Goal: Task Accomplishment & Management: Manage account settings

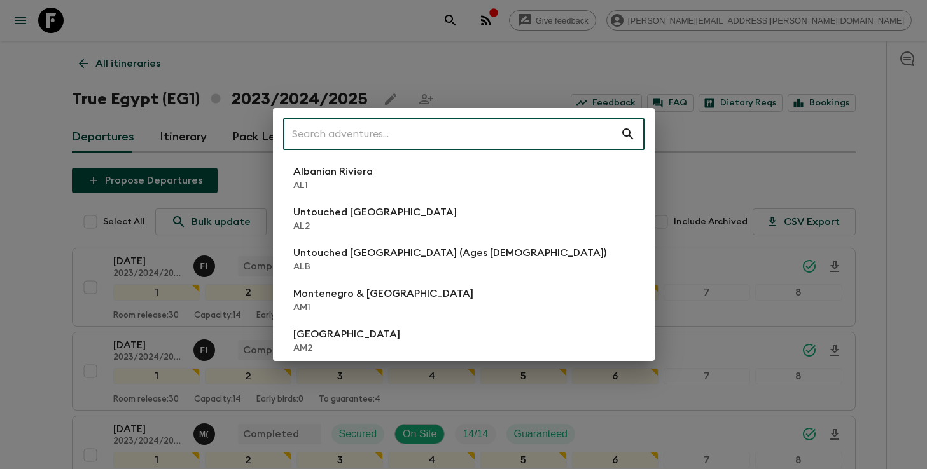
click at [510, 146] on input "text" at bounding box center [451, 134] width 337 height 36
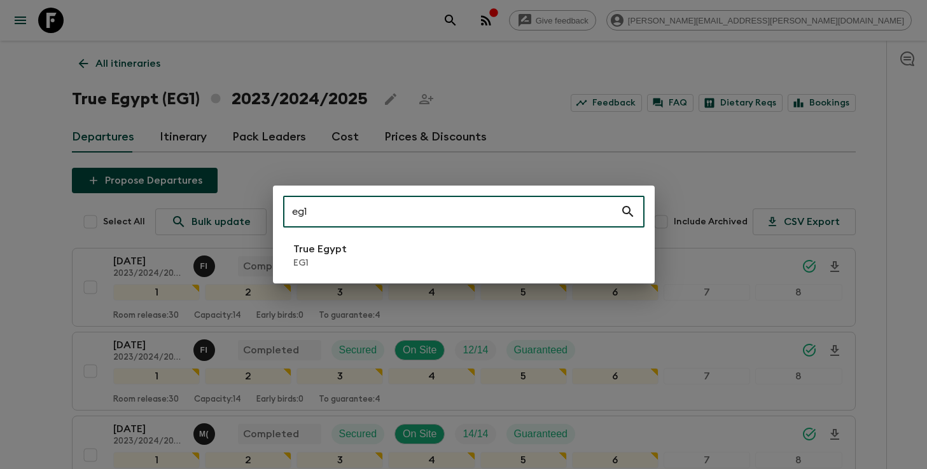
type input "eg1"
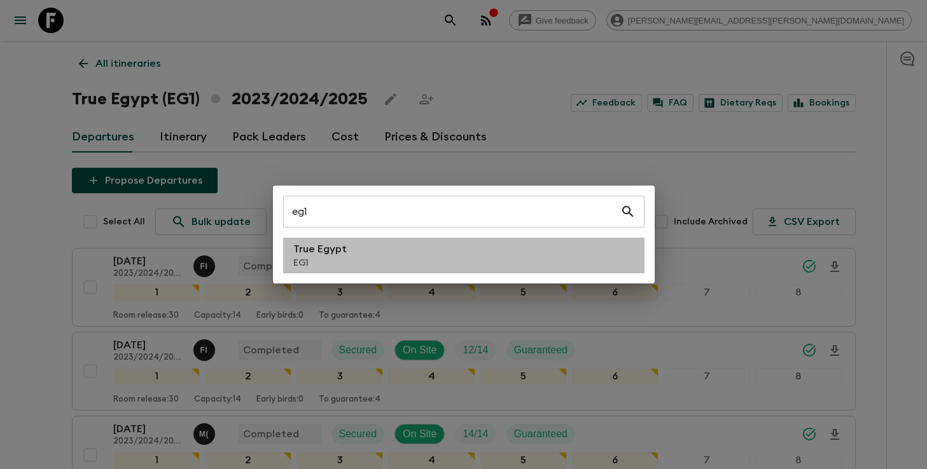
click at [391, 266] on li "True Egypt EG1" at bounding box center [463, 256] width 361 height 36
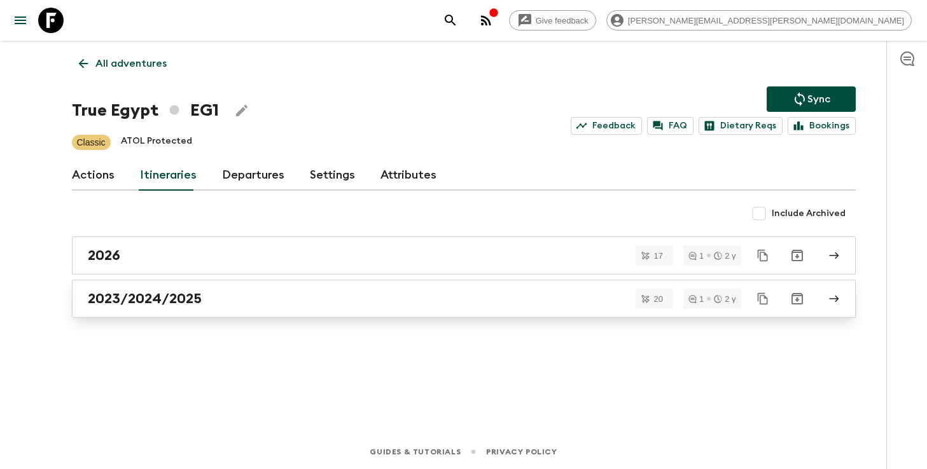
click at [274, 298] on div "2023/2024/2025" at bounding box center [452, 299] width 728 height 17
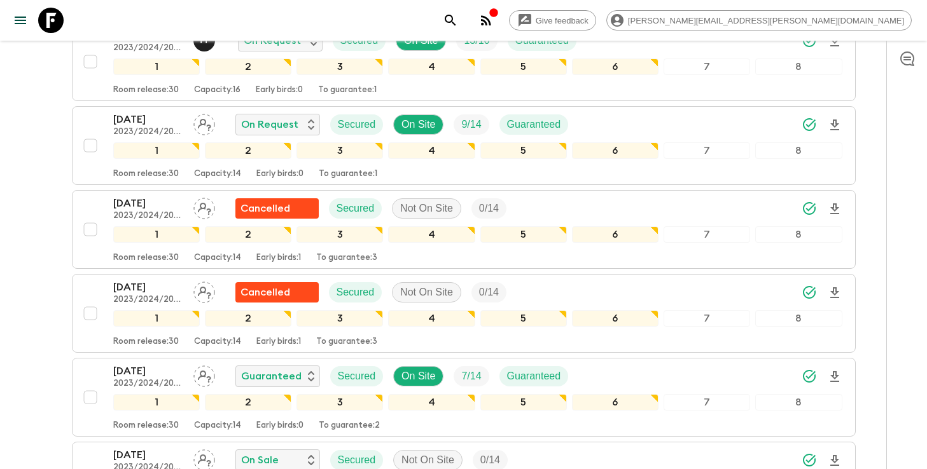
scroll to position [895, 0]
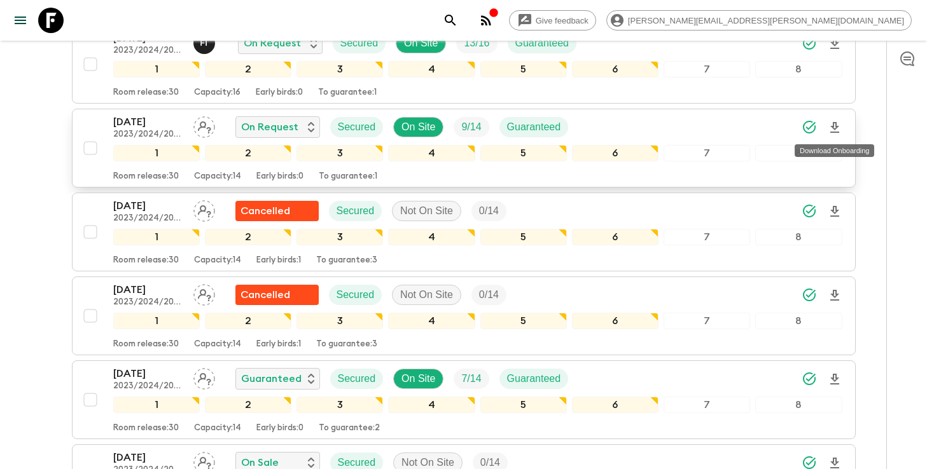
click at [835, 127] on icon "Download Onboarding" at bounding box center [834, 127] width 9 height 11
click at [458, 18] on icon "search adventures" at bounding box center [450, 20] width 15 height 15
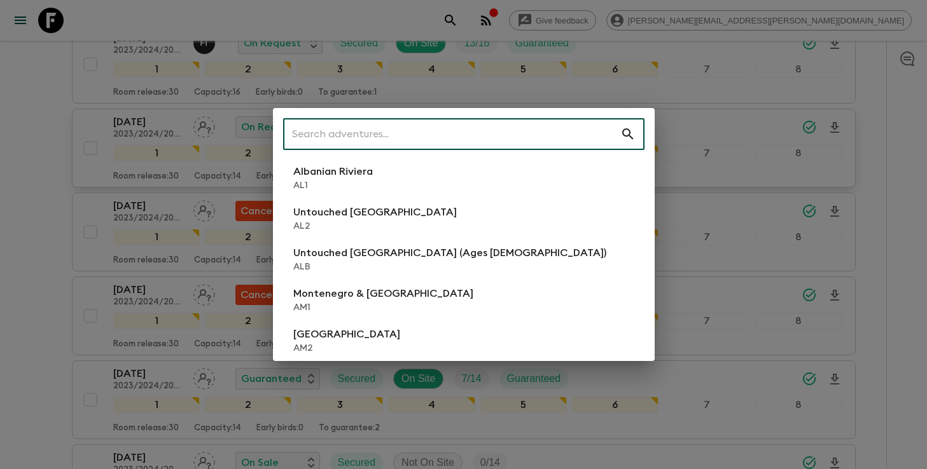
click at [418, 132] on input "text" at bounding box center [451, 134] width 337 height 36
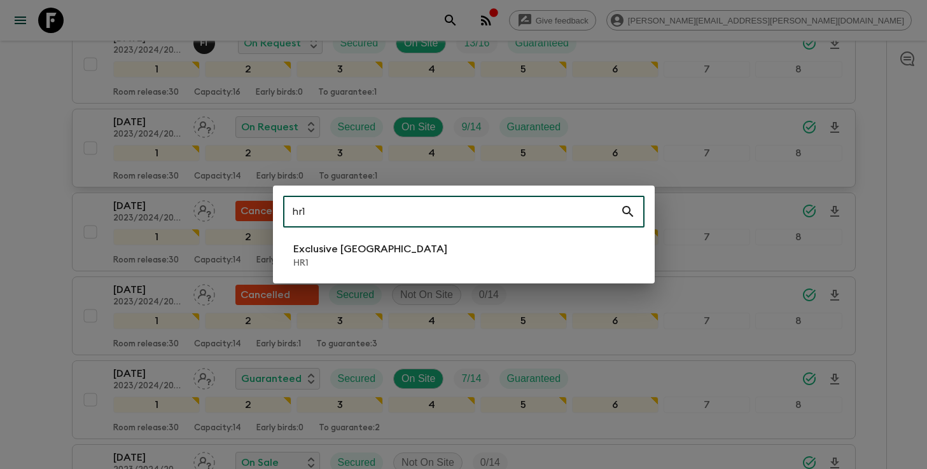
type input "hr1"
click at [396, 262] on li "Exclusive Croatia HR1" at bounding box center [463, 256] width 361 height 36
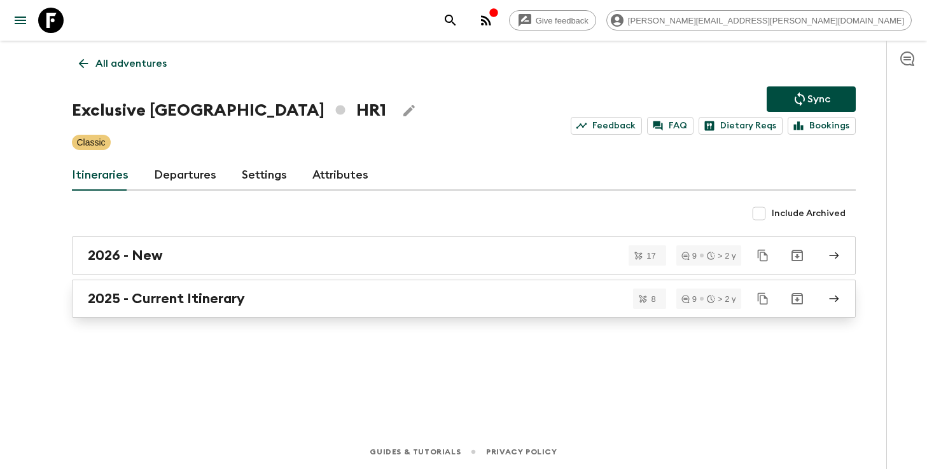
click at [380, 292] on div "2025 - Current Itinerary" at bounding box center [452, 299] width 728 height 17
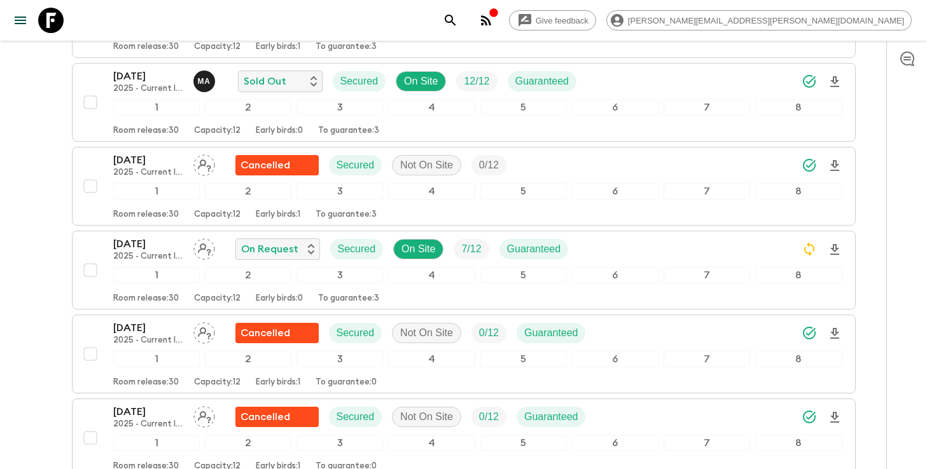
scroll to position [463, 0]
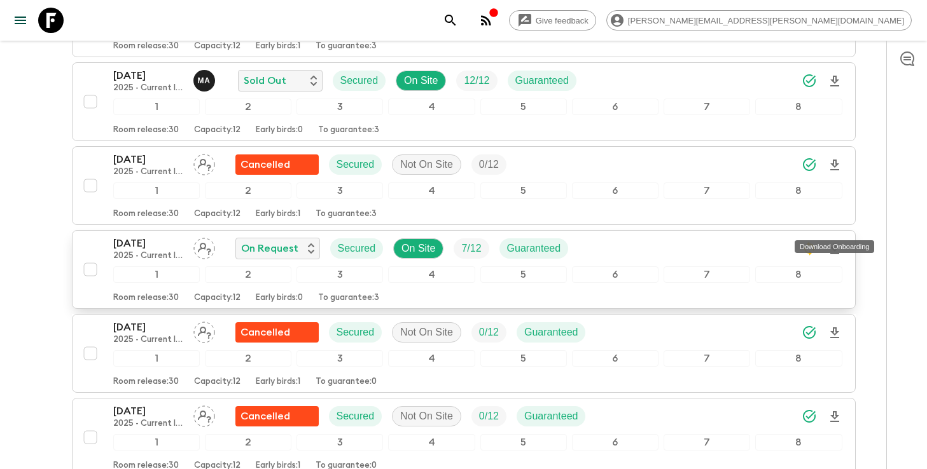
click at [836, 242] on icon "Download Onboarding" at bounding box center [834, 249] width 15 height 15
click at [596, 236] on div "[DATE] 2025 - Current Itinerary On Request Secured On Site 7 / 12 Guaranteed" at bounding box center [477, 248] width 729 height 25
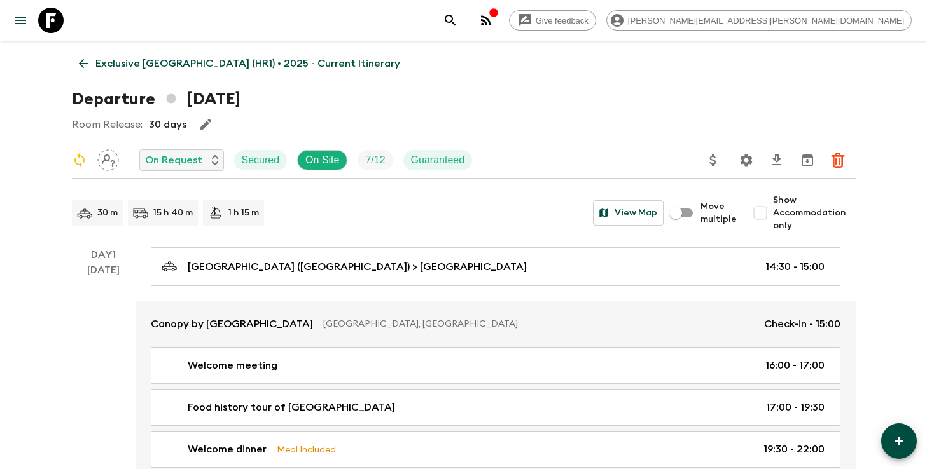
scroll to position [9, 0]
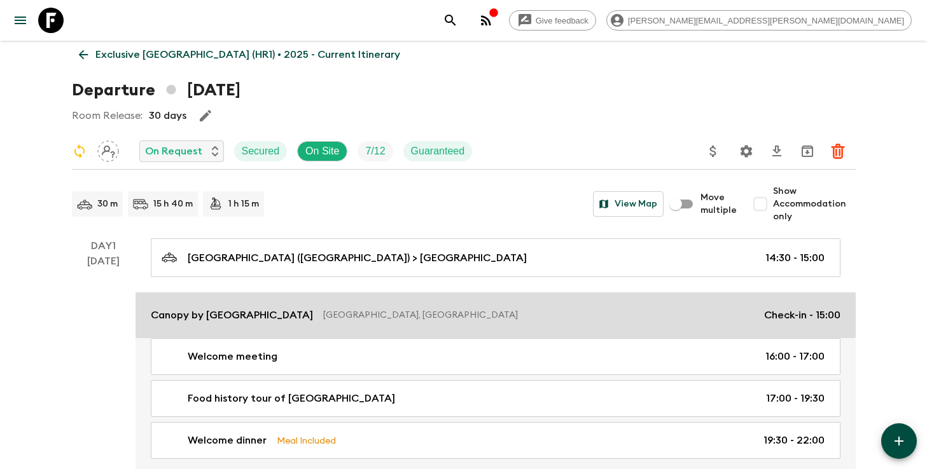
click at [550, 304] on link "Canopy by [GEOGRAPHIC_DATA] - [GEOGRAPHIC_DATA] [GEOGRAPHIC_DATA], [GEOGRAPHIC_…" at bounding box center [495, 316] width 720 height 46
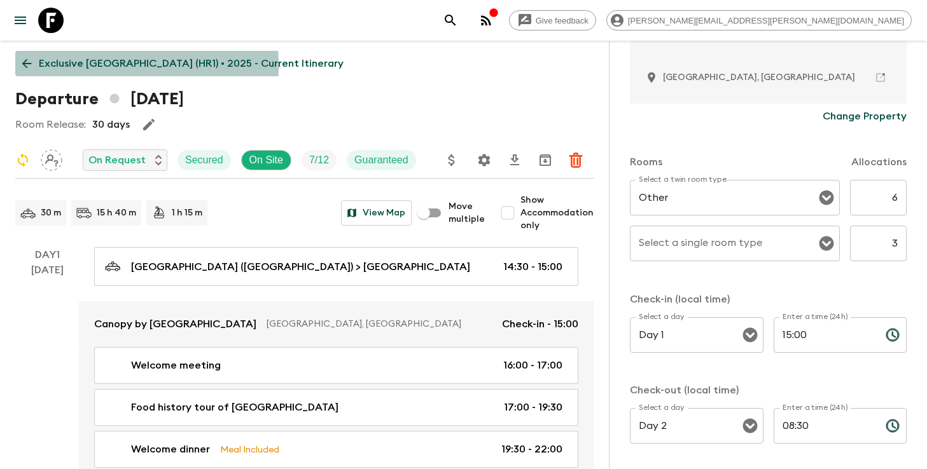
click at [46, 66] on p "Exclusive [GEOGRAPHIC_DATA] (HR1) • 2025 - Current Itinerary" at bounding box center [191, 63] width 305 height 15
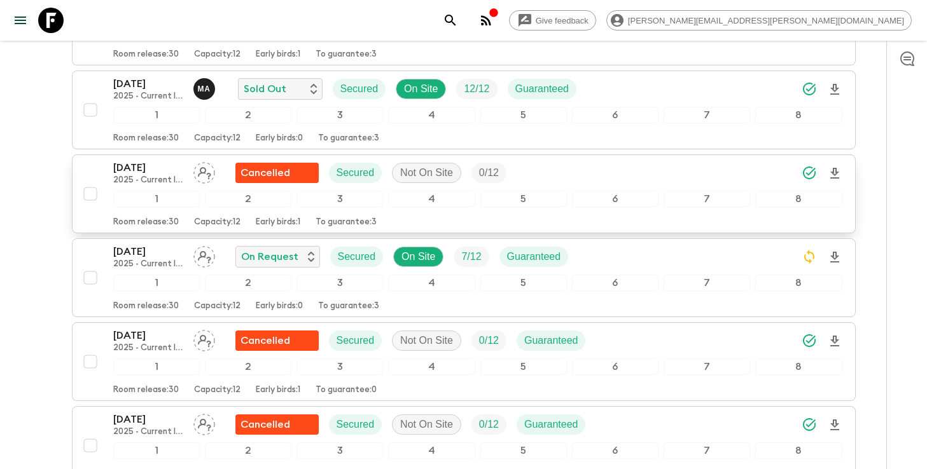
scroll to position [460, 0]
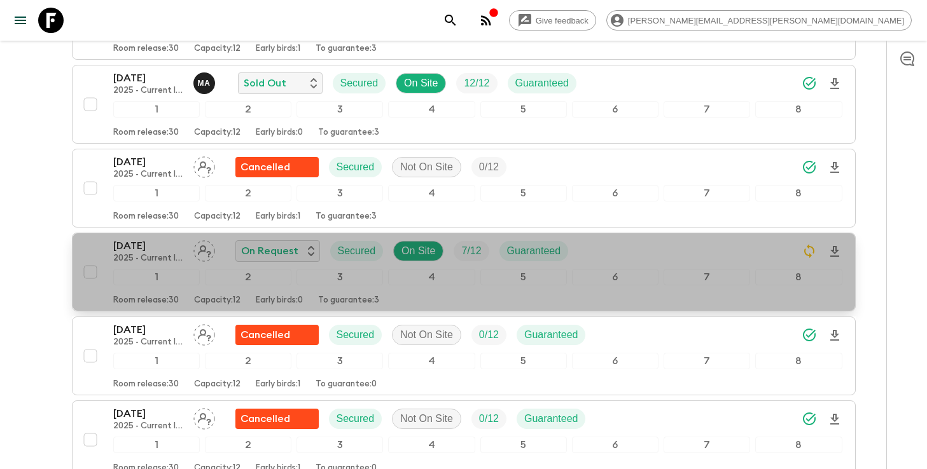
click at [652, 239] on div "[DATE] 2025 - Current Itinerary On Request Secured On Site 7 / 12 Guaranteed" at bounding box center [477, 251] width 729 height 25
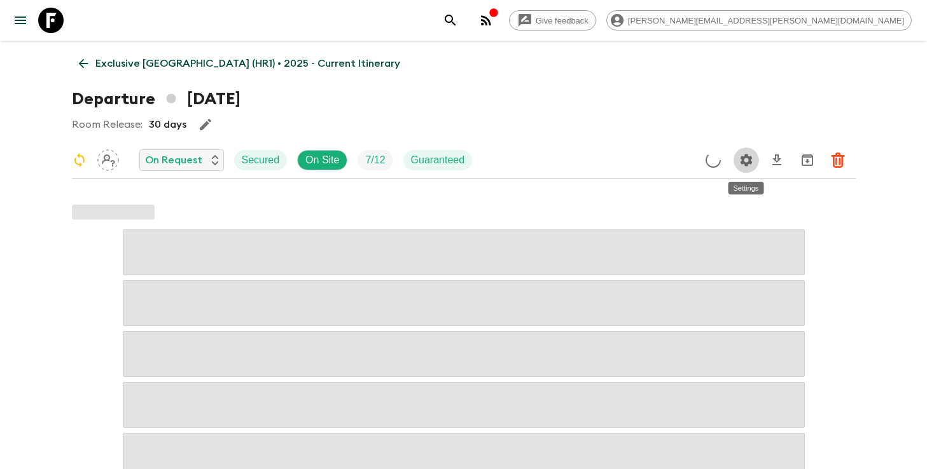
click at [746, 162] on icon "Settings" at bounding box center [745, 160] width 15 height 15
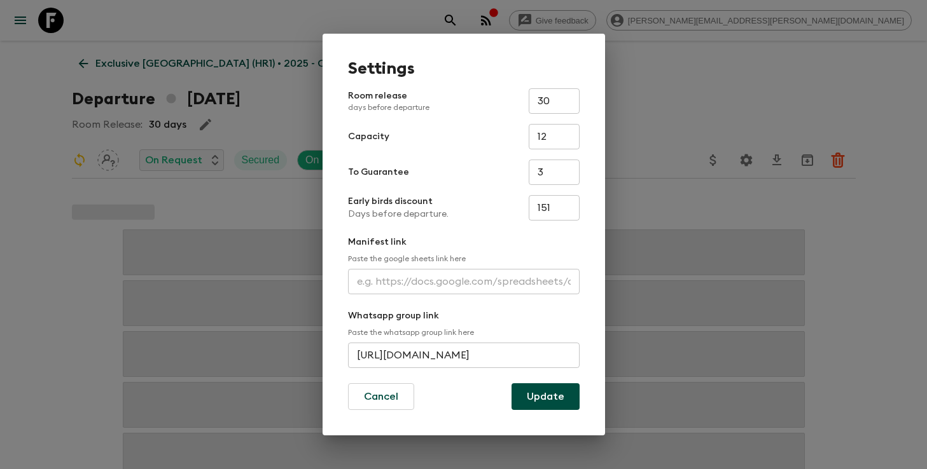
click at [424, 275] on input "text" at bounding box center [464, 281] width 232 height 25
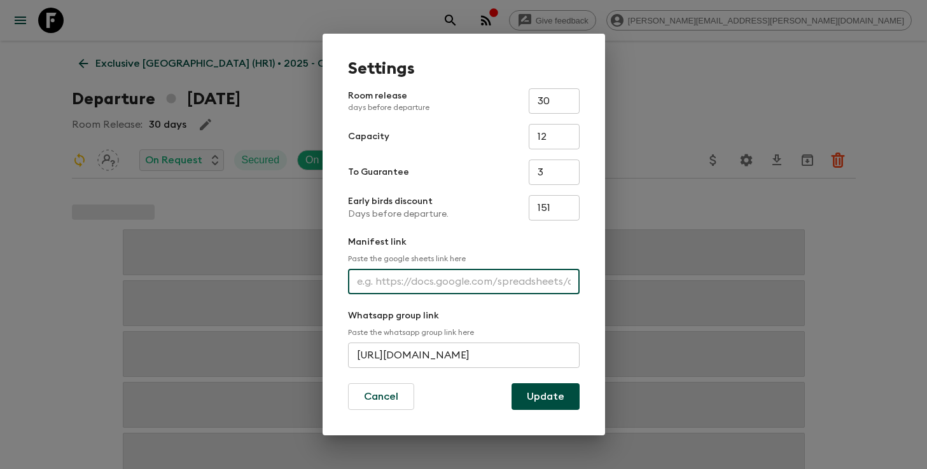
paste input "[URL][DOMAIN_NAME]"
type input "[URL][DOMAIN_NAME]"
click at [535, 394] on button "Update" at bounding box center [545, 397] width 68 height 27
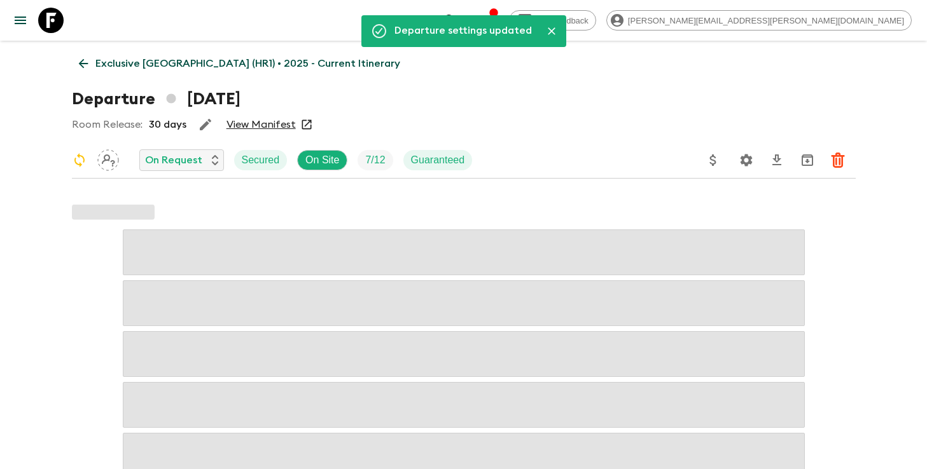
click at [272, 124] on link "View Manifest" at bounding box center [260, 124] width 69 height 13
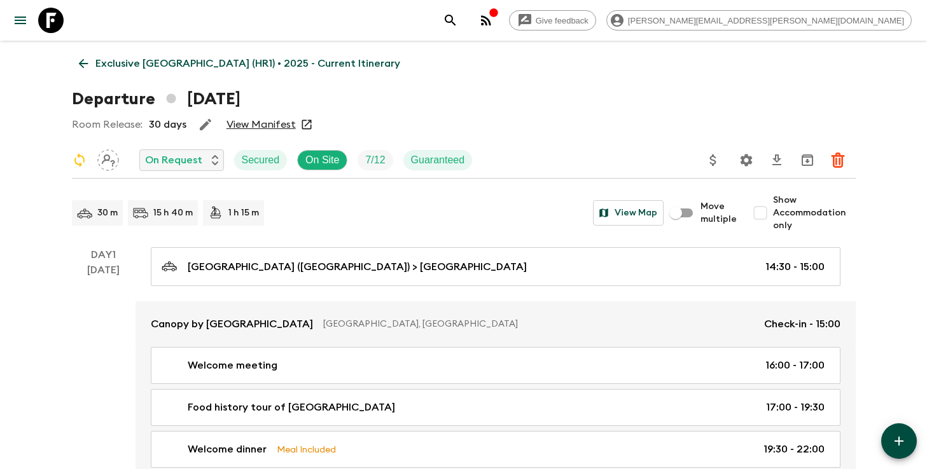
click at [769, 214] on input "Show Accommodation only" at bounding box center [759, 212] width 25 height 25
checkbox input "true"
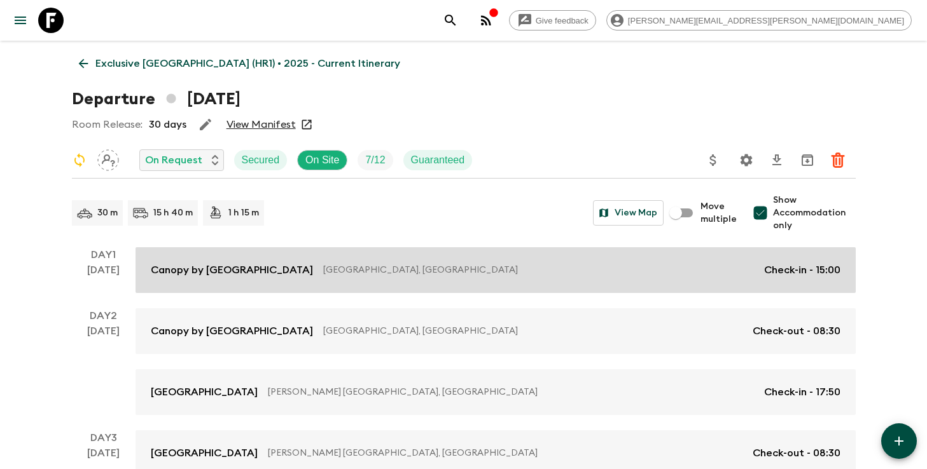
click at [495, 277] on div "Canopy by [GEOGRAPHIC_DATA] - [GEOGRAPHIC_DATA] [GEOGRAPHIC_DATA], [GEOGRAPHIC_…" at bounding box center [495, 270] width 689 height 15
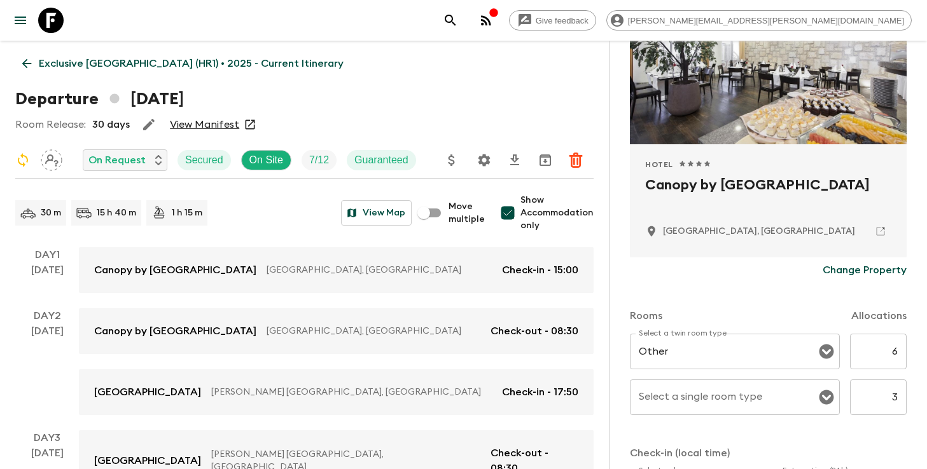
scroll to position [162, 0]
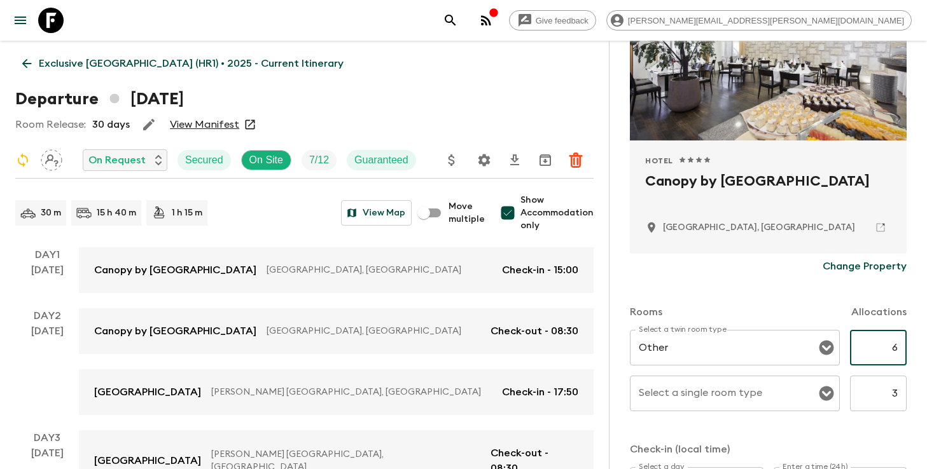
click at [899, 351] on input "6" at bounding box center [878, 348] width 57 height 36
type input "5"
click at [895, 390] on input "3" at bounding box center [878, 394] width 57 height 36
type input "4"
click at [915, 376] on div "Accommodation Information Comments Website Map Approved Hotel 1 Star 2 Stars 3 …" at bounding box center [768, 275] width 318 height 469
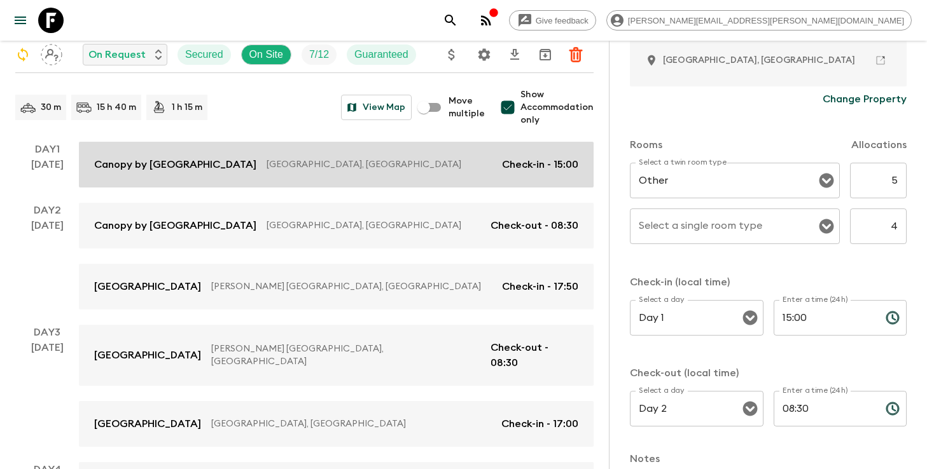
scroll to position [106, 0]
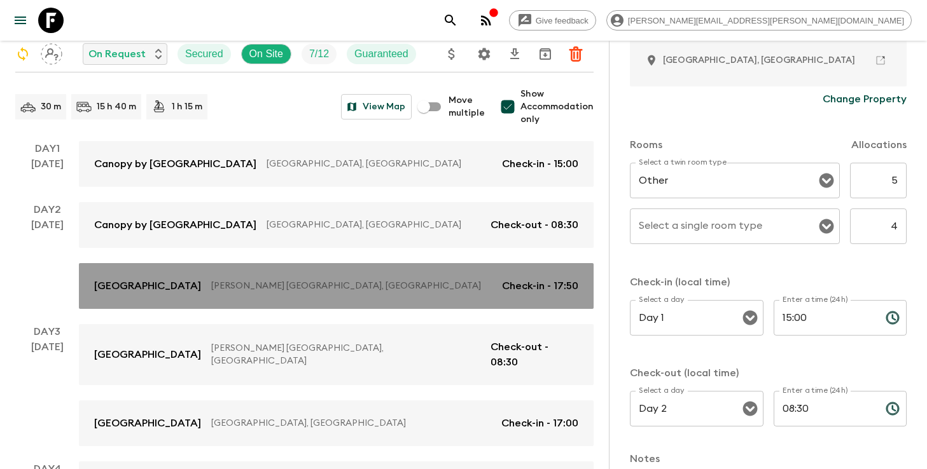
click at [411, 279] on div "[GEOGRAPHIC_DATA] Plitvice [PERSON_NAME][GEOGRAPHIC_DATA], [GEOGRAPHIC_DATA] Ch…" at bounding box center [336, 286] width 484 height 15
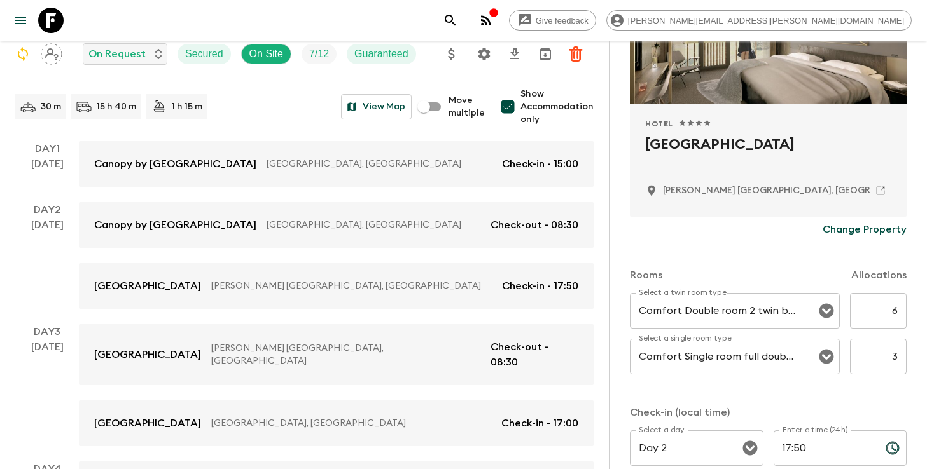
scroll to position [202, 0]
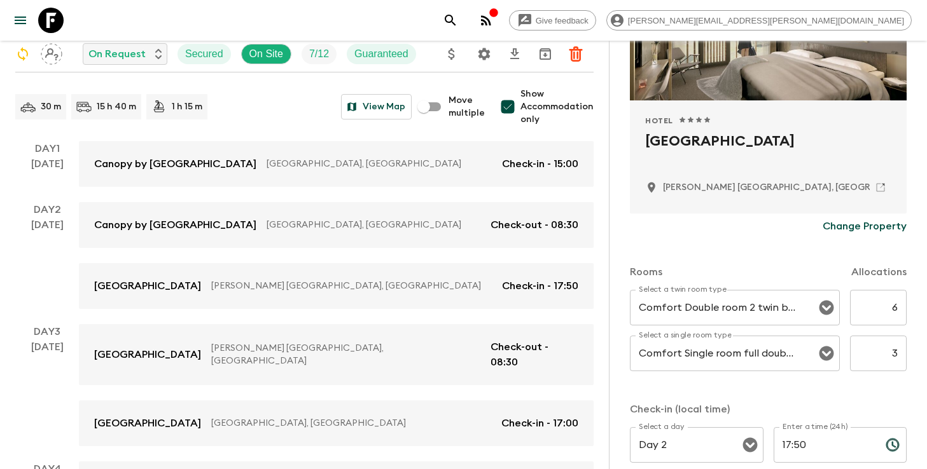
click at [894, 311] on input "6" at bounding box center [878, 308] width 57 height 36
type input "5"
click at [896, 349] on input "3" at bounding box center [878, 354] width 57 height 36
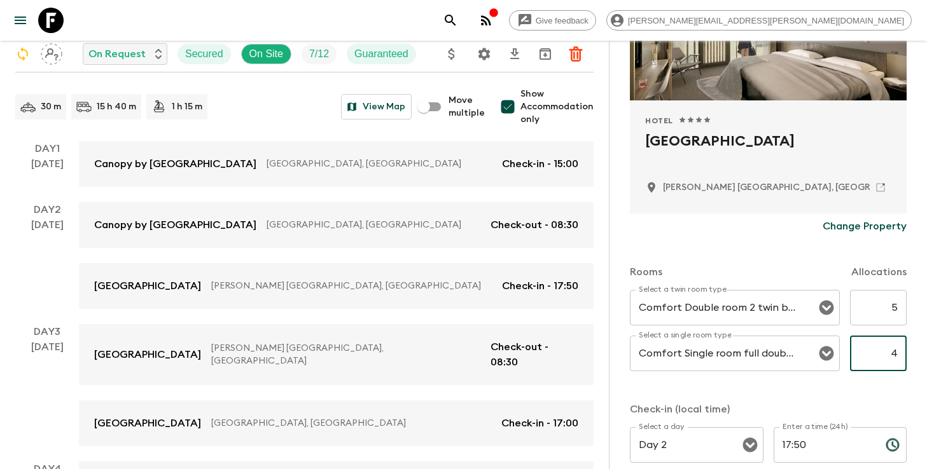
type input "4"
click at [917, 343] on div "Accommodation Information Comments Website Map Approved Hotel 1 Star 2 Stars 3 …" at bounding box center [768, 275] width 318 height 469
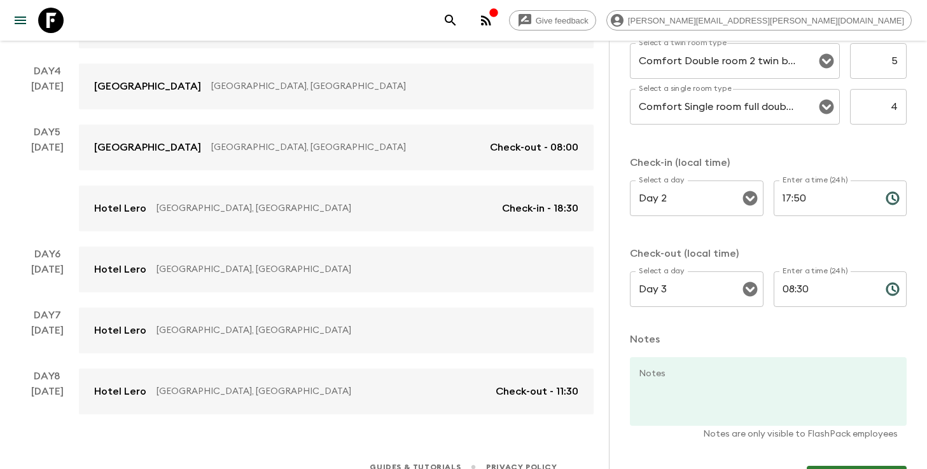
scroll to position [487, 0]
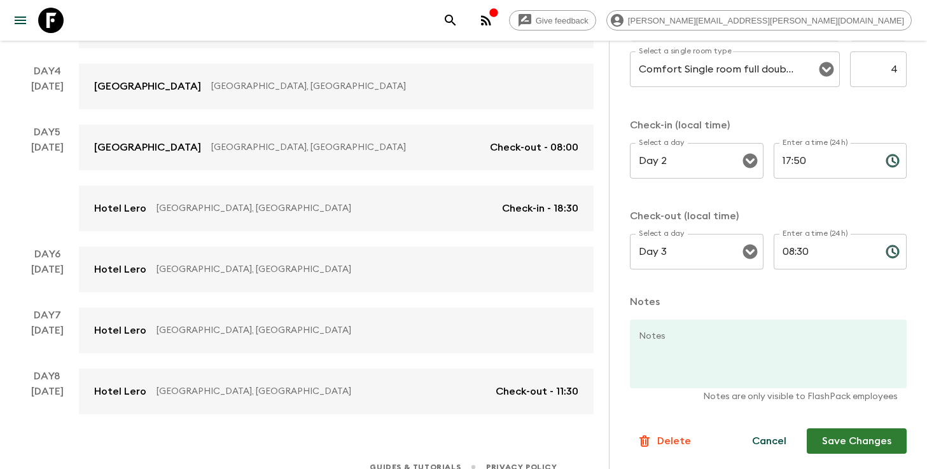
click at [865, 446] on button "Save Changes" at bounding box center [856, 441] width 100 height 25
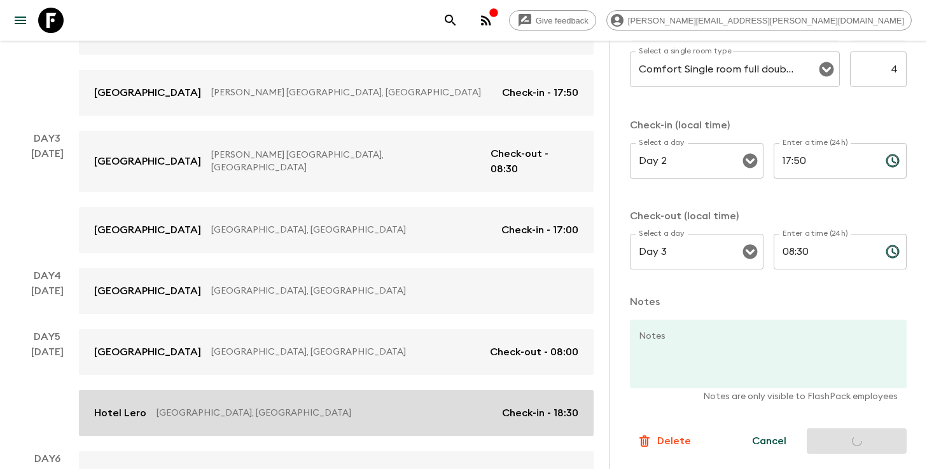
scroll to position [120, 0]
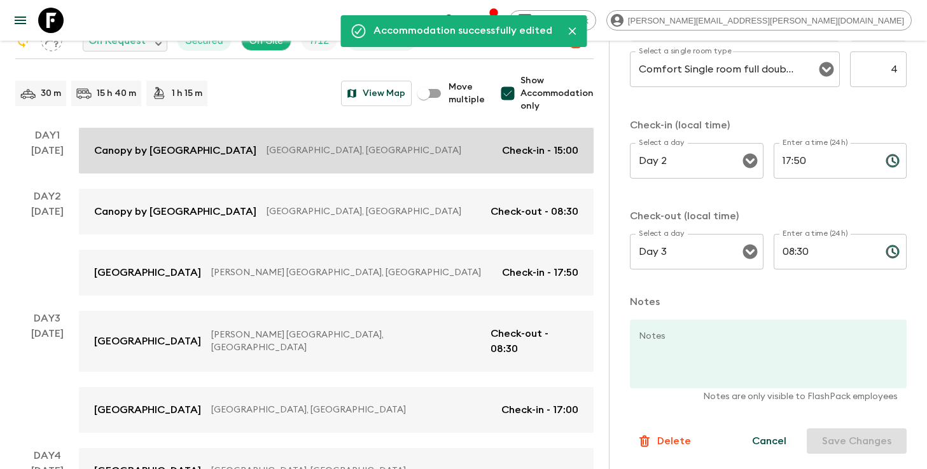
click at [387, 158] on link "Canopy by [GEOGRAPHIC_DATA] - [GEOGRAPHIC_DATA] [GEOGRAPHIC_DATA], [GEOGRAPHIC_…" at bounding box center [336, 151] width 515 height 46
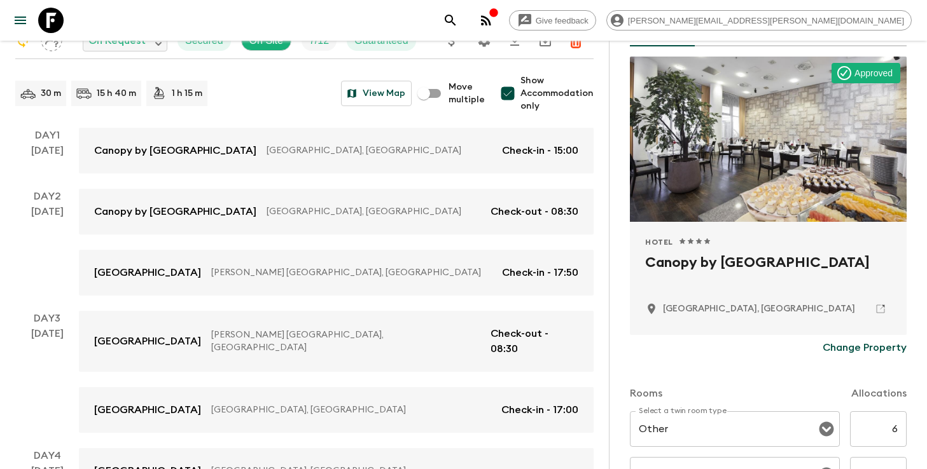
scroll to position [96, 0]
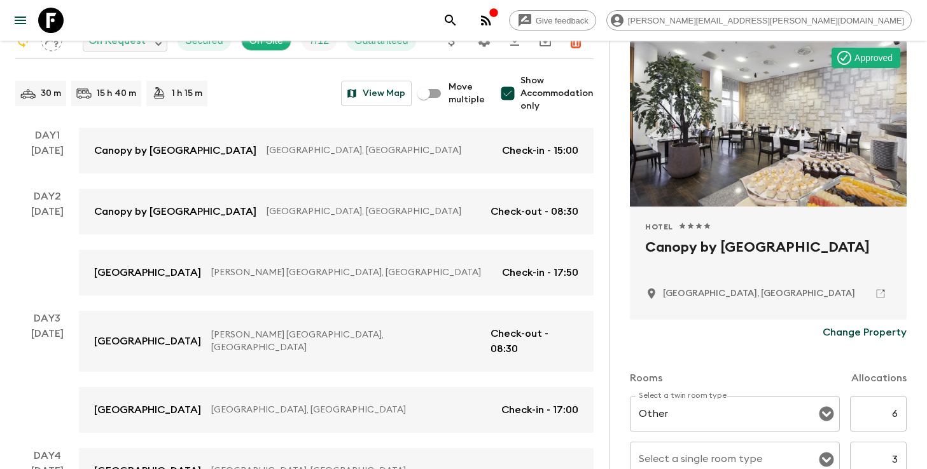
click at [896, 415] on input "6" at bounding box center [878, 414] width 57 height 36
type input "5"
click at [912, 406] on div "Accommodation Information Comments Website Map Approved Hotel 1 Star 2 Stars 3 …" at bounding box center [768, 275] width 318 height 469
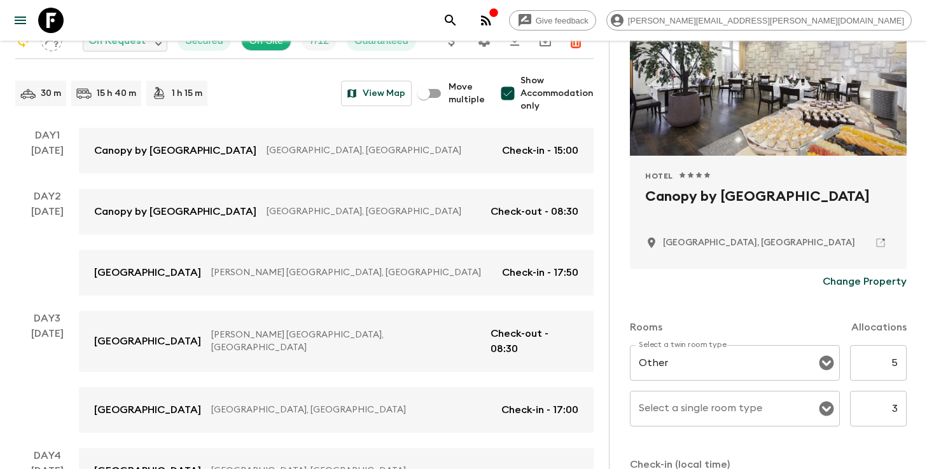
click at [899, 406] on input "3" at bounding box center [878, 409] width 57 height 36
type input "4"
click at [913, 405] on div "Accommodation Information Comments Website Map Approved Hotel 1 Star 2 Stars 3 …" at bounding box center [768, 275] width 318 height 469
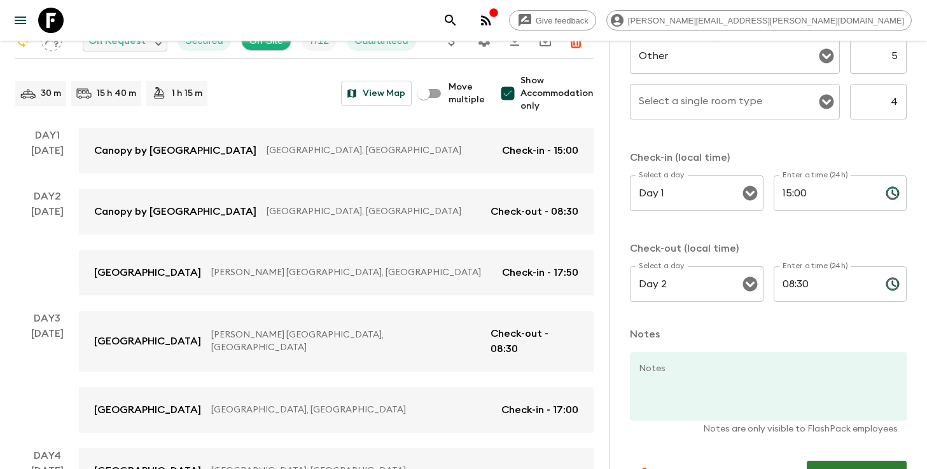
scroll to position [487, 0]
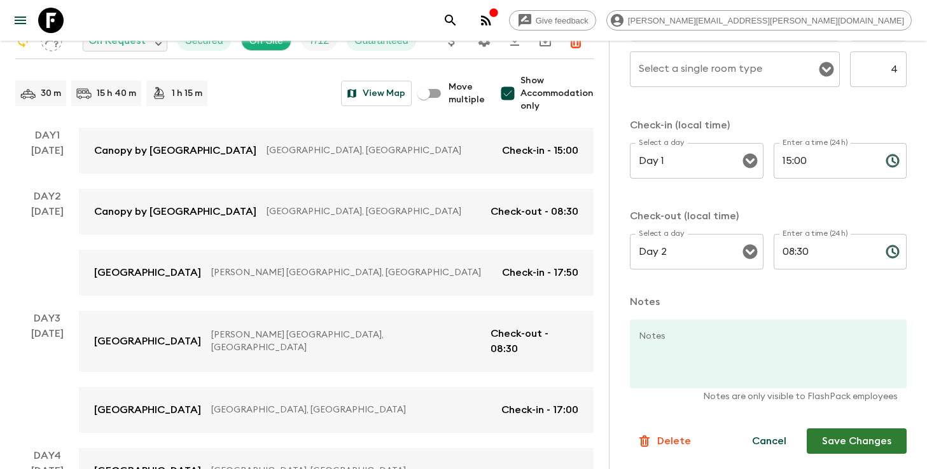
click at [881, 430] on button "Save Changes" at bounding box center [856, 441] width 100 height 25
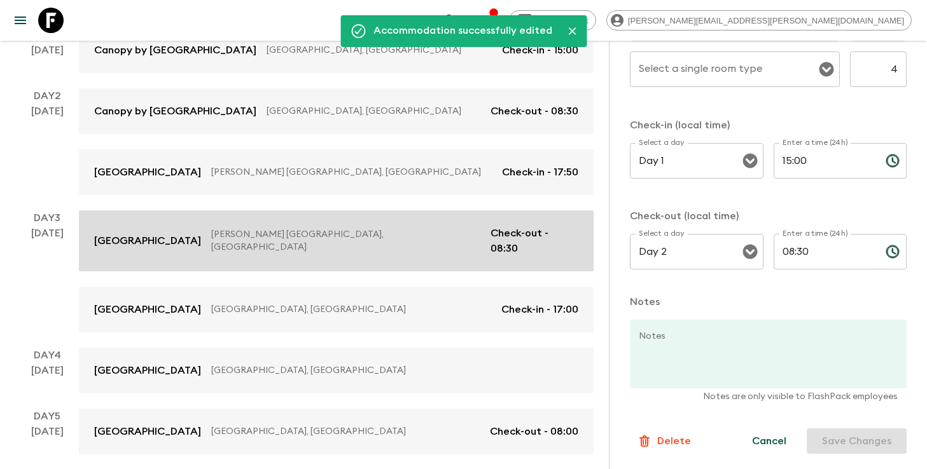
scroll to position [250, 0]
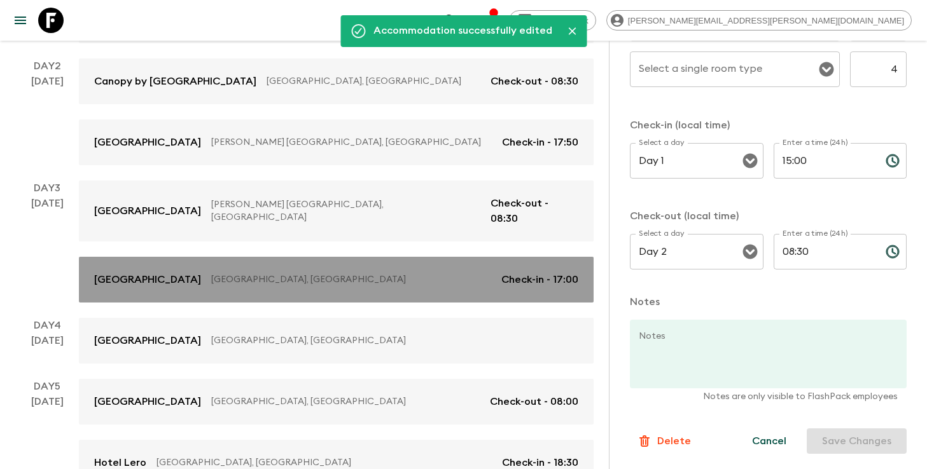
click at [357, 272] on div "[GEOGRAPHIC_DATA], [GEOGRAPHIC_DATA] Check-in - 17:00" at bounding box center [336, 279] width 484 height 15
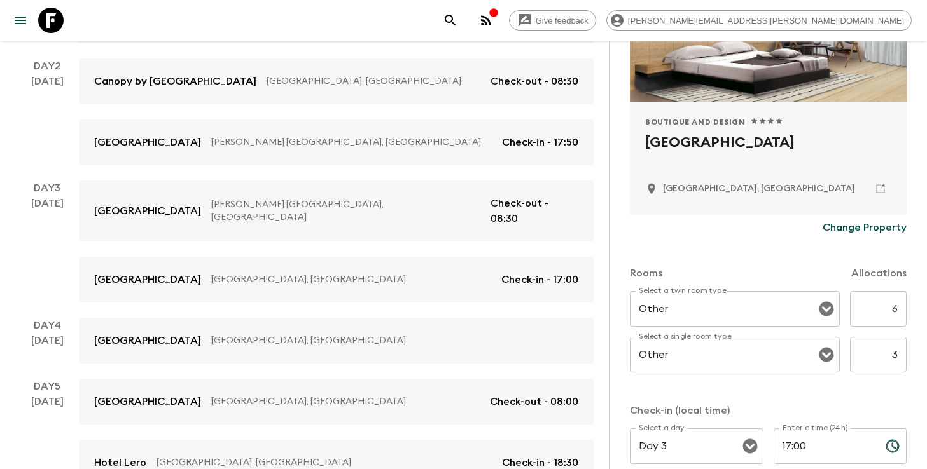
scroll to position [207, 0]
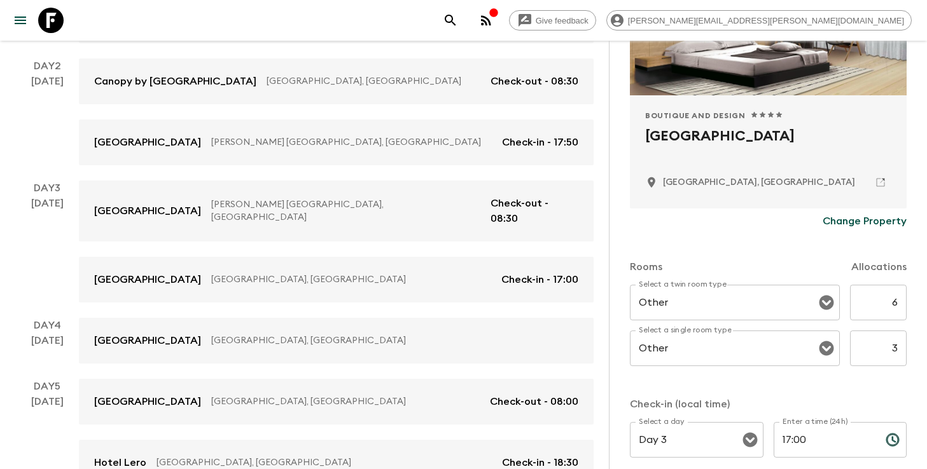
click at [896, 307] on input "6" at bounding box center [878, 303] width 57 height 36
type input "5"
click at [896, 352] on input "3" at bounding box center [878, 349] width 57 height 36
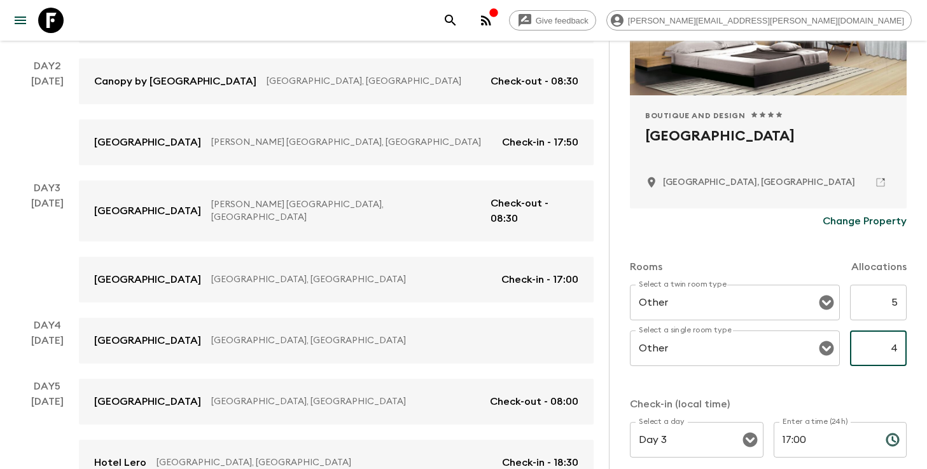
type input "4"
click at [918, 357] on div "Accommodation Information Comments Website Map Approved Boutique and Design 1 S…" at bounding box center [768, 275] width 318 height 469
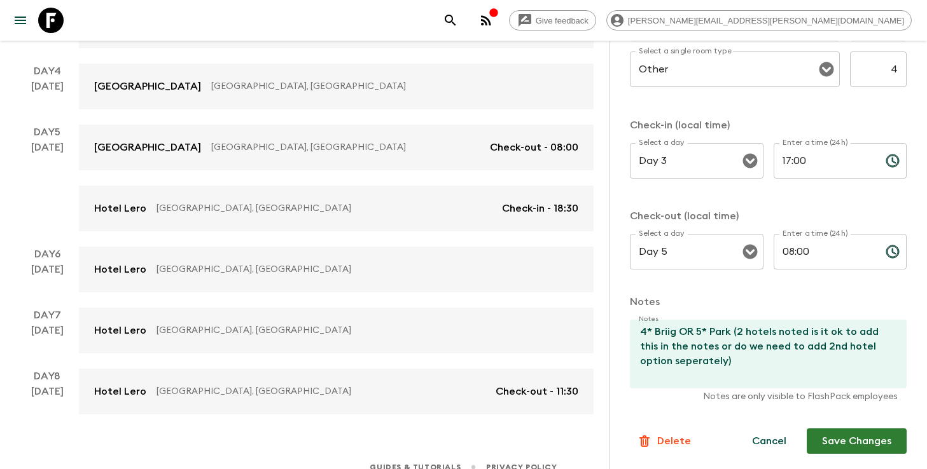
scroll to position [487, 0]
click at [845, 441] on button "Save Changes" at bounding box center [856, 441] width 100 height 25
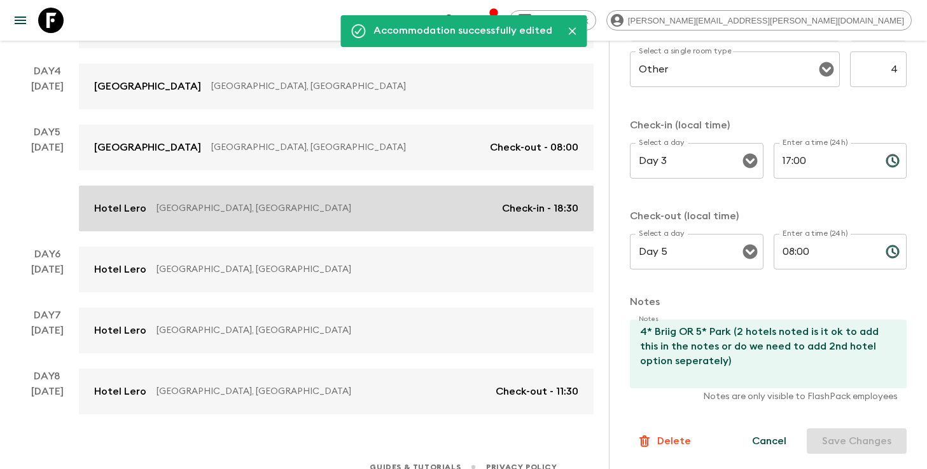
click at [299, 202] on p "[GEOGRAPHIC_DATA], [GEOGRAPHIC_DATA]" at bounding box center [323, 208] width 335 height 13
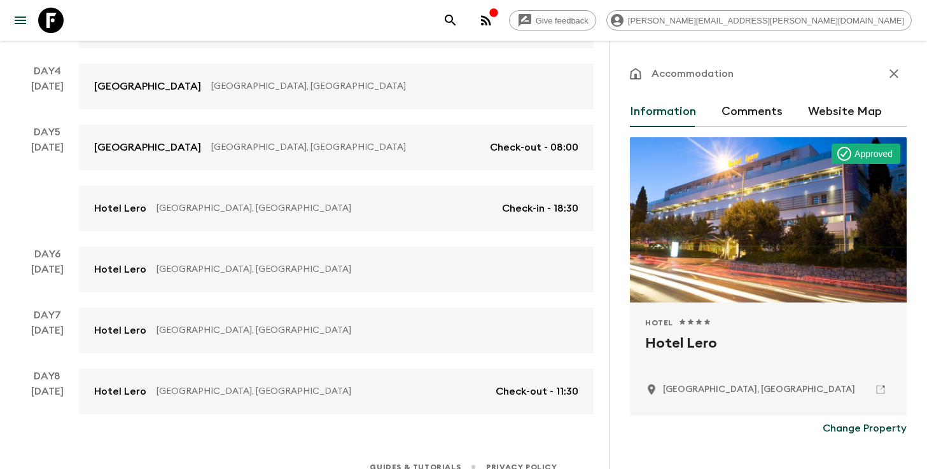
scroll to position [213, 0]
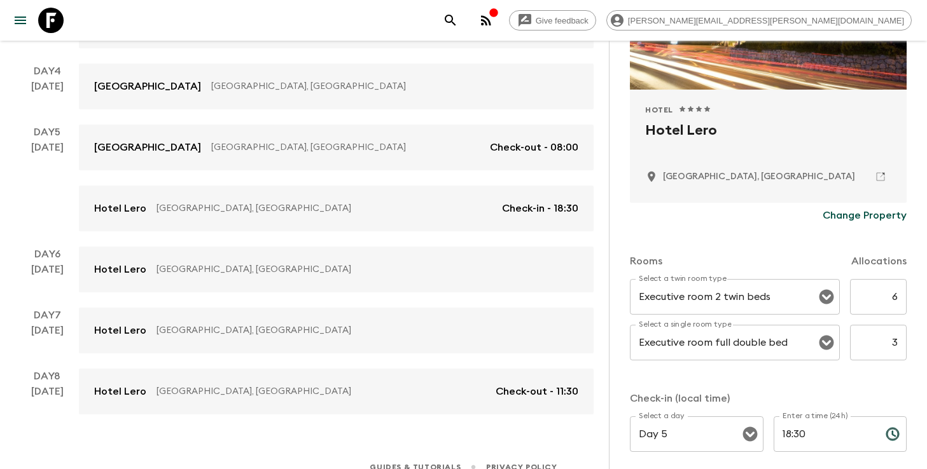
click at [891, 298] on input "6" at bounding box center [878, 297] width 57 height 36
type input "5"
click at [897, 338] on input "3" at bounding box center [878, 343] width 57 height 36
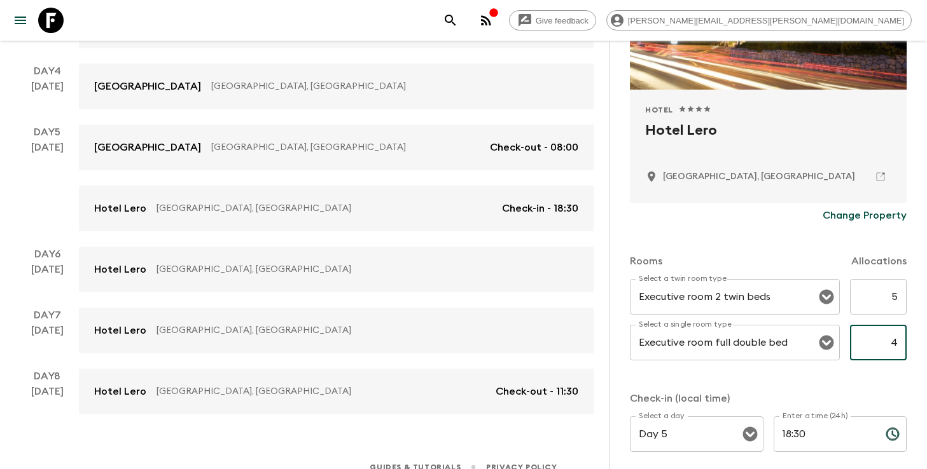
type input "4"
click at [921, 347] on div "Accommodation Information Comments Website Map Approved Hotel 1 Star 2 Stars 3 …" at bounding box center [768, 275] width 318 height 469
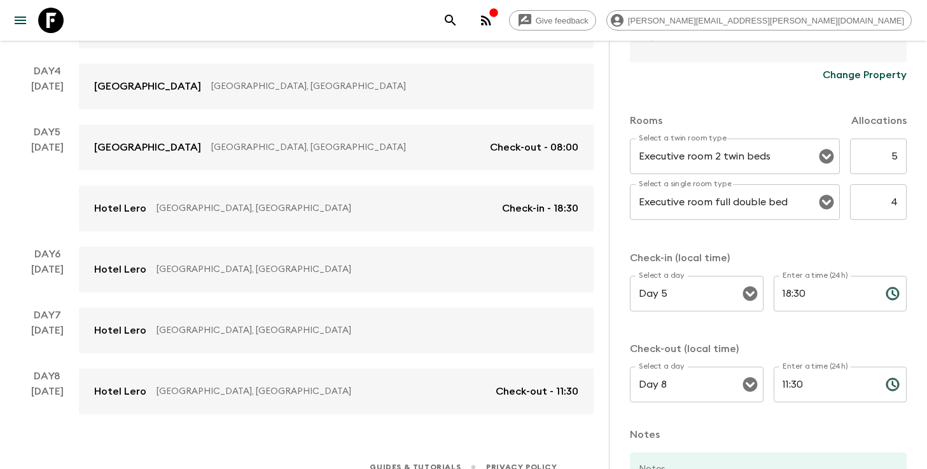
scroll to position [487, 0]
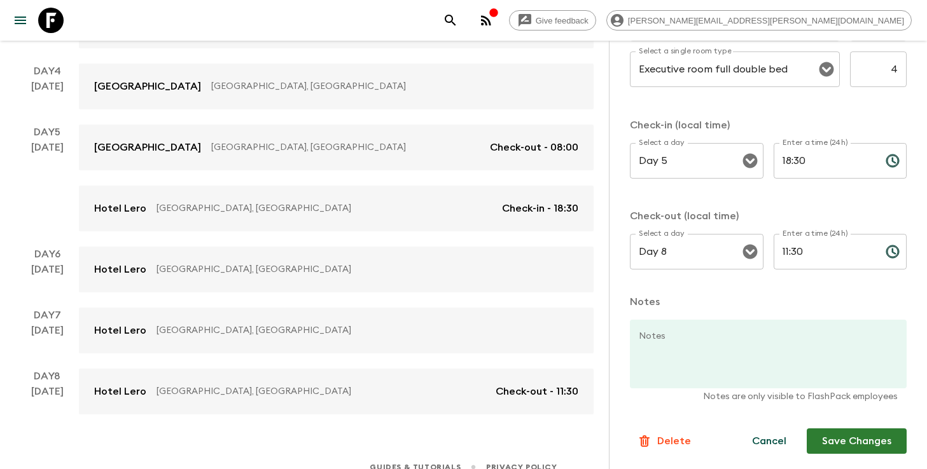
click at [862, 437] on button "Save Changes" at bounding box center [856, 441] width 100 height 25
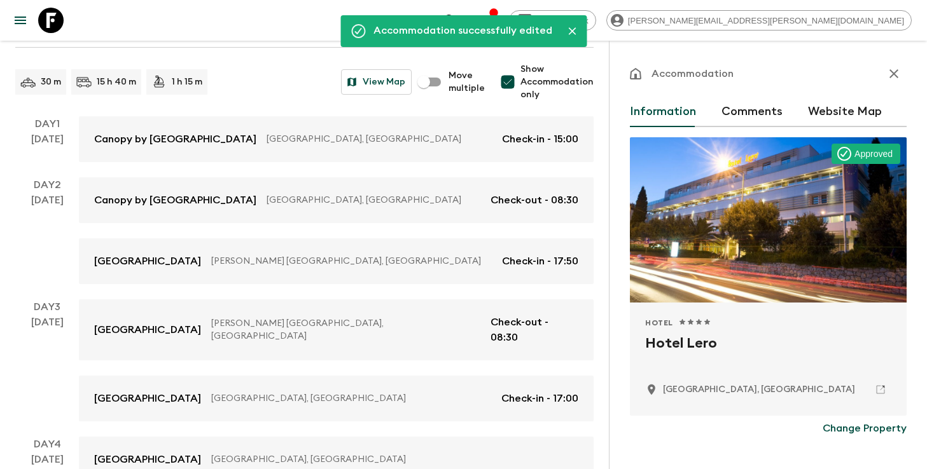
scroll to position [0, 0]
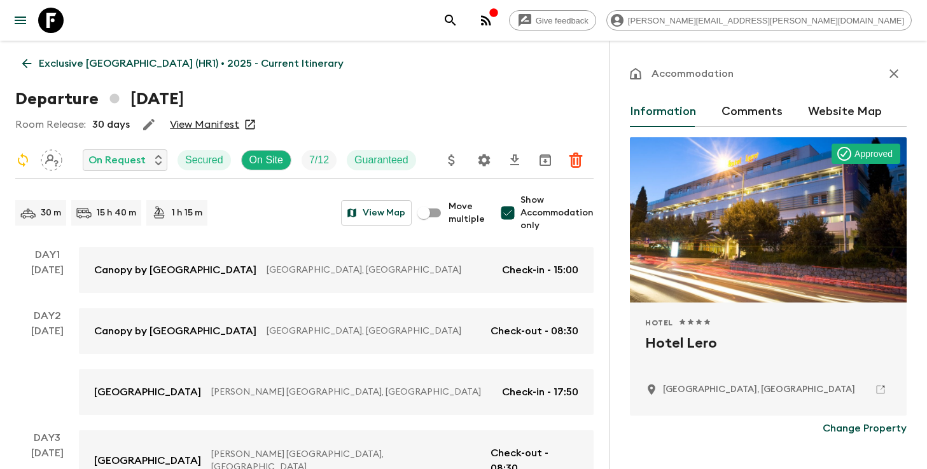
click at [141, 125] on icon "button" at bounding box center [148, 124] width 15 height 15
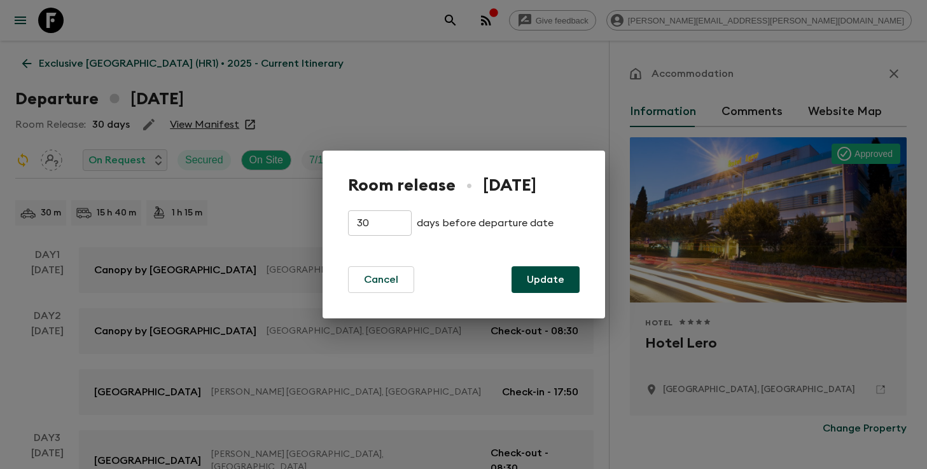
click at [362, 219] on input "30" at bounding box center [380, 223] width 64 height 25
type input "9"
click at [531, 281] on button "Update" at bounding box center [545, 279] width 68 height 27
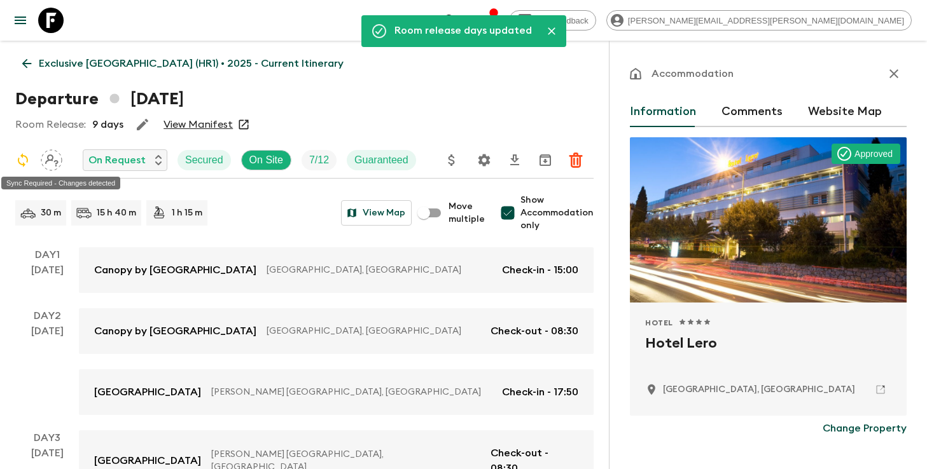
click at [25, 159] on icon "Sync Required - Changes detected" at bounding box center [22, 160] width 15 height 15
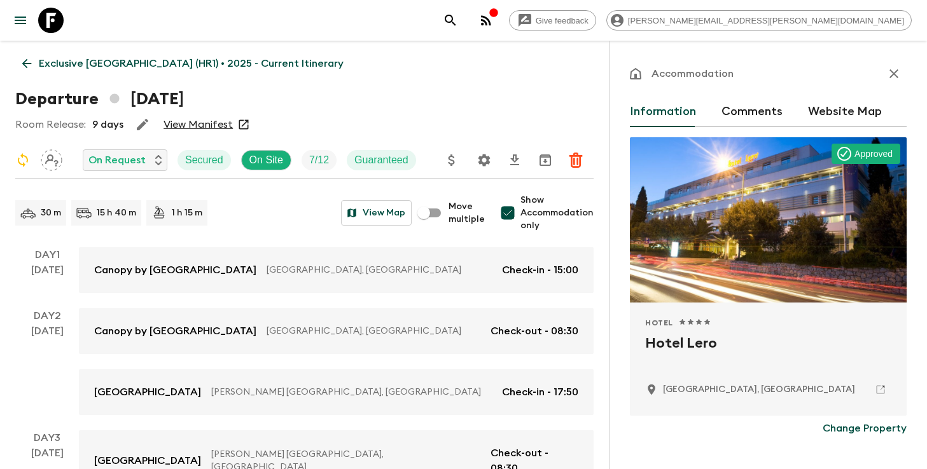
click at [74, 66] on p "Exclusive [GEOGRAPHIC_DATA] (HR1) • 2025 - Current Itinerary" at bounding box center [191, 63] width 305 height 15
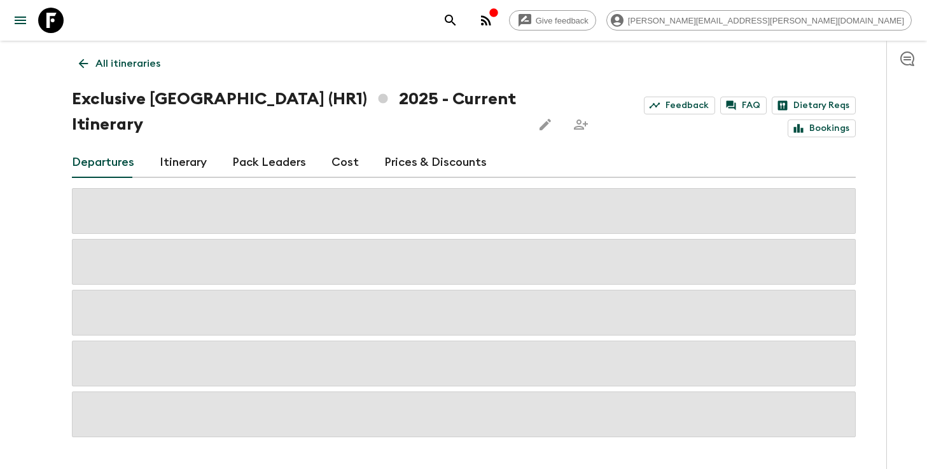
click at [100, 68] on p "All itineraries" at bounding box center [127, 63] width 65 height 15
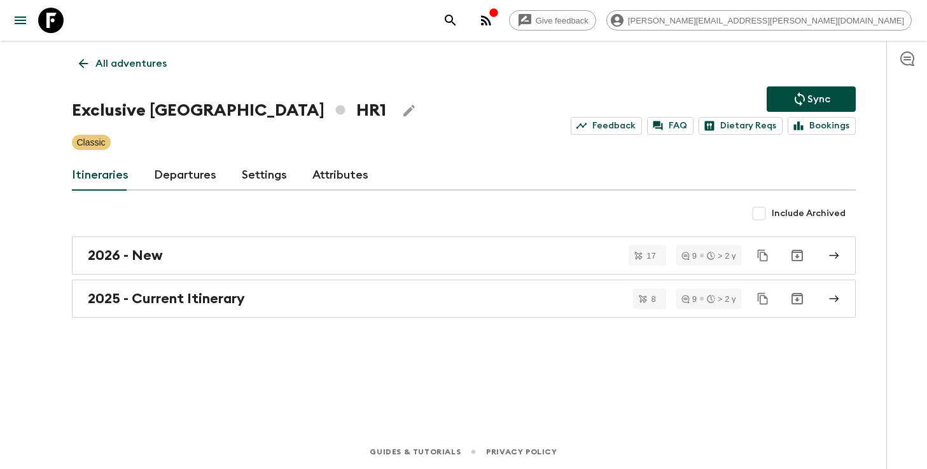
click at [824, 94] on p "Sync" at bounding box center [818, 99] width 23 height 15
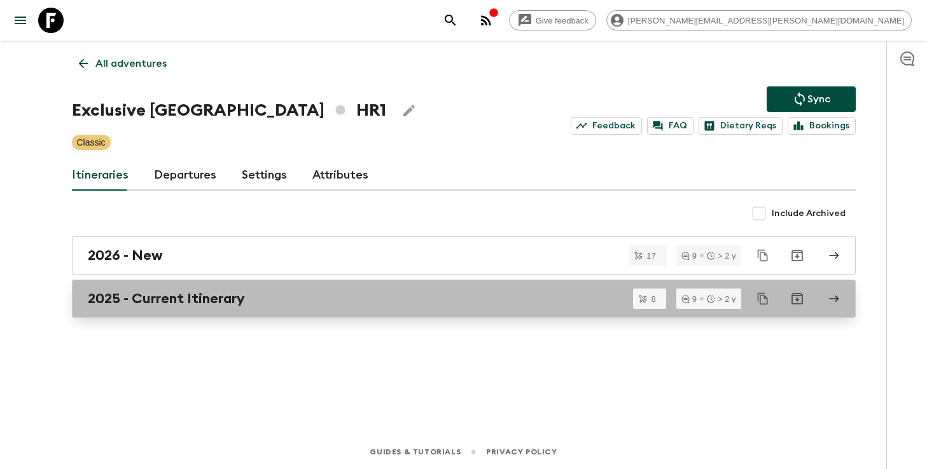
click at [391, 304] on div "2025 - Current Itinerary" at bounding box center [452, 299] width 728 height 17
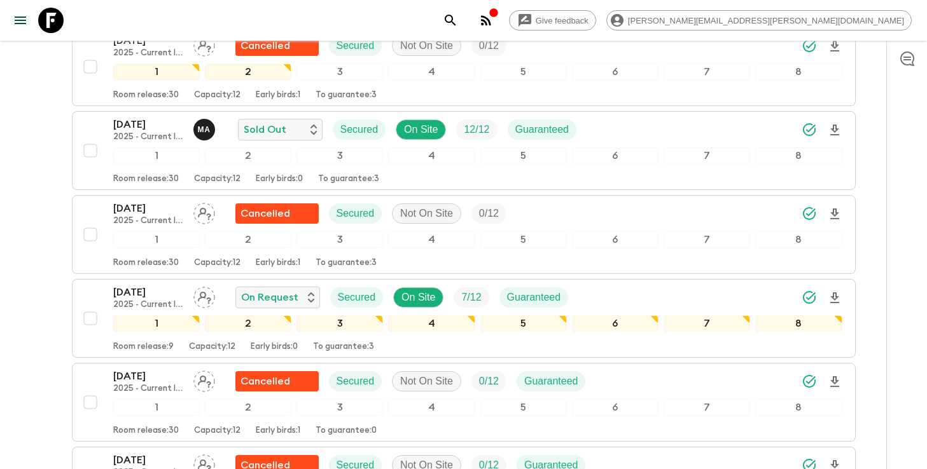
scroll to position [331, 0]
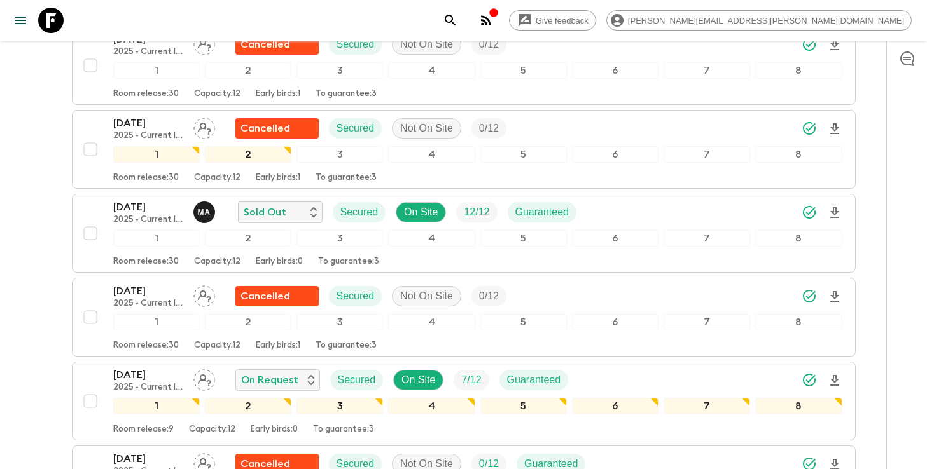
click at [463, 11] on button "search adventures" at bounding box center [450, 20] width 25 height 25
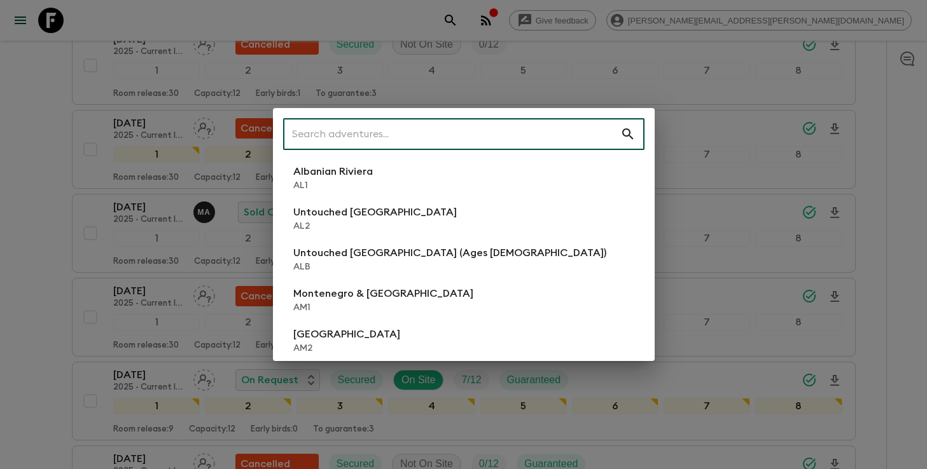
click at [471, 125] on input "text" at bounding box center [451, 134] width 337 height 36
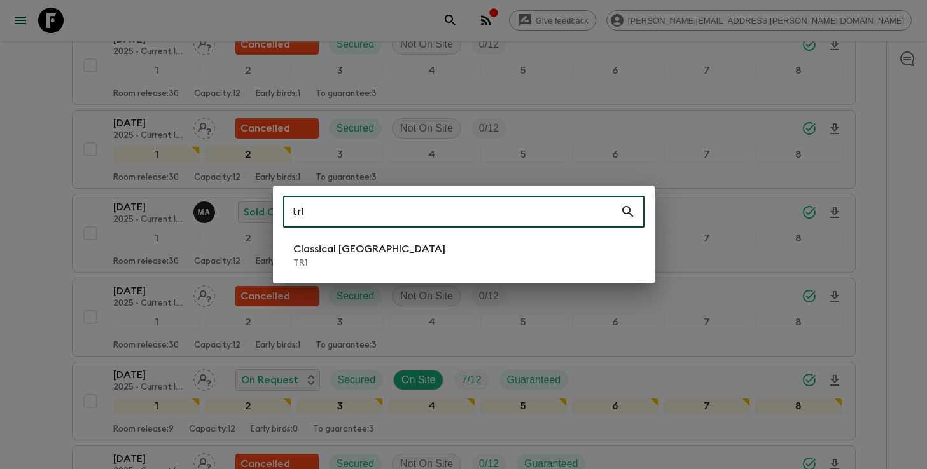
type input "tr1"
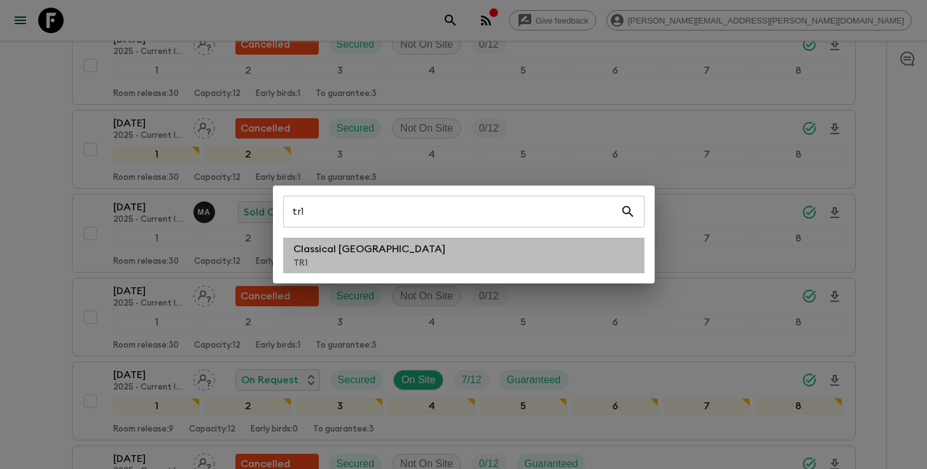
click at [381, 248] on li "Classical Türkiye TR1" at bounding box center [463, 256] width 361 height 36
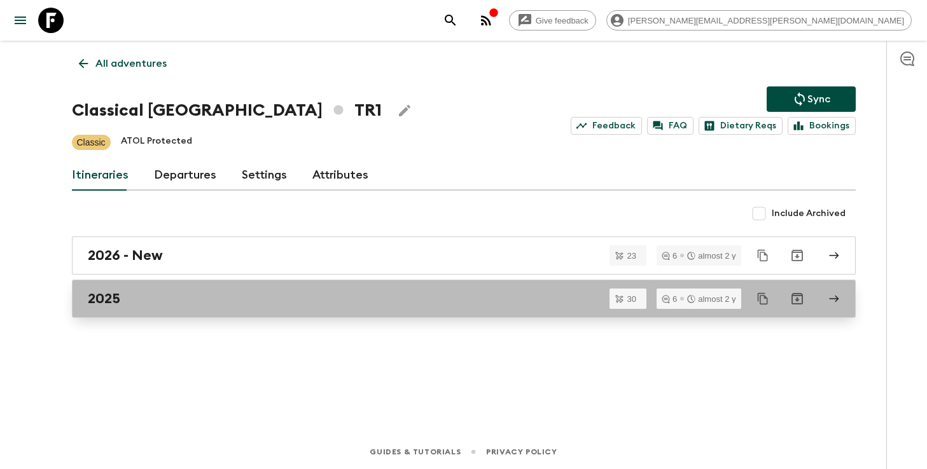
click at [357, 293] on div "2025" at bounding box center [452, 299] width 728 height 17
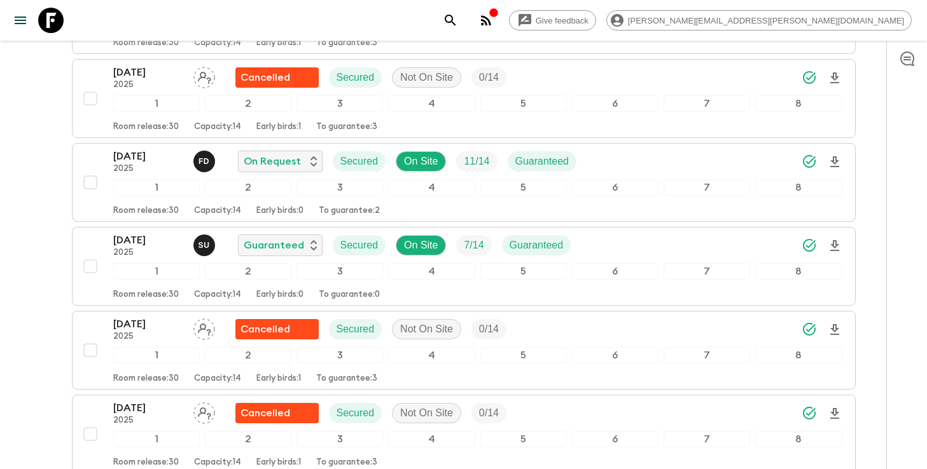
scroll to position [2294, 0]
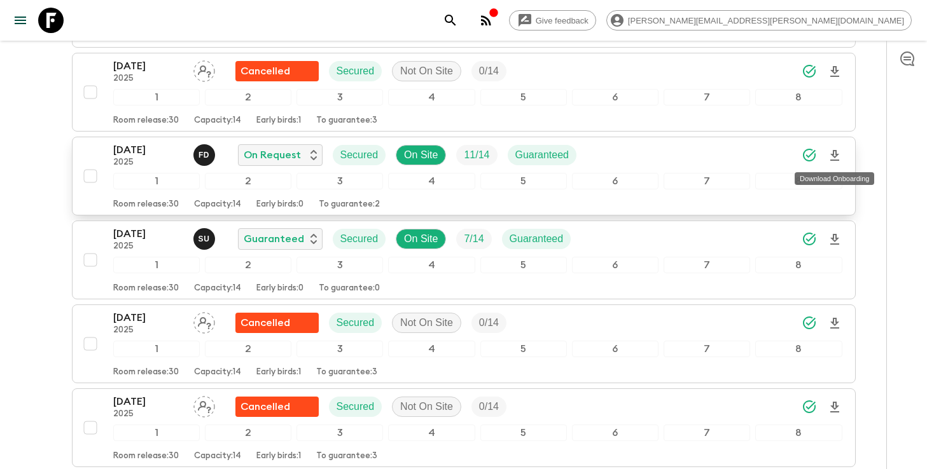
click at [837, 155] on icon "Download Onboarding" at bounding box center [834, 155] width 9 height 11
click at [629, 160] on div "[DATE] 2025 F D On Request Secured On Site 11 / 14 Guaranteed" at bounding box center [477, 154] width 729 height 25
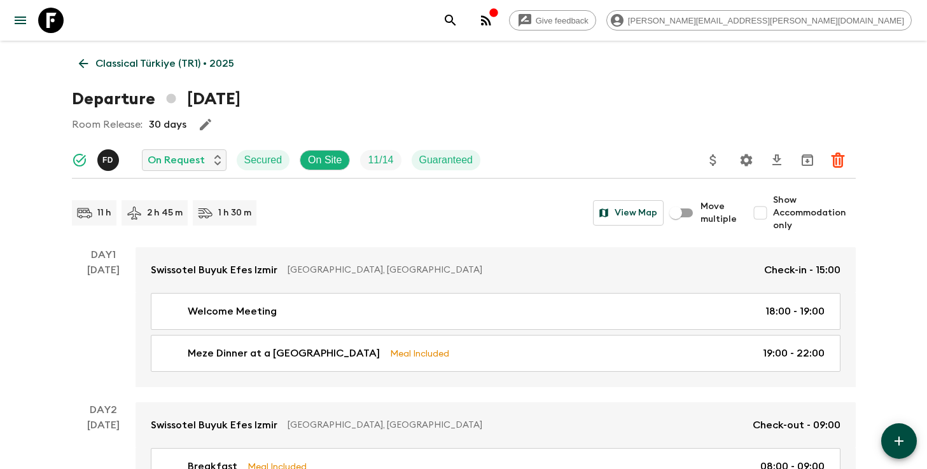
click at [81, 69] on icon at bounding box center [83, 64] width 14 height 14
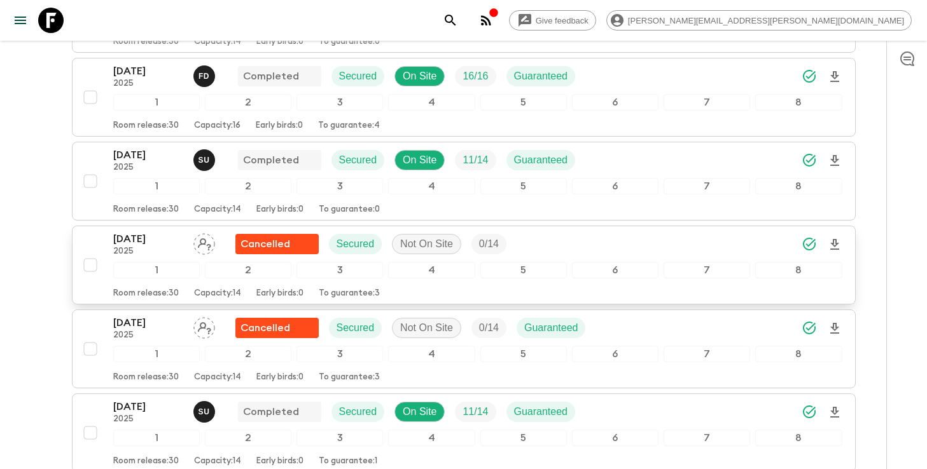
scroll to position [466, 0]
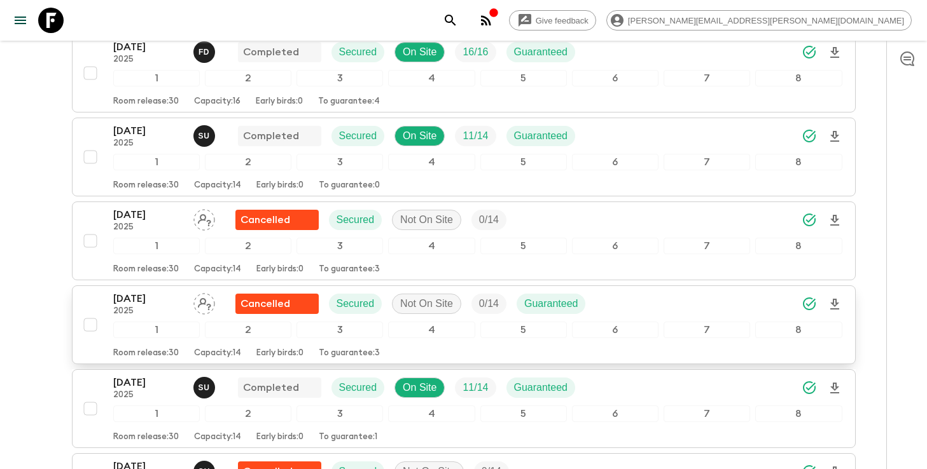
click at [88, 329] on input "checkbox" at bounding box center [90, 324] width 25 height 25
checkbox input "true"
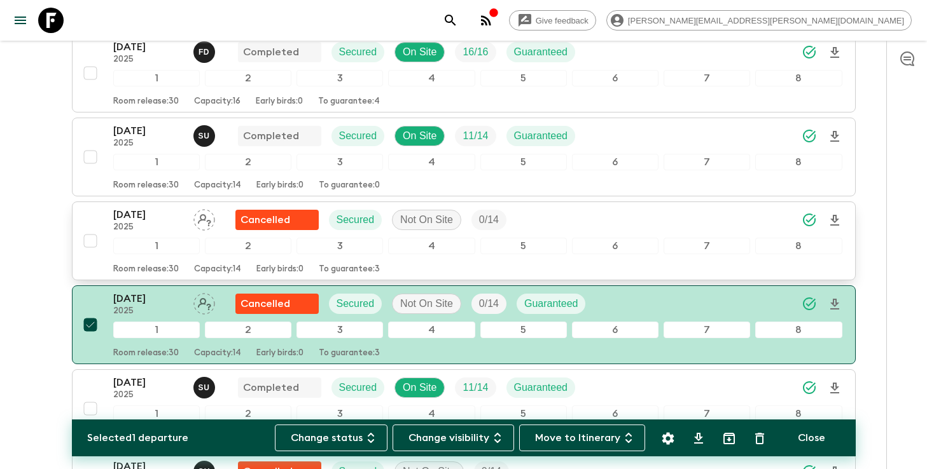
click at [90, 242] on input "checkbox" at bounding box center [90, 240] width 25 height 25
checkbox input "true"
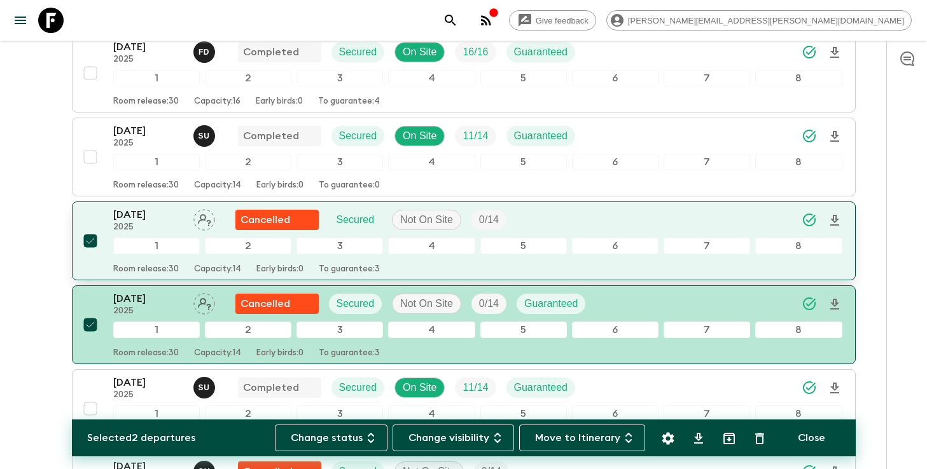
scroll to position [391, 0]
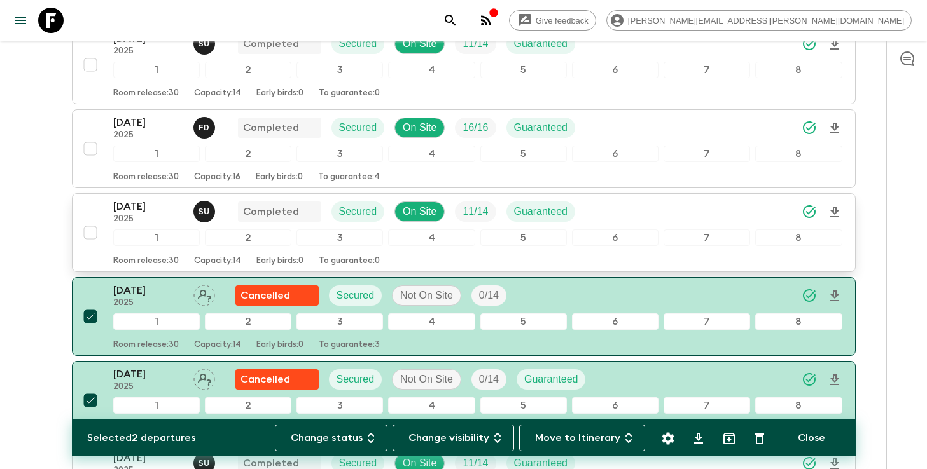
click at [90, 230] on input "checkbox" at bounding box center [90, 232] width 25 height 25
checkbox input "true"
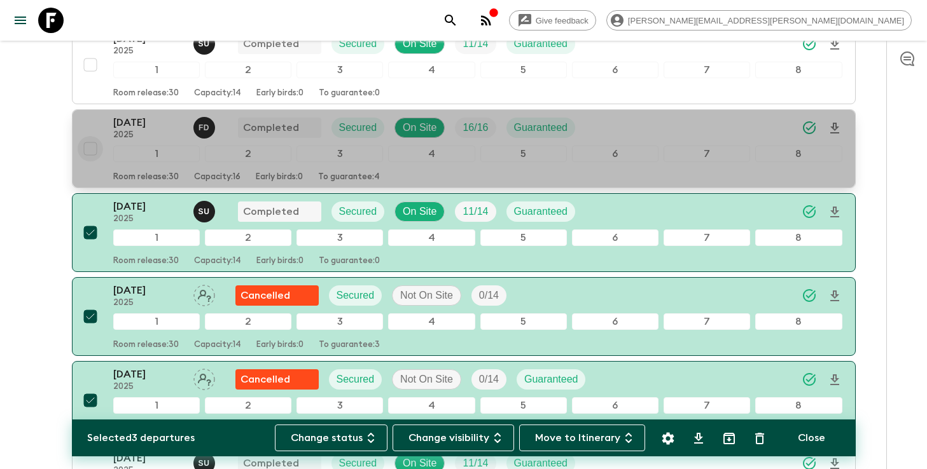
click at [91, 149] on input "checkbox" at bounding box center [90, 148] width 25 height 25
checkbox input "true"
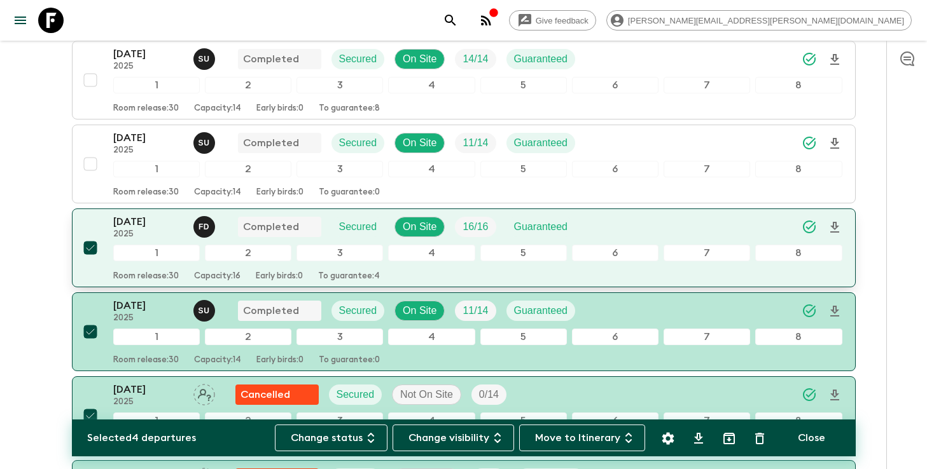
scroll to position [278, 0]
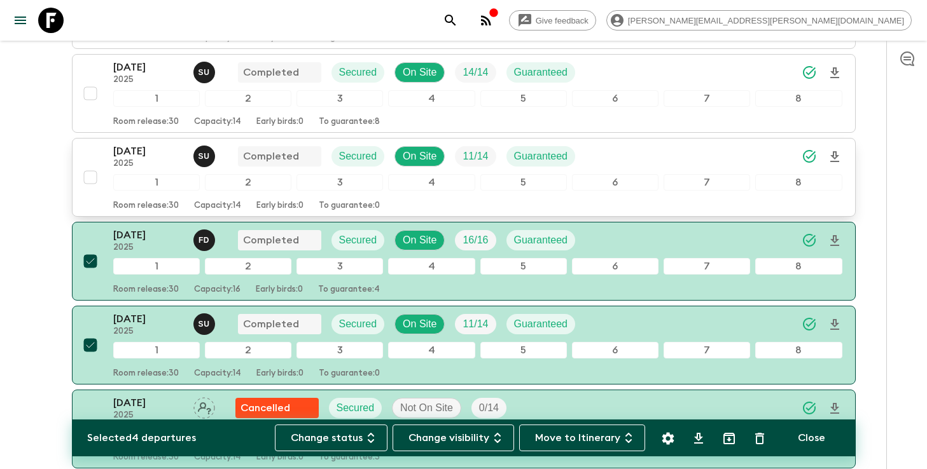
click at [84, 174] on input "checkbox" at bounding box center [90, 177] width 25 height 25
checkbox input "true"
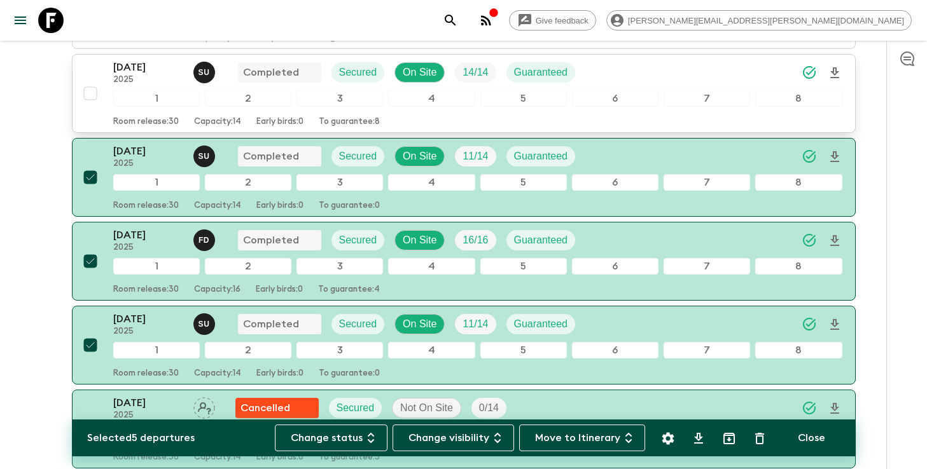
click at [84, 93] on input "checkbox" at bounding box center [90, 93] width 25 height 25
checkbox input "true"
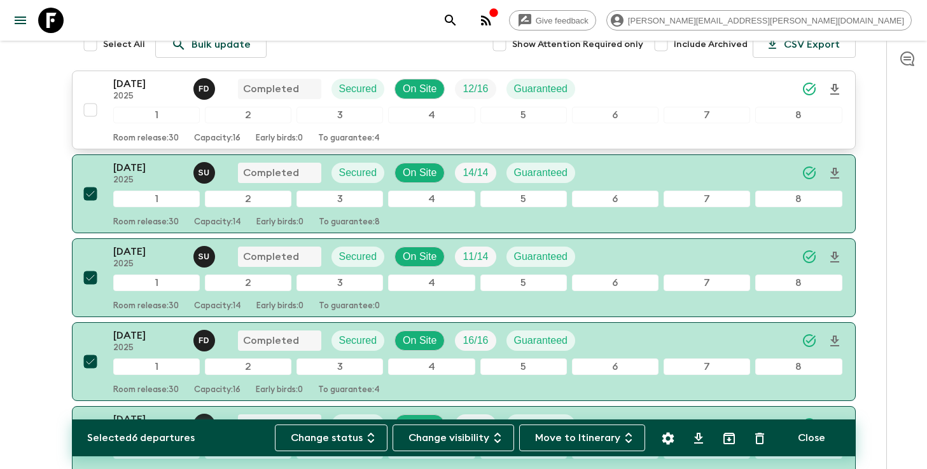
click at [86, 109] on input "checkbox" at bounding box center [90, 109] width 25 height 25
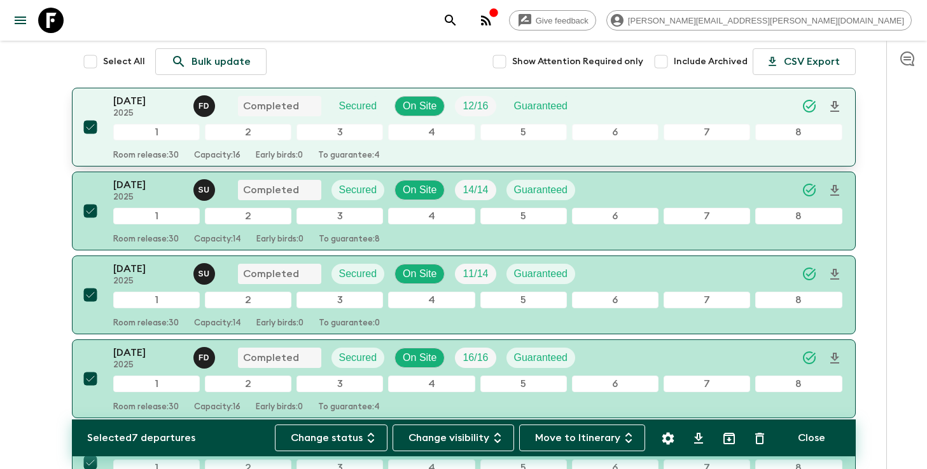
scroll to position [197, 0]
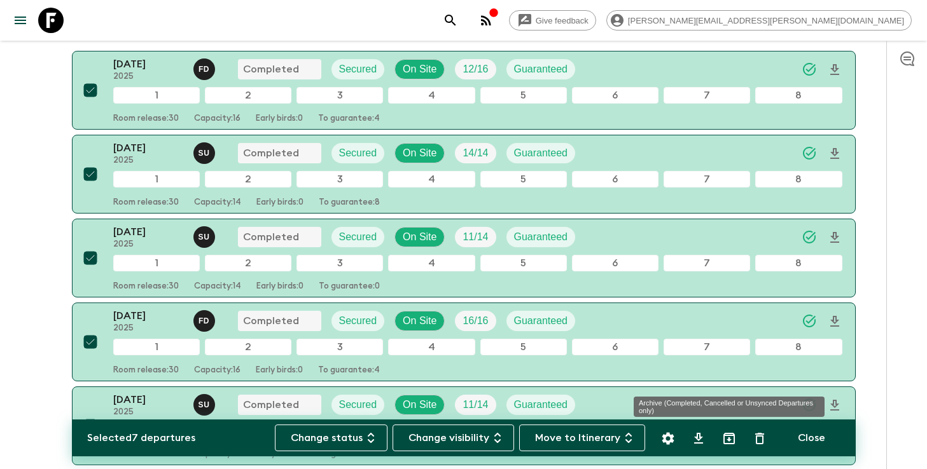
click at [726, 439] on icon "Archive (Completed, Cancelled or Unsynced Departures only)" at bounding box center [728, 438] width 15 height 15
checkbox input "false"
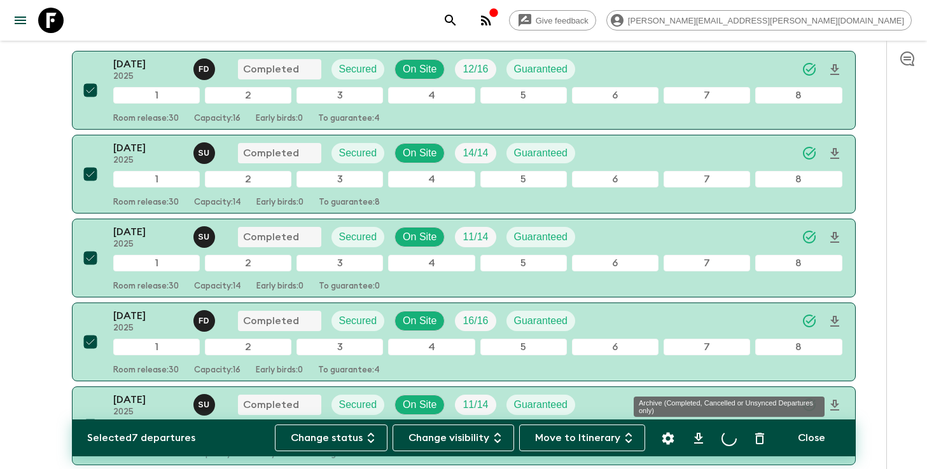
checkbox input "false"
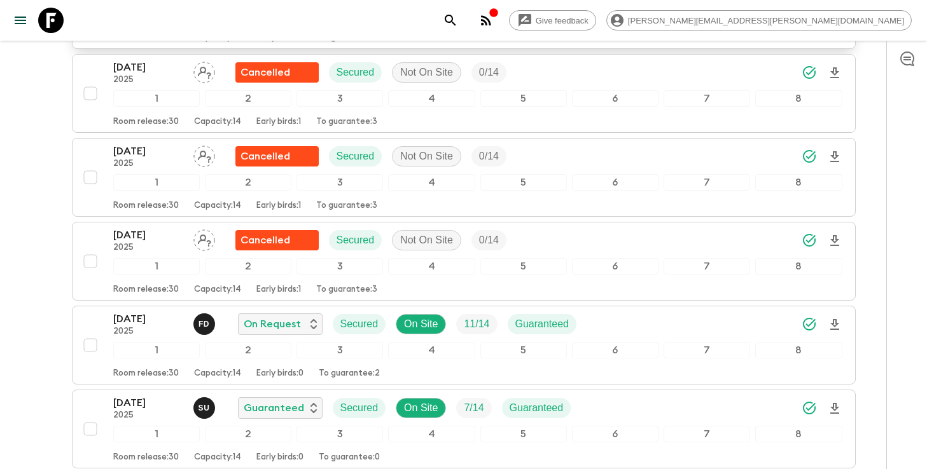
scroll to position [1621, 0]
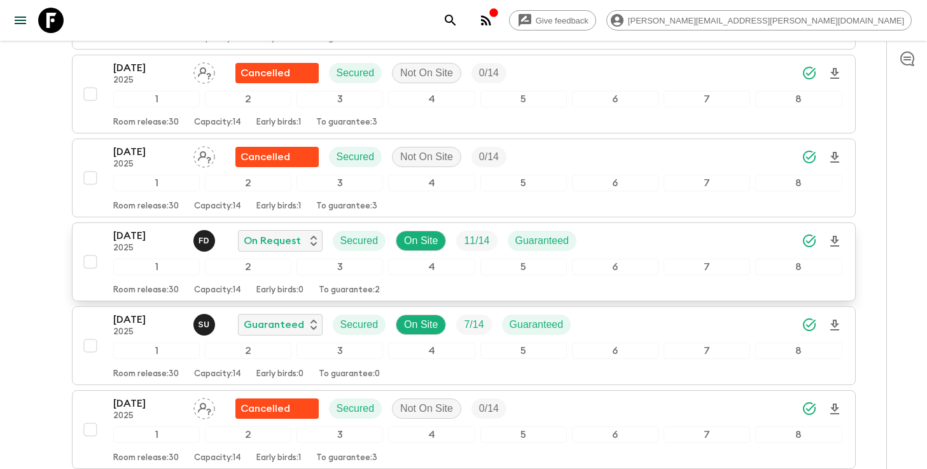
click at [700, 246] on div "[DATE] 2025 F D On Request Secured On Site 11 / 14 Guaranteed" at bounding box center [477, 240] width 729 height 25
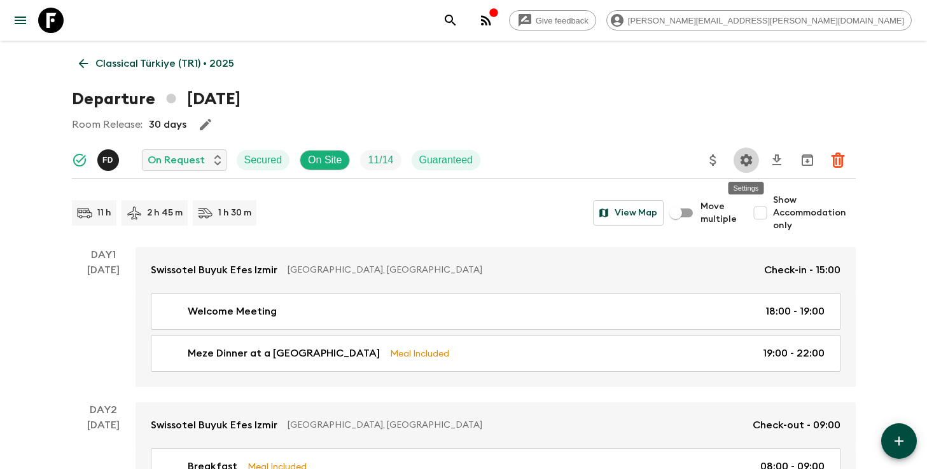
click at [744, 159] on icon "Settings" at bounding box center [745, 160] width 15 height 15
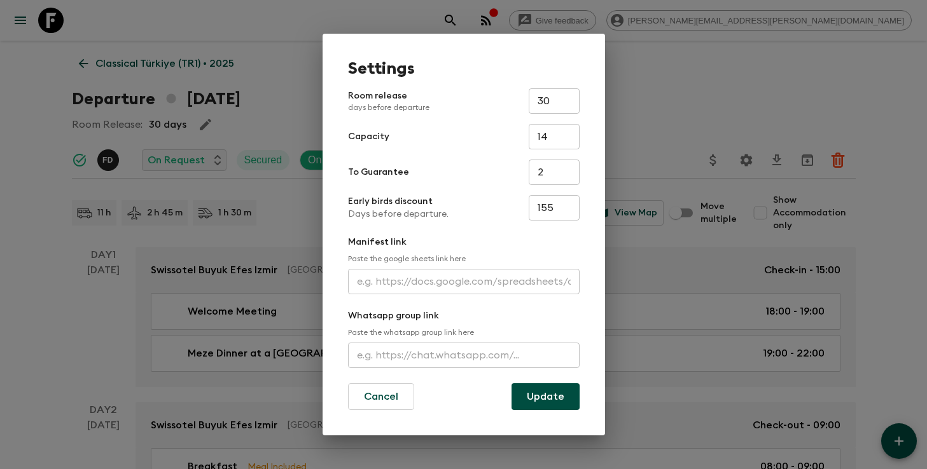
click at [410, 283] on input "text" at bounding box center [464, 281] width 232 height 25
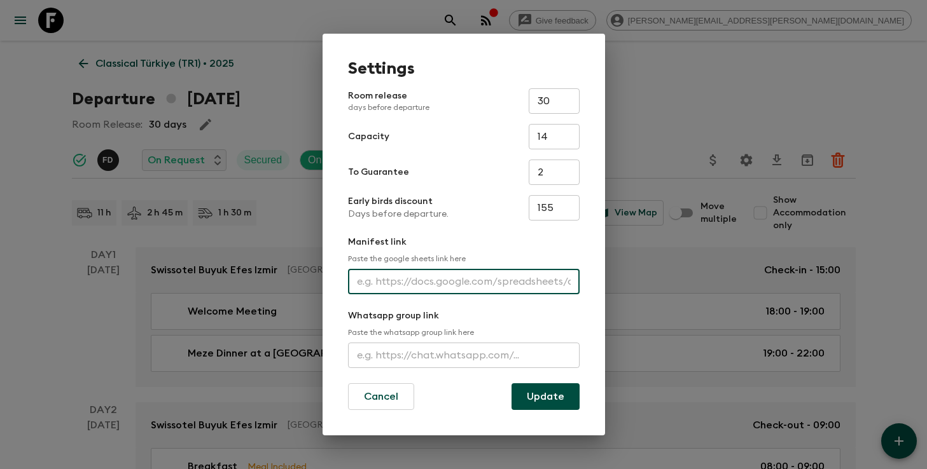
paste input "[URL][DOMAIN_NAME]"
type input "[URL][DOMAIN_NAME]"
click at [536, 400] on button "Update" at bounding box center [545, 397] width 68 height 27
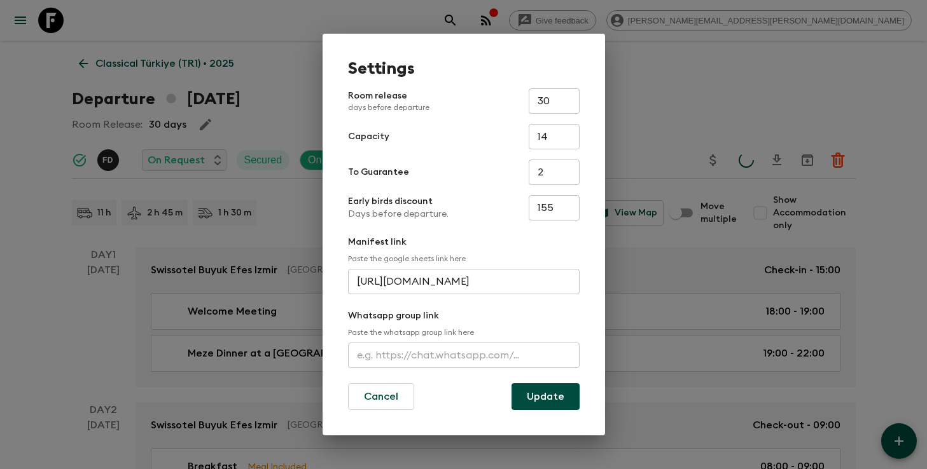
scroll to position [0, 0]
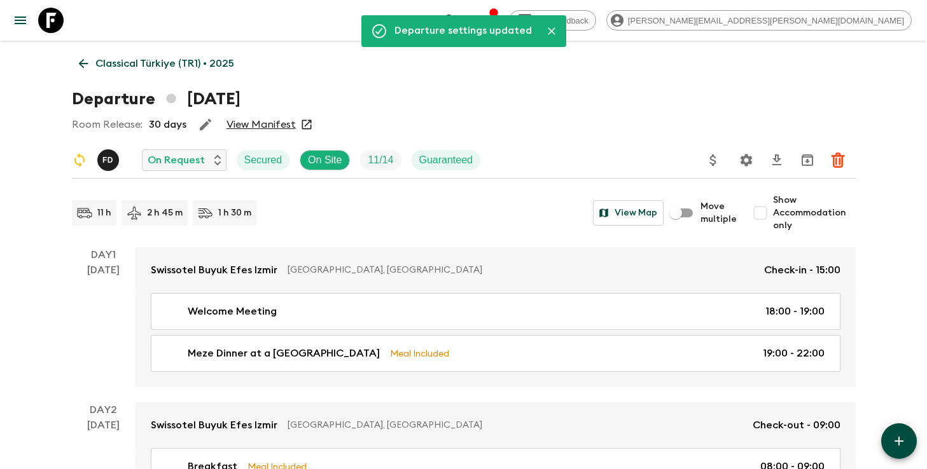
click at [277, 130] on link "View Manifest" at bounding box center [260, 124] width 69 height 13
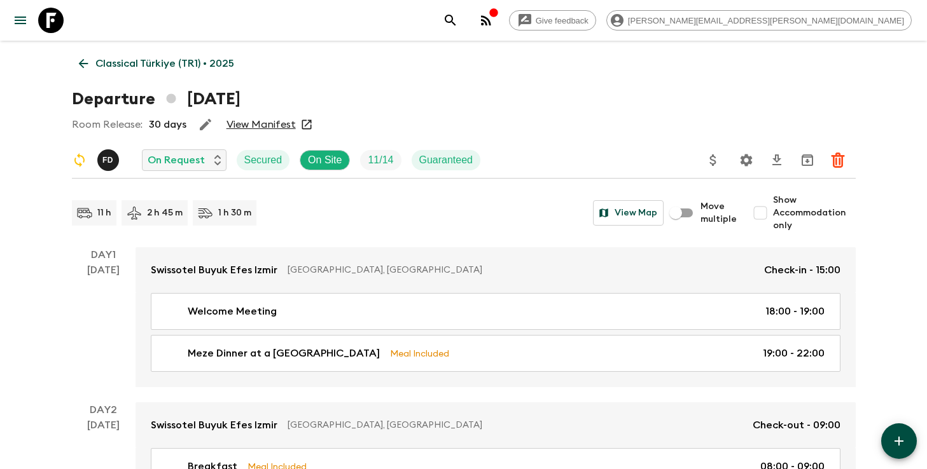
click at [458, 13] on icon "search adventures" at bounding box center [450, 20] width 15 height 15
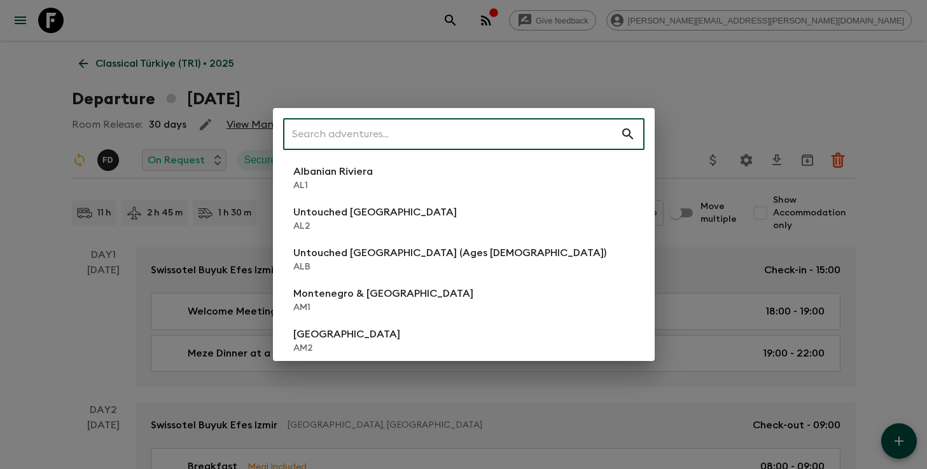
click at [481, 127] on input "text" at bounding box center [451, 134] width 337 height 36
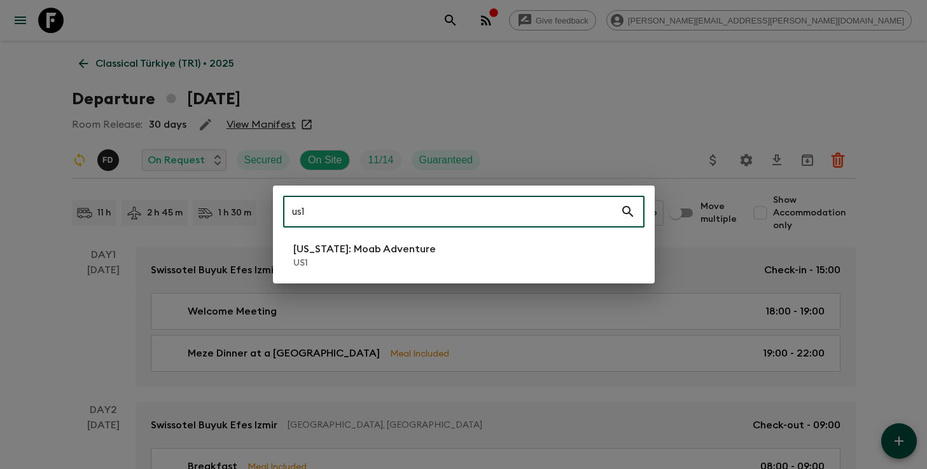
type input "us1"
click at [455, 258] on li "[US_STATE]: Moab Adventure US1" at bounding box center [463, 256] width 361 height 36
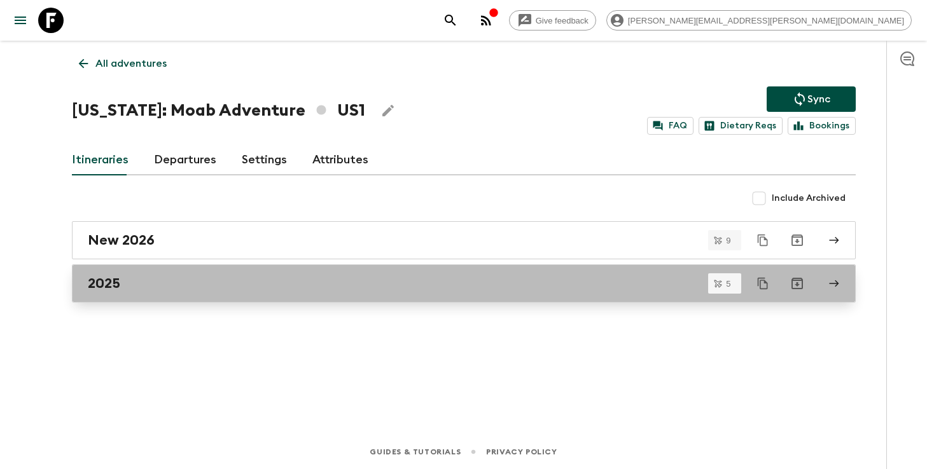
click at [261, 287] on div "2025" at bounding box center [452, 283] width 728 height 17
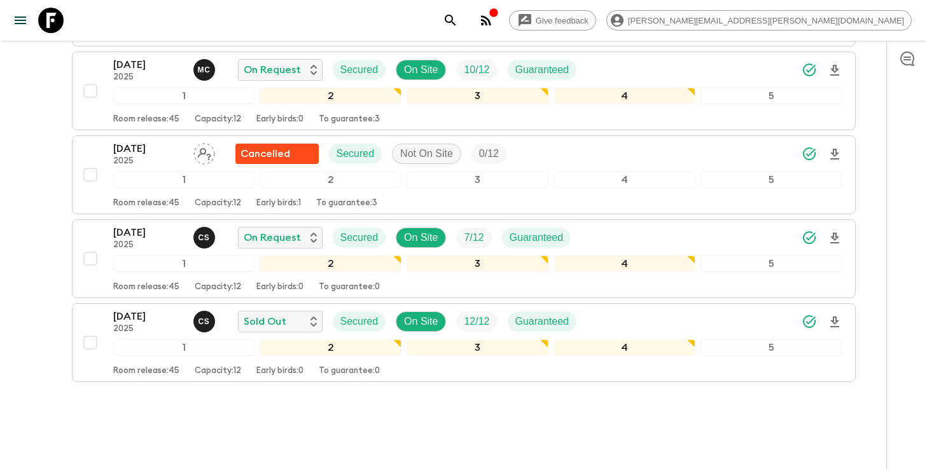
scroll to position [309, 0]
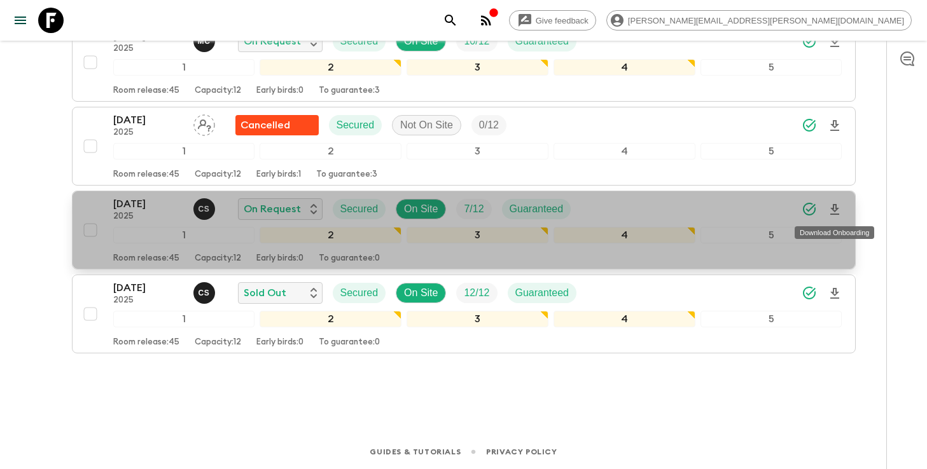
click at [841, 211] on icon "Download Onboarding" at bounding box center [834, 209] width 15 height 15
click at [643, 205] on div "[DATE] 2025 C S On Request Secured On Site 7 / 12 Guaranteed" at bounding box center [477, 209] width 729 height 25
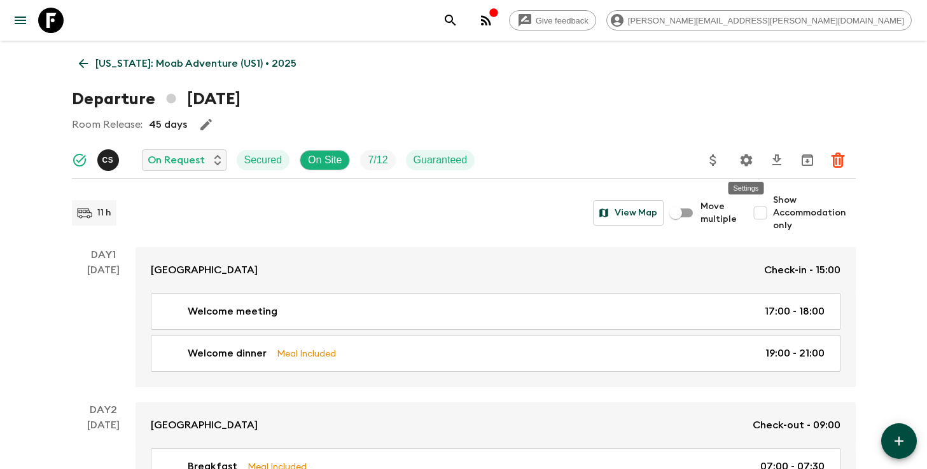
click at [747, 158] on icon "Settings" at bounding box center [746, 160] width 12 height 12
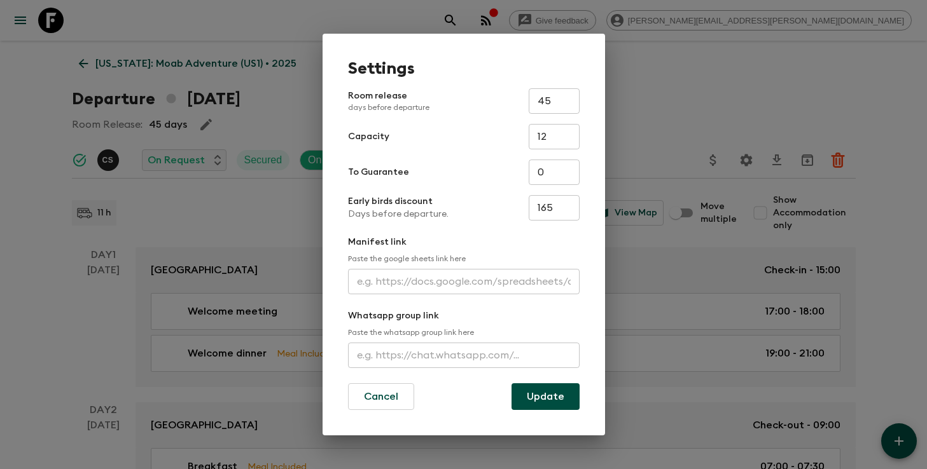
click at [388, 282] on input "text" at bounding box center [464, 281] width 232 height 25
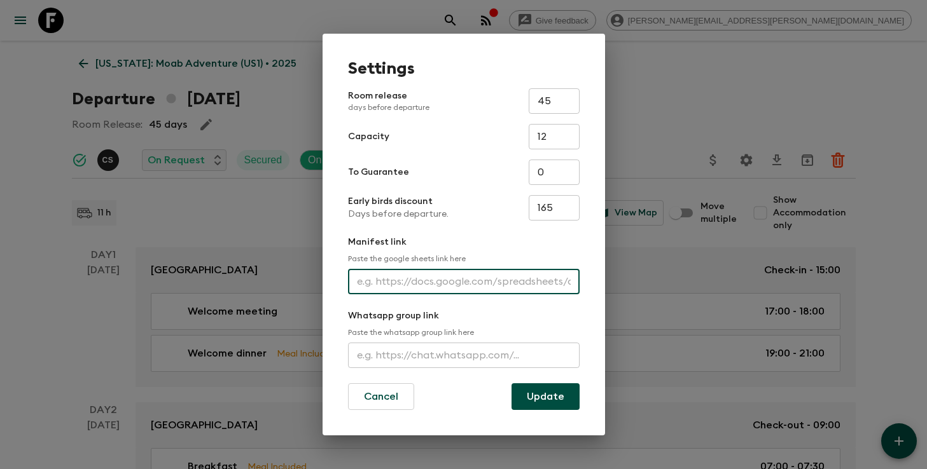
paste input "[URL][DOMAIN_NAME]"
type input "[URL][DOMAIN_NAME]"
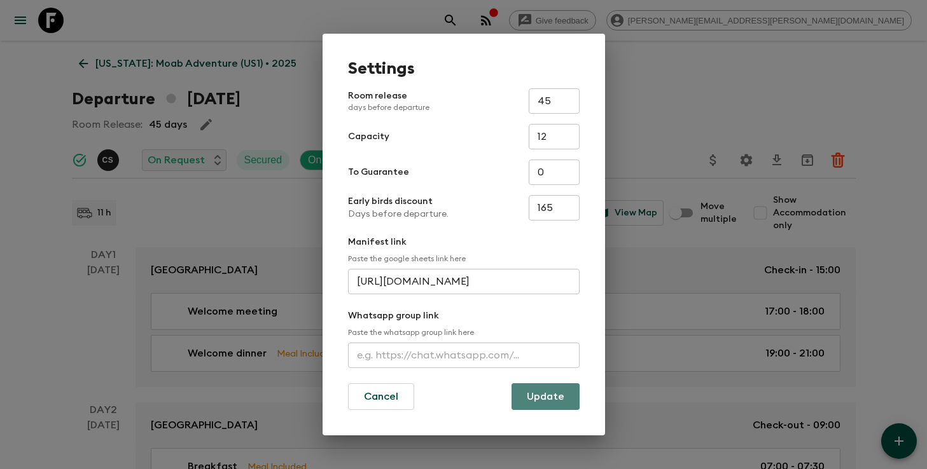
click at [545, 399] on button "Update" at bounding box center [545, 397] width 68 height 27
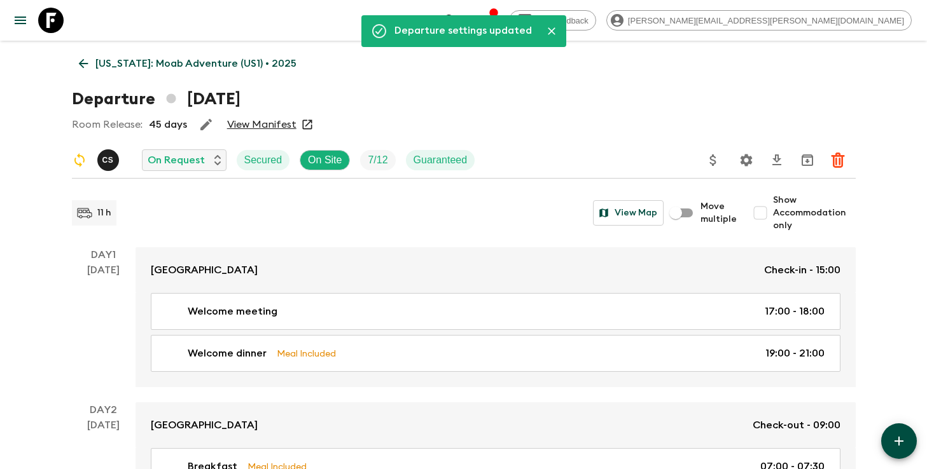
click at [458, 24] on icon "search adventures" at bounding box center [450, 20] width 15 height 15
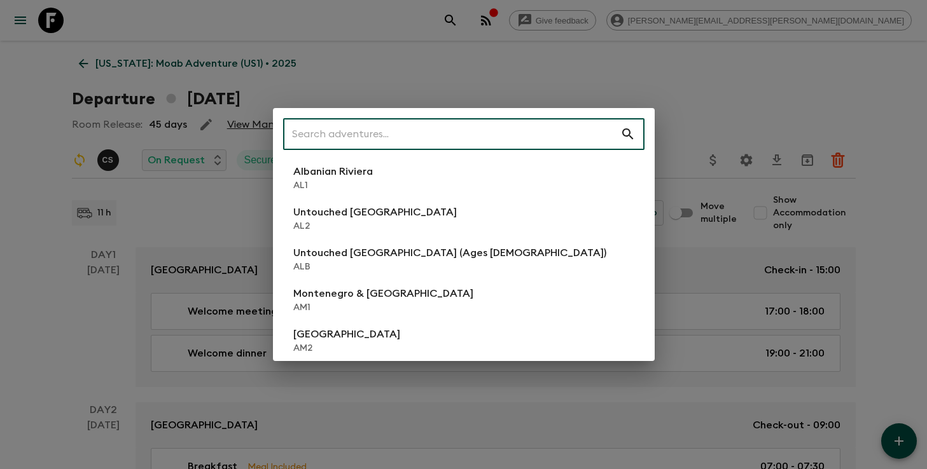
click at [515, 127] on input "text" at bounding box center [451, 134] width 337 height 36
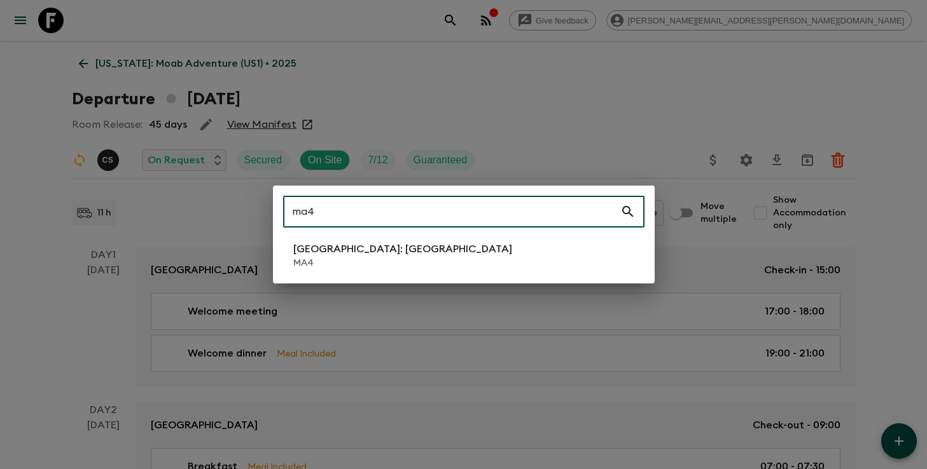
type input "ma4"
click at [368, 254] on p "[GEOGRAPHIC_DATA]: [GEOGRAPHIC_DATA]" at bounding box center [402, 249] width 219 height 15
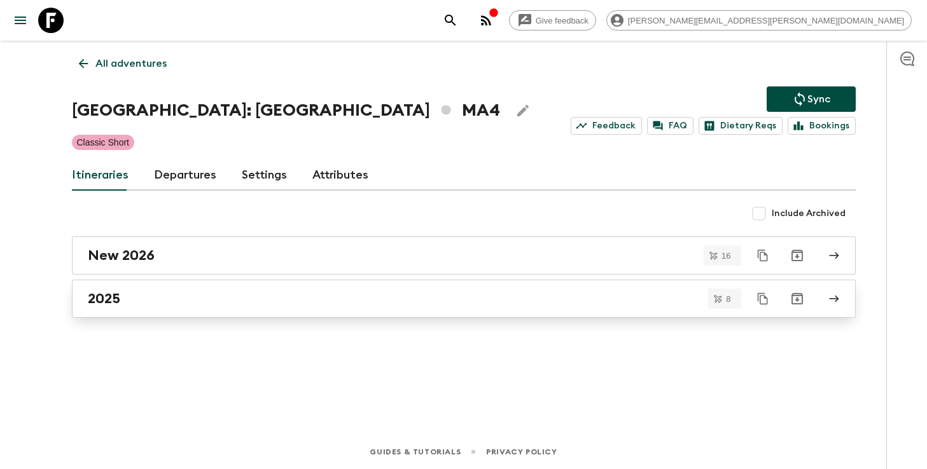
click at [249, 306] on div "2025" at bounding box center [452, 299] width 728 height 17
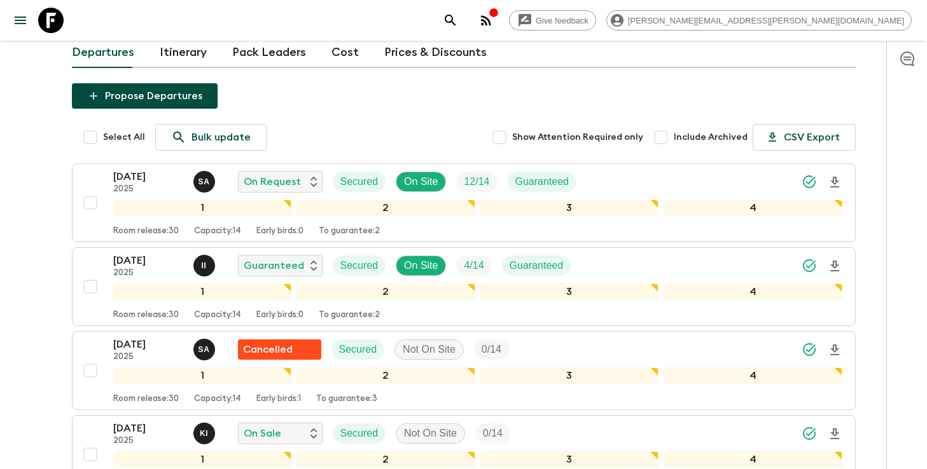
scroll to position [75, 0]
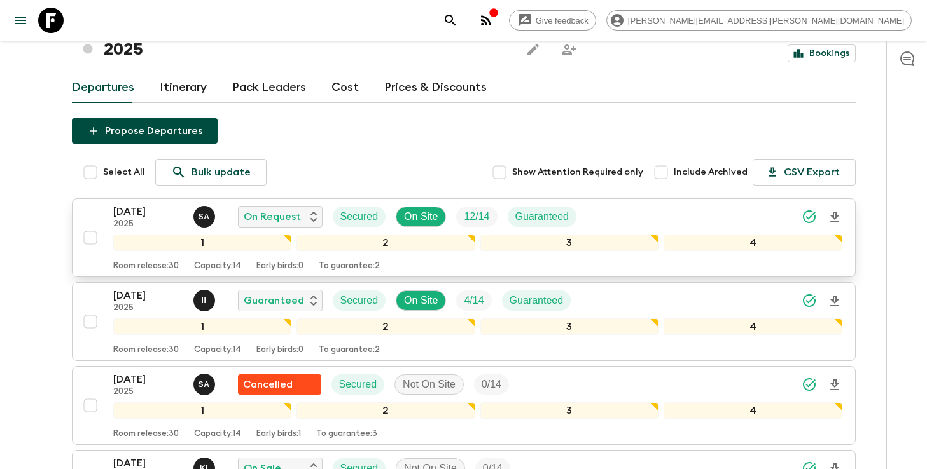
click at [835, 210] on icon "Download Onboarding" at bounding box center [834, 217] width 15 height 15
click at [458, 16] on icon "search adventures" at bounding box center [450, 20] width 15 height 15
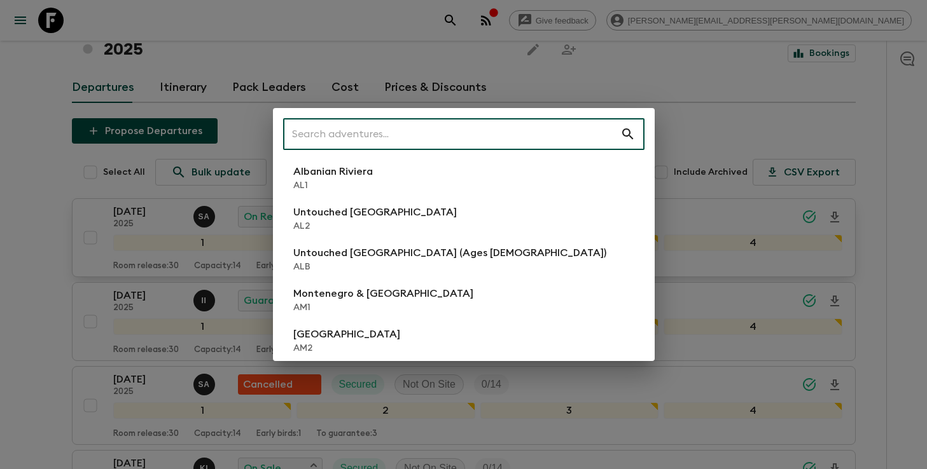
click at [479, 139] on input "text" at bounding box center [451, 134] width 337 height 36
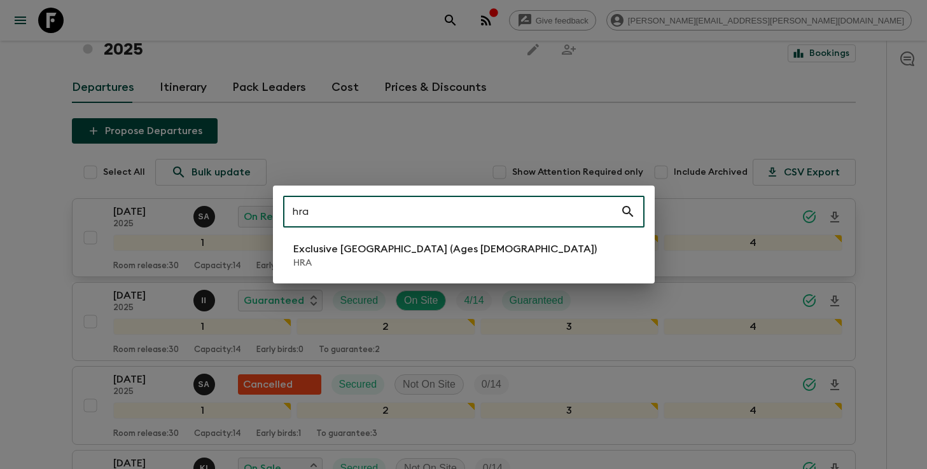
type input "hra"
click at [389, 256] on p "Exclusive [GEOGRAPHIC_DATA] (Ages [DEMOGRAPHIC_DATA])" at bounding box center [444, 249] width 303 height 15
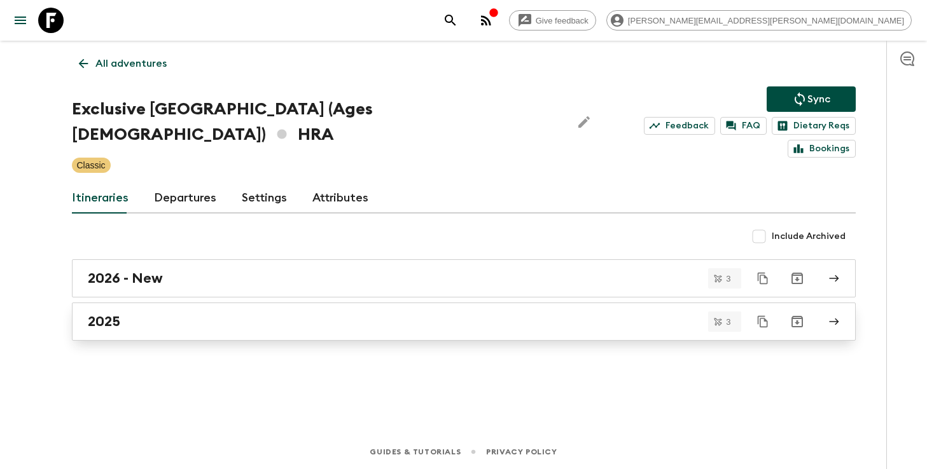
click at [149, 314] on div "2025" at bounding box center [452, 322] width 728 height 17
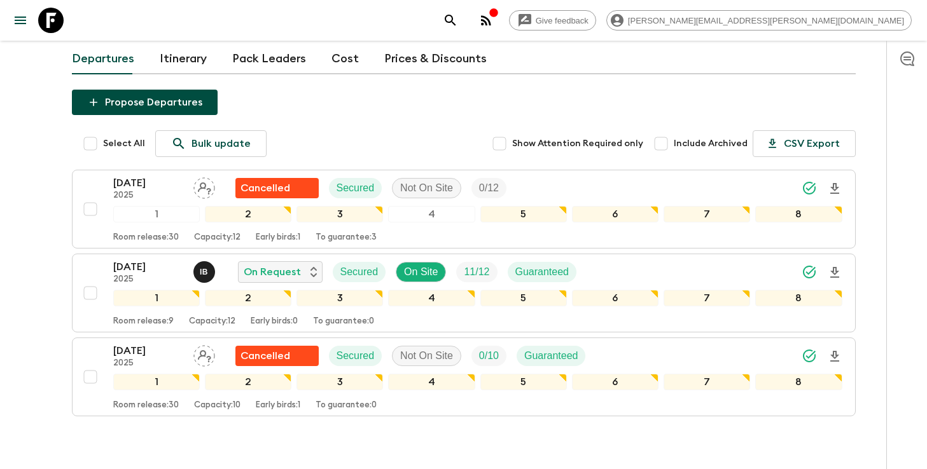
scroll to position [127, 0]
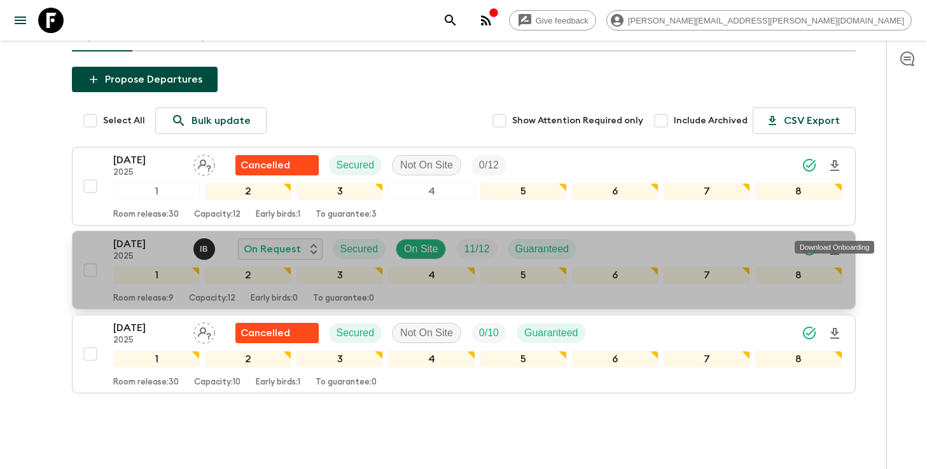
click at [834, 244] on icon "Download Onboarding" at bounding box center [834, 249] width 9 height 11
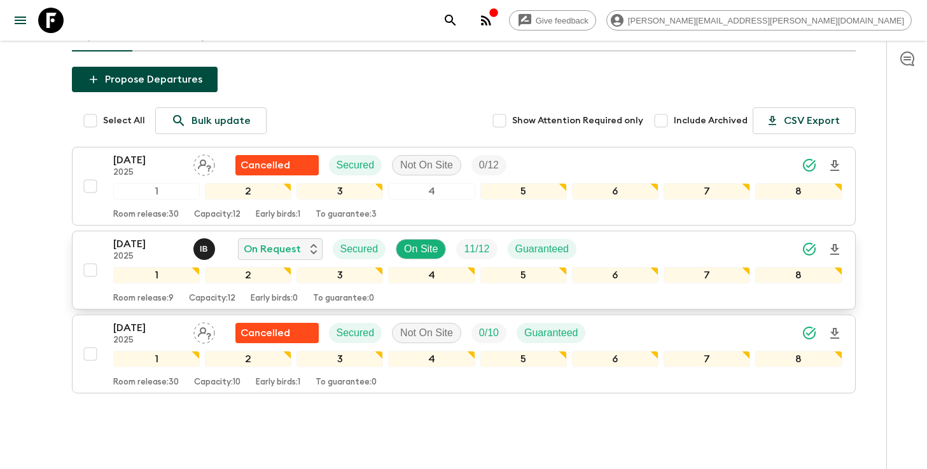
click at [458, 17] on icon "search adventures" at bounding box center [450, 20] width 15 height 15
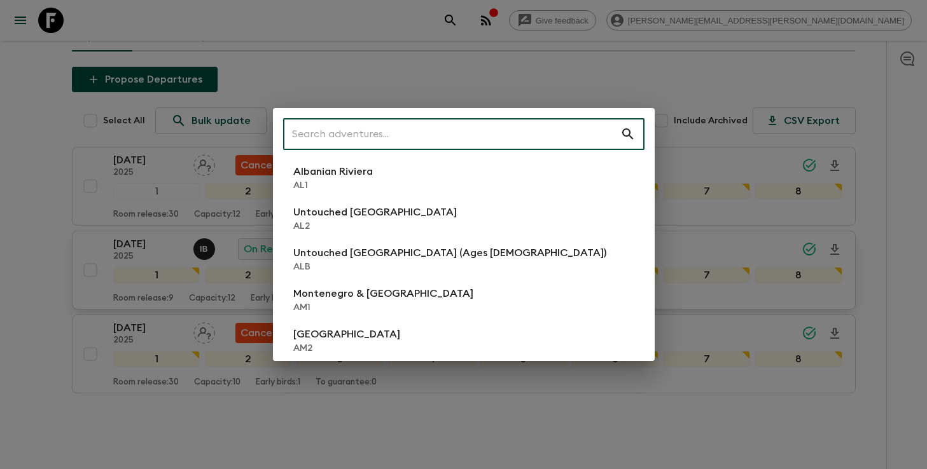
click at [484, 133] on input "text" at bounding box center [451, 134] width 337 height 36
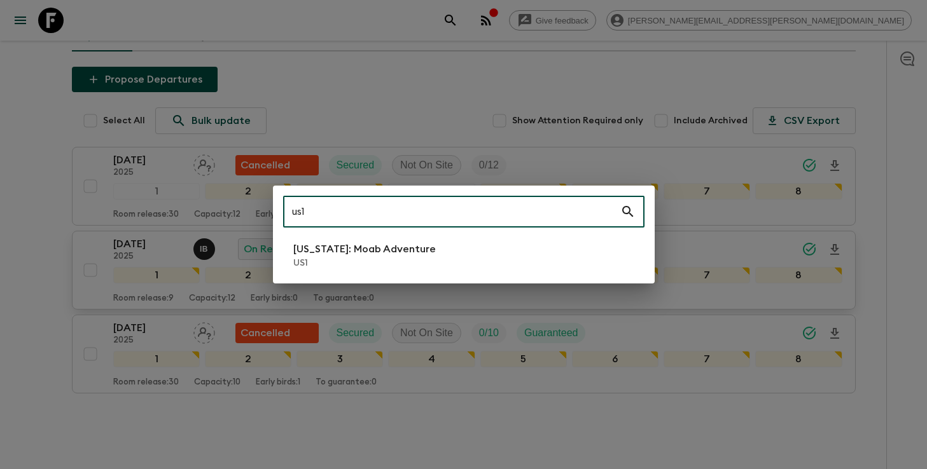
type input "us1"
click at [386, 265] on p "US1" at bounding box center [364, 263] width 142 height 13
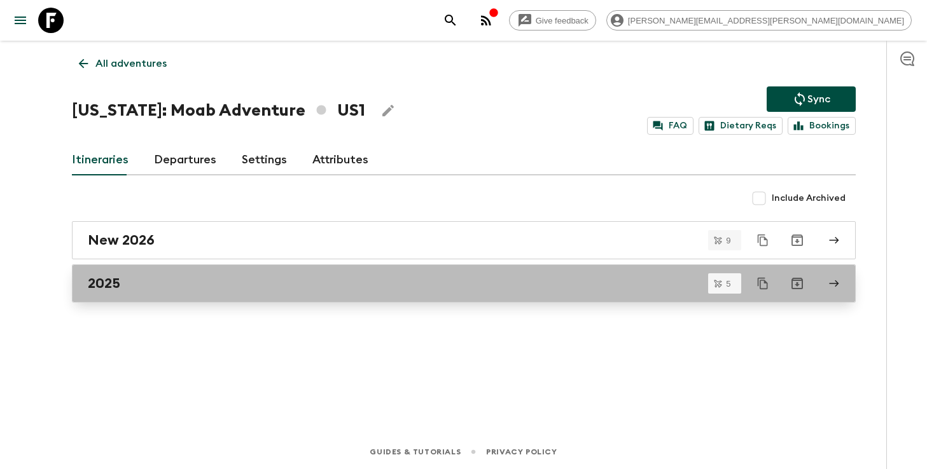
click at [474, 280] on div "2025" at bounding box center [452, 283] width 728 height 17
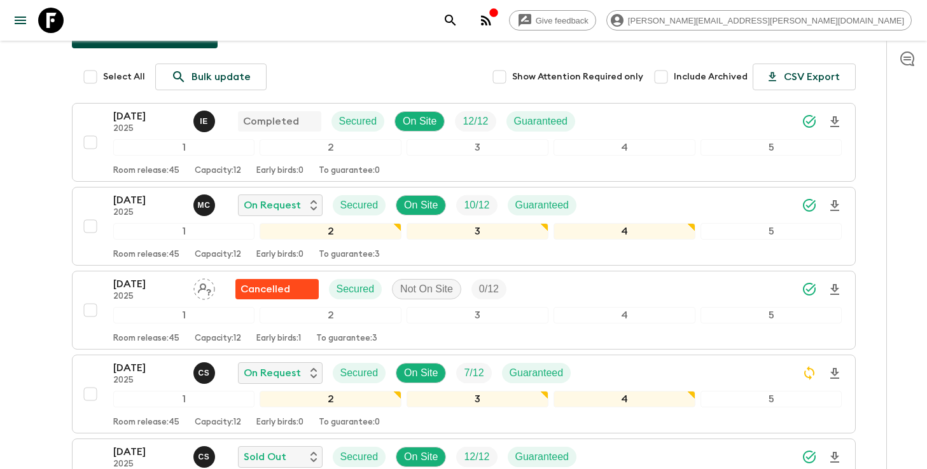
scroll to position [146, 0]
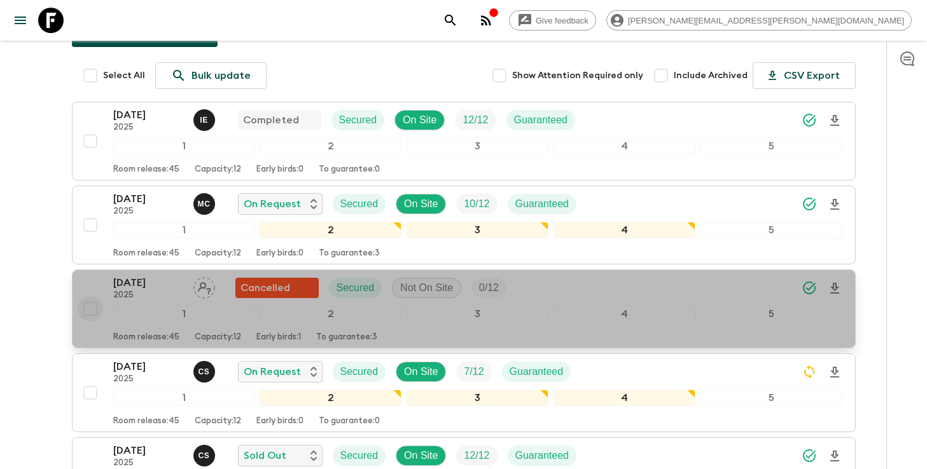
click at [84, 312] on input "checkbox" at bounding box center [90, 308] width 25 height 25
checkbox input "true"
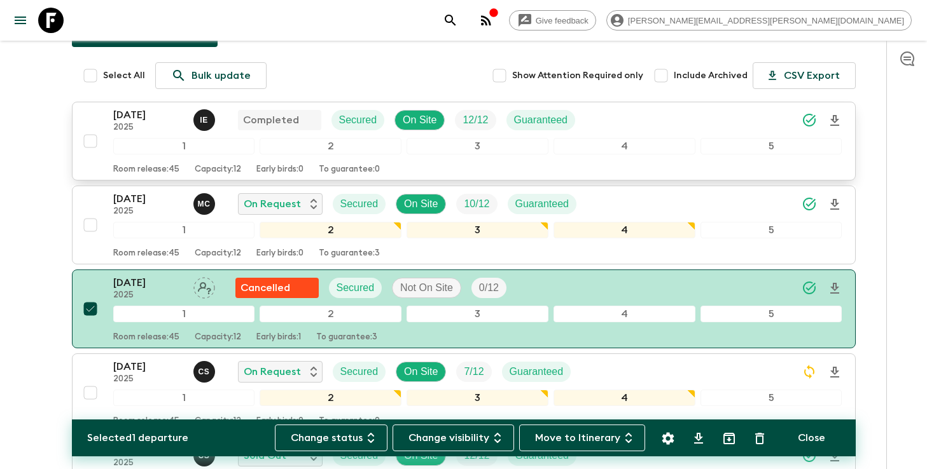
click at [92, 137] on input "checkbox" at bounding box center [90, 140] width 25 height 25
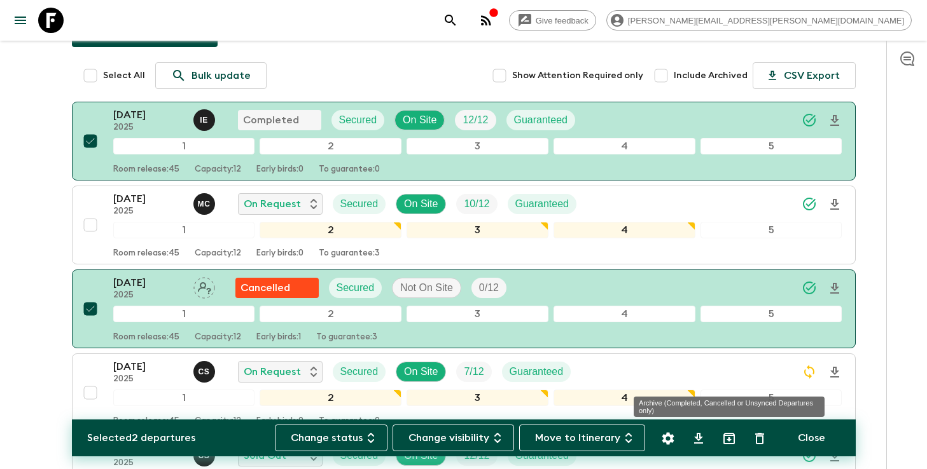
click at [734, 438] on icon "Archive (Completed, Cancelled or Unsynced Departures only)" at bounding box center [728, 438] width 11 height 11
checkbox input "false"
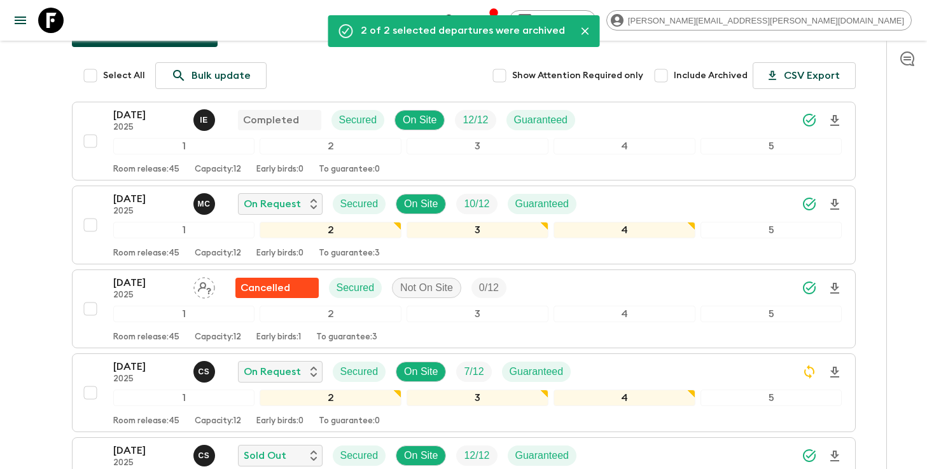
scroll to position [141, 0]
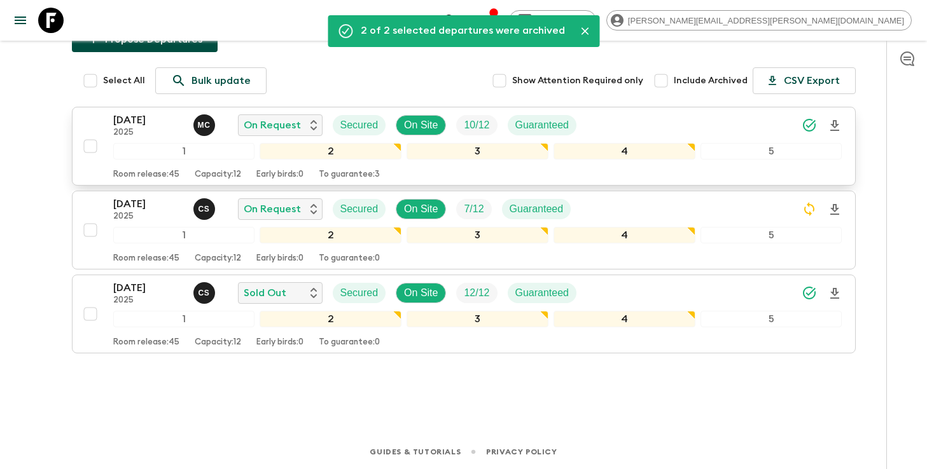
click at [834, 120] on icon "Download Onboarding" at bounding box center [834, 125] width 15 height 15
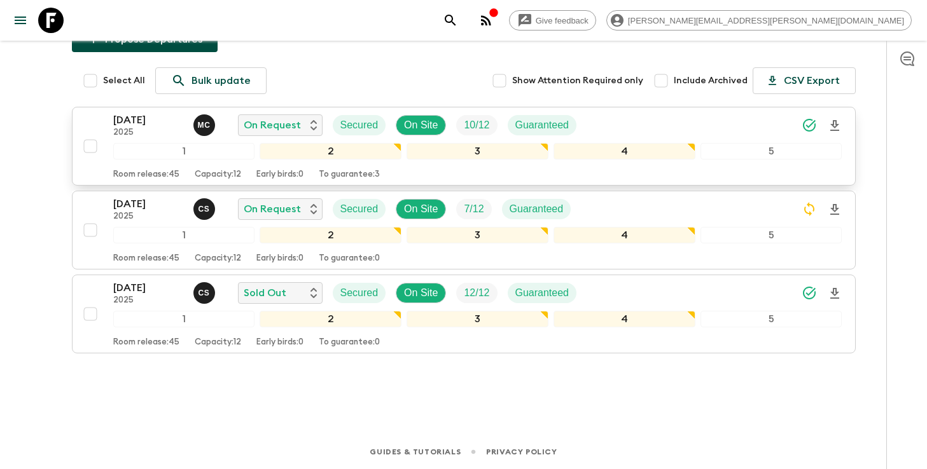
click at [458, 20] on icon "search adventures" at bounding box center [450, 20] width 15 height 15
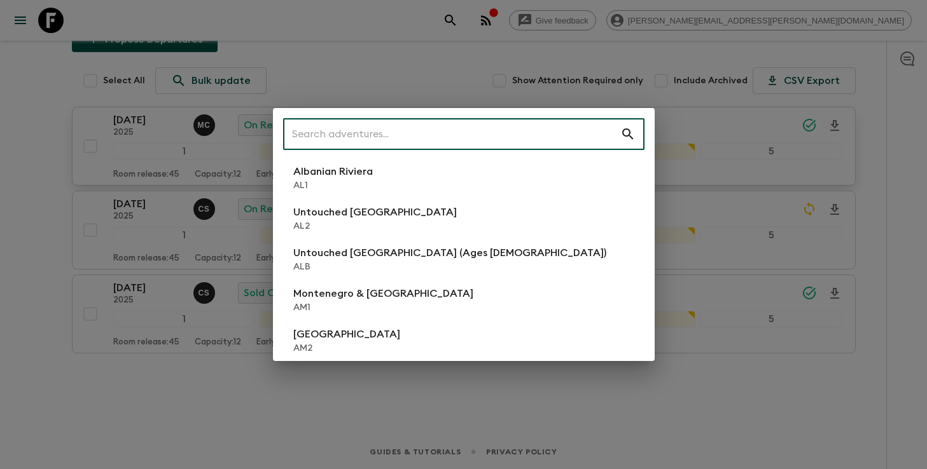
click at [492, 130] on input "text" at bounding box center [451, 134] width 337 height 36
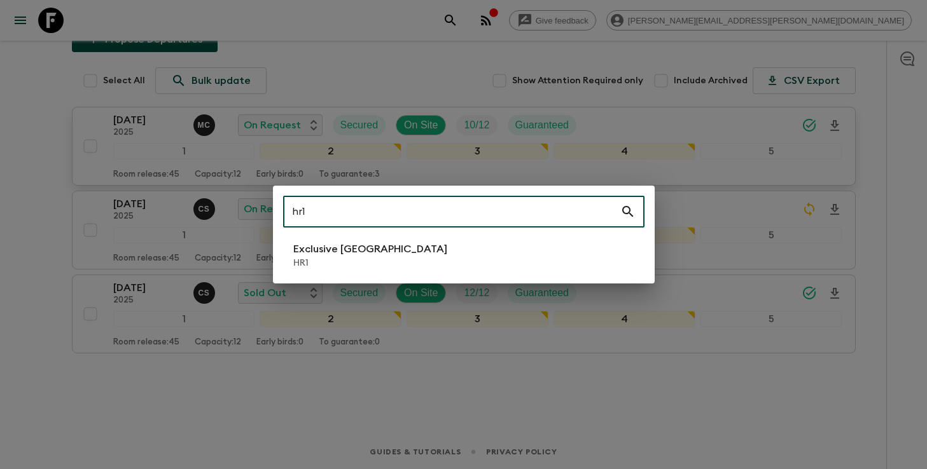
type input "hr1"
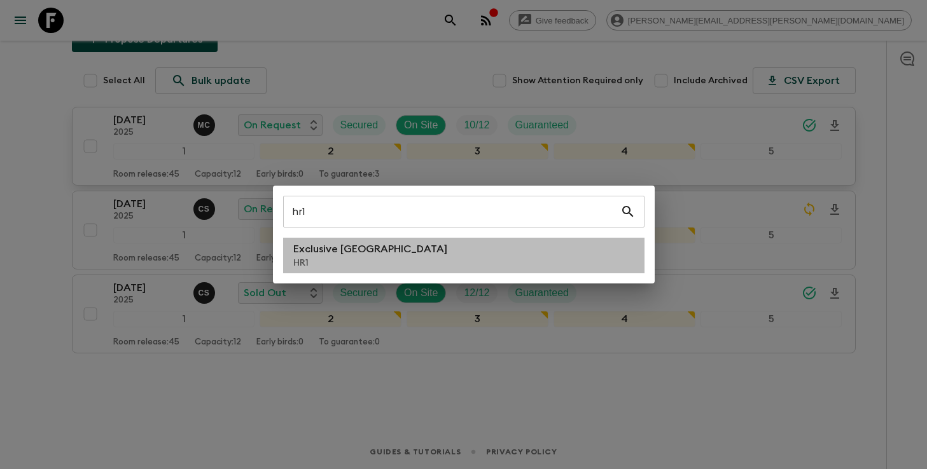
click at [428, 245] on li "Exclusive Croatia HR1" at bounding box center [463, 256] width 361 height 36
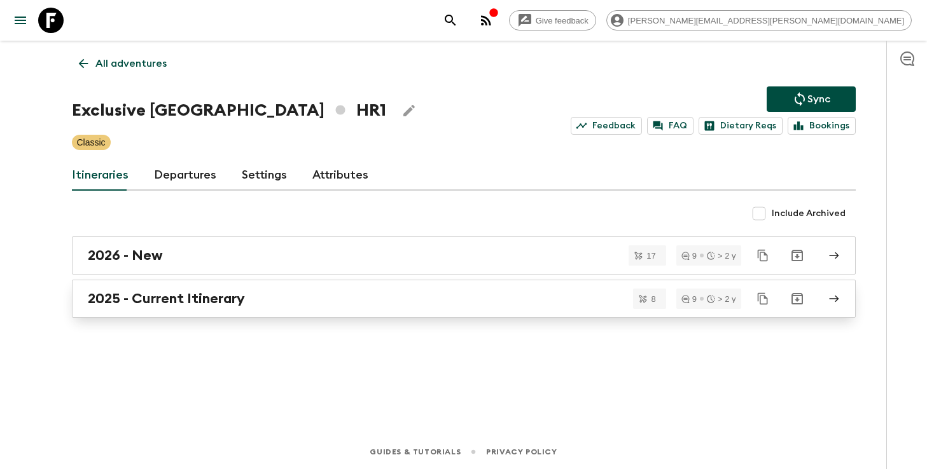
click at [508, 298] on div "2025 - Current Itinerary" at bounding box center [452, 299] width 728 height 17
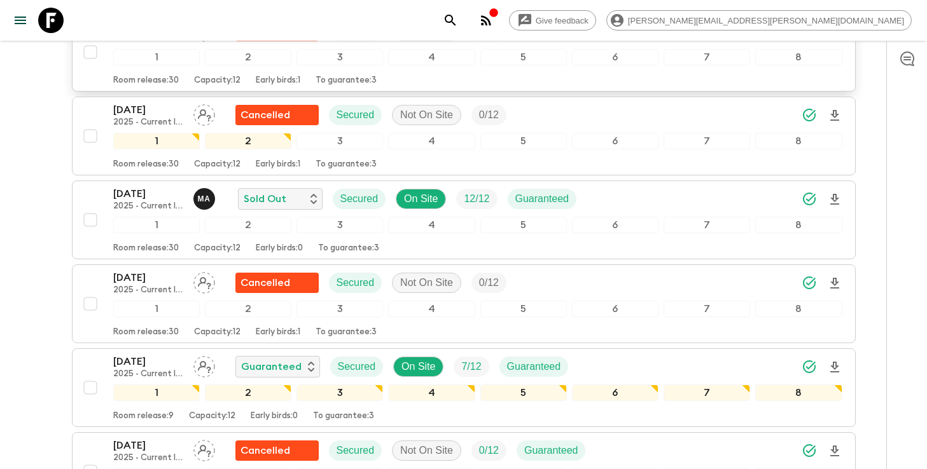
scroll to position [368, 0]
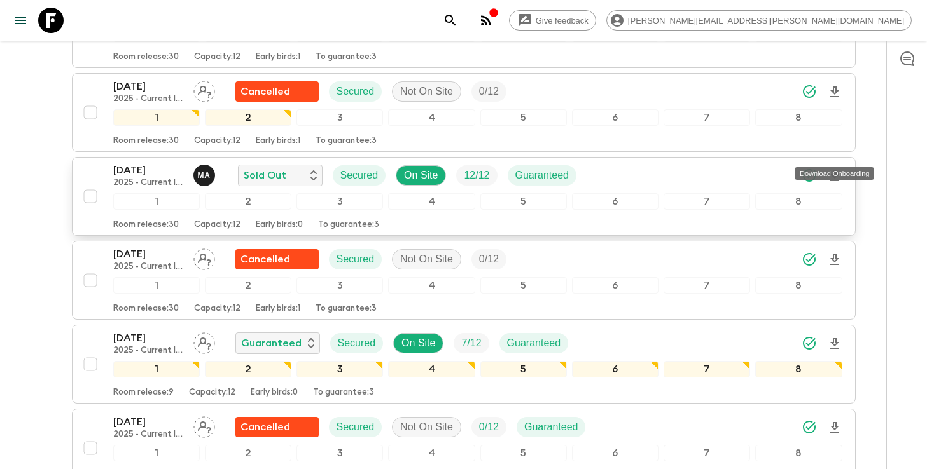
click at [837, 169] on icon "Download Onboarding" at bounding box center [834, 176] width 15 height 15
click at [458, 24] on icon "search adventures" at bounding box center [450, 20] width 15 height 15
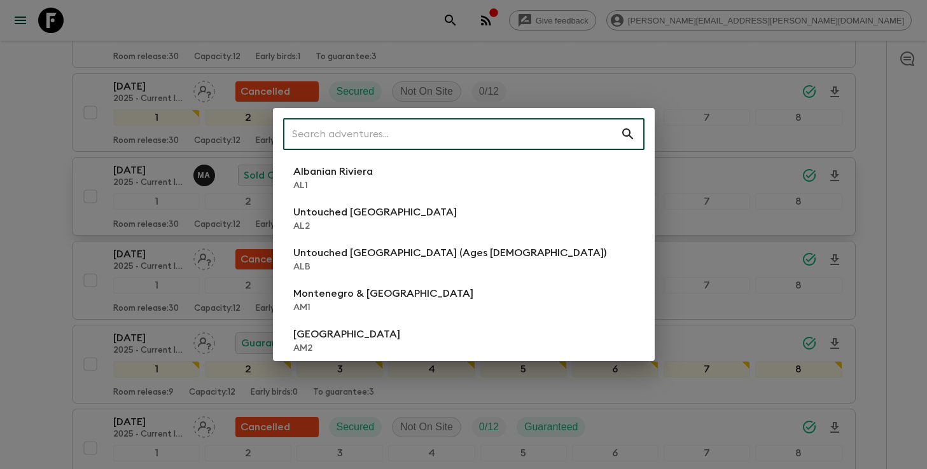
click at [511, 128] on input "text" at bounding box center [451, 134] width 337 height 36
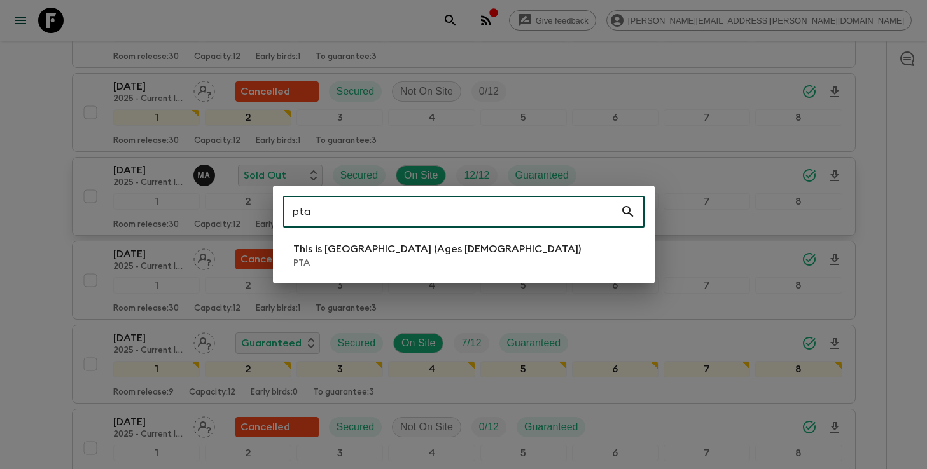
type input "pta"
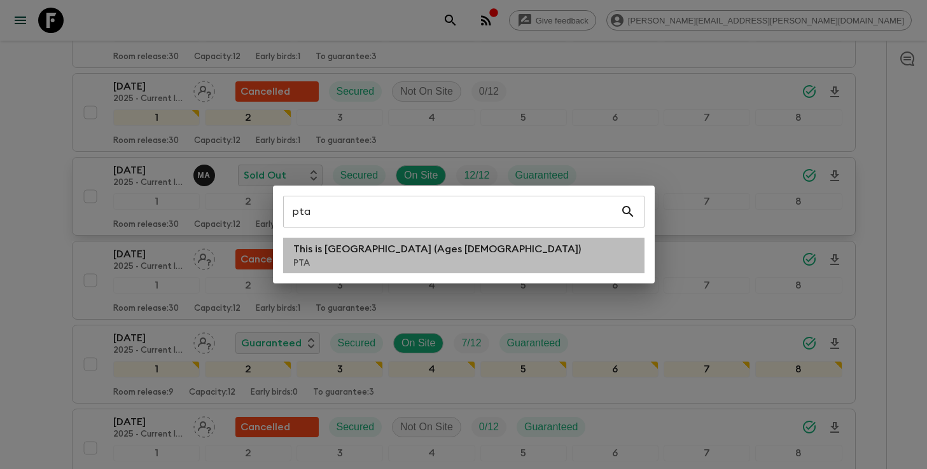
click at [385, 249] on p "This is [GEOGRAPHIC_DATA] (Ages [DEMOGRAPHIC_DATA])" at bounding box center [436, 249] width 287 height 15
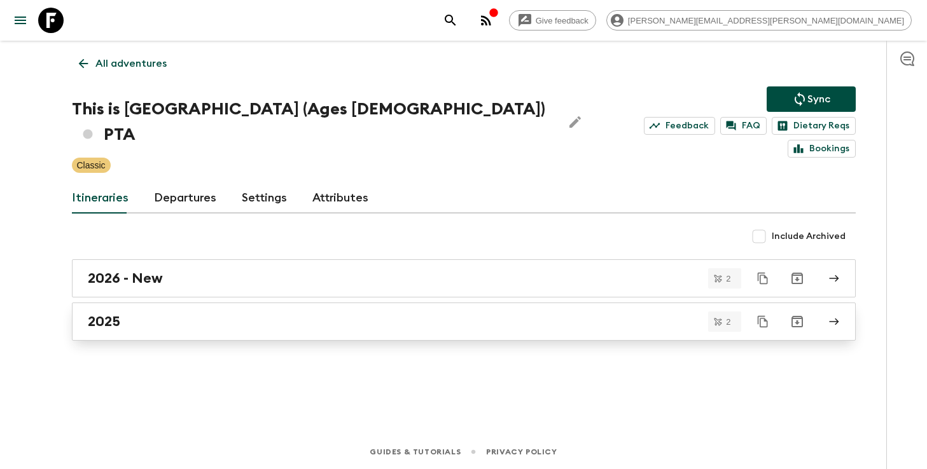
click at [291, 314] on div "2025" at bounding box center [452, 322] width 728 height 17
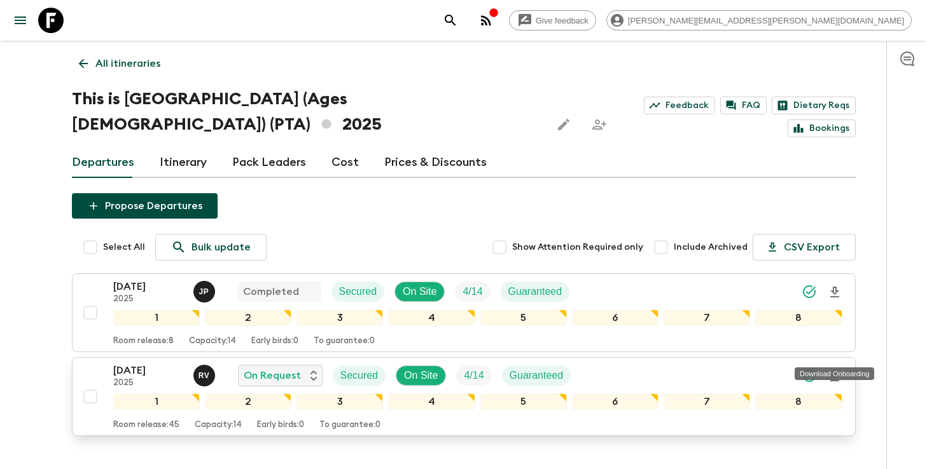
click at [835, 371] on icon "Download Onboarding" at bounding box center [834, 376] width 9 height 11
click at [458, 25] on icon "search adventures" at bounding box center [450, 20] width 15 height 15
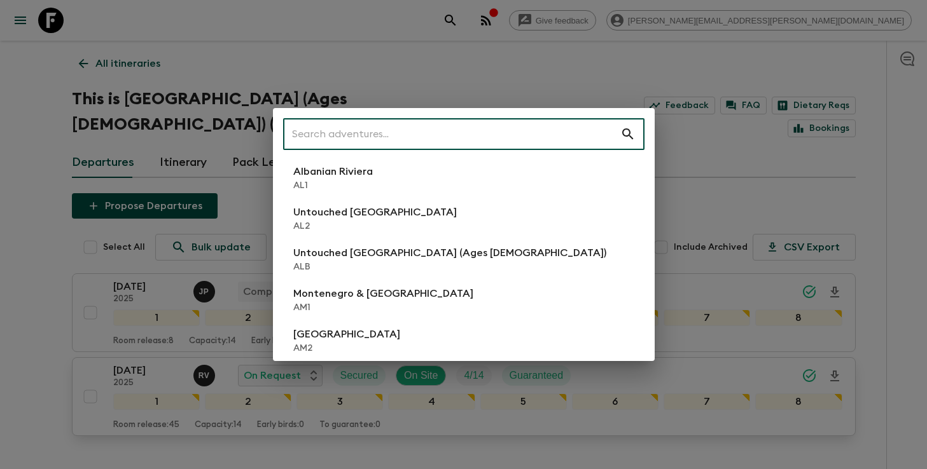
click at [513, 133] on input "text" at bounding box center [451, 134] width 337 height 36
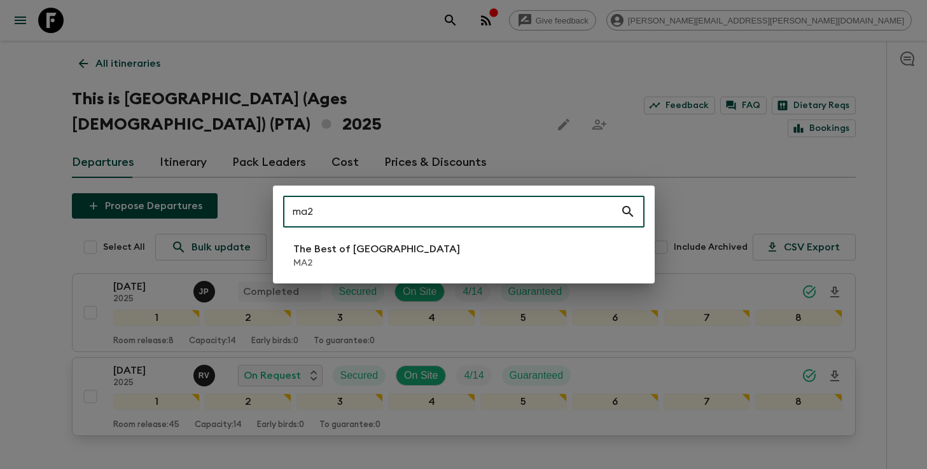
type input "ma2"
click at [393, 259] on li "The Best of [GEOGRAPHIC_DATA] MA2" at bounding box center [463, 256] width 361 height 36
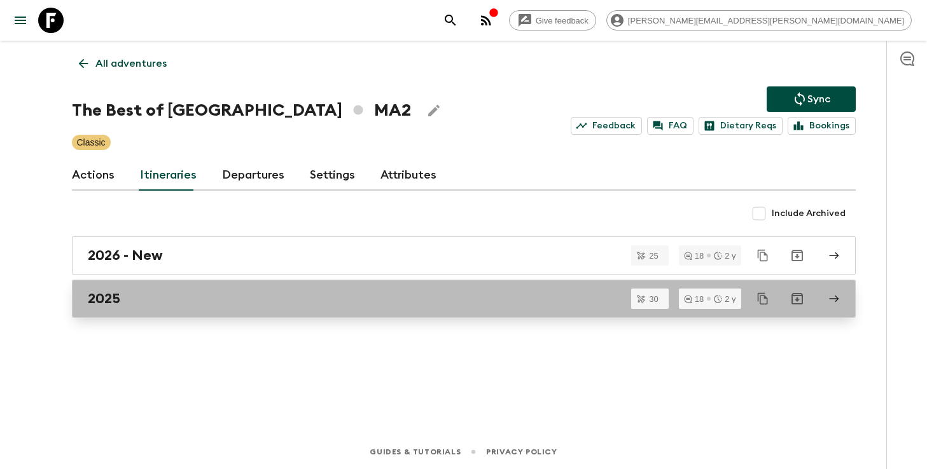
click at [290, 311] on link "2025" at bounding box center [464, 299] width 784 height 38
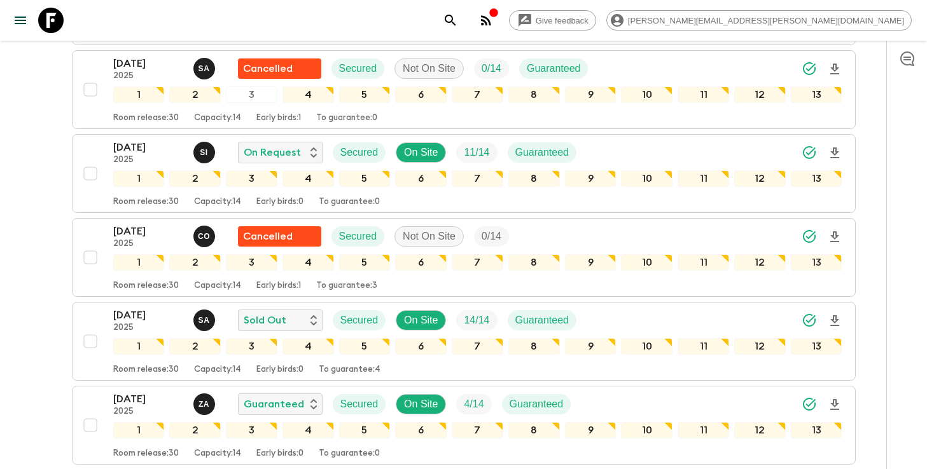
scroll to position [1542, 0]
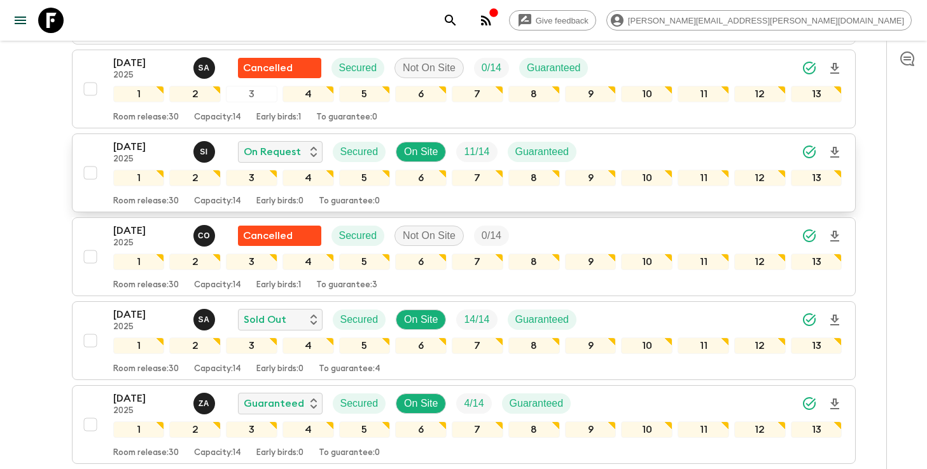
click at [836, 156] on icon "Download Onboarding" at bounding box center [834, 152] width 9 height 11
click at [633, 34] on div "Give feedback [PERSON_NAME][EMAIL_ADDRESS][PERSON_NAME][DOMAIN_NAME]" at bounding box center [463, 20] width 927 height 41
click at [458, 25] on icon "search adventures" at bounding box center [450, 20] width 15 height 15
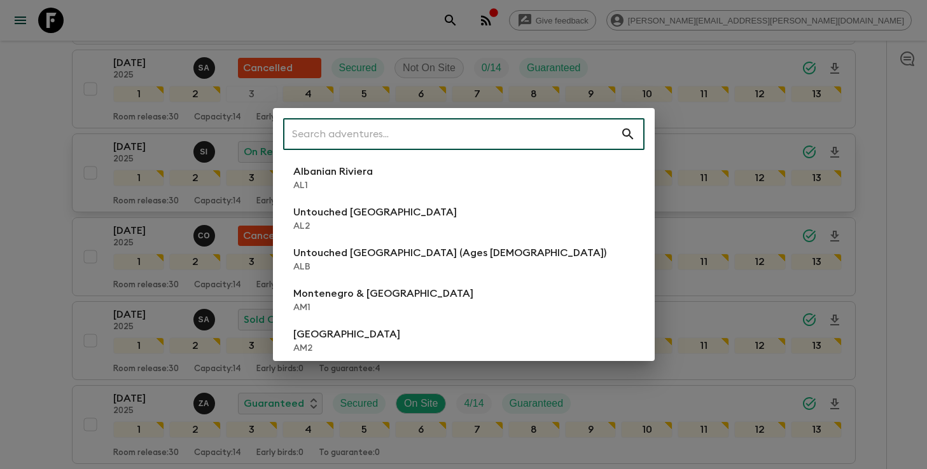
click at [510, 131] on input "text" at bounding box center [451, 134] width 337 height 36
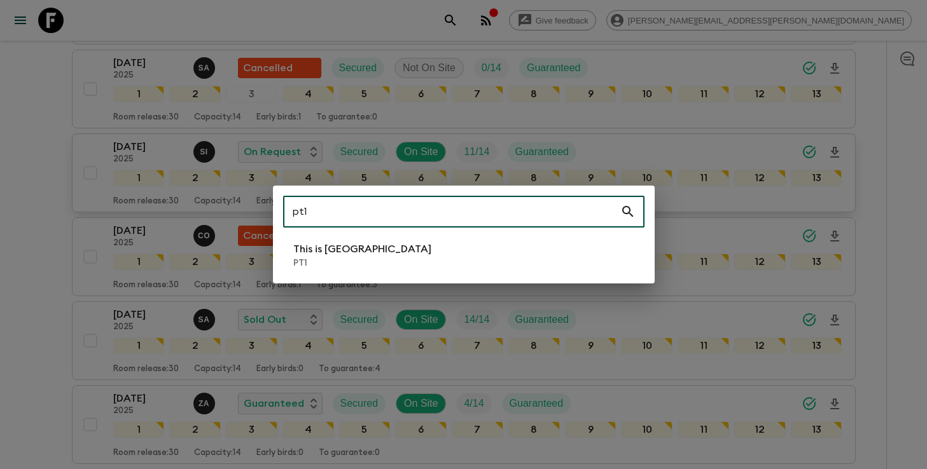
type input "pt1"
click at [405, 254] on li "This is Portugal PT1" at bounding box center [463, 256] width 361 height 36
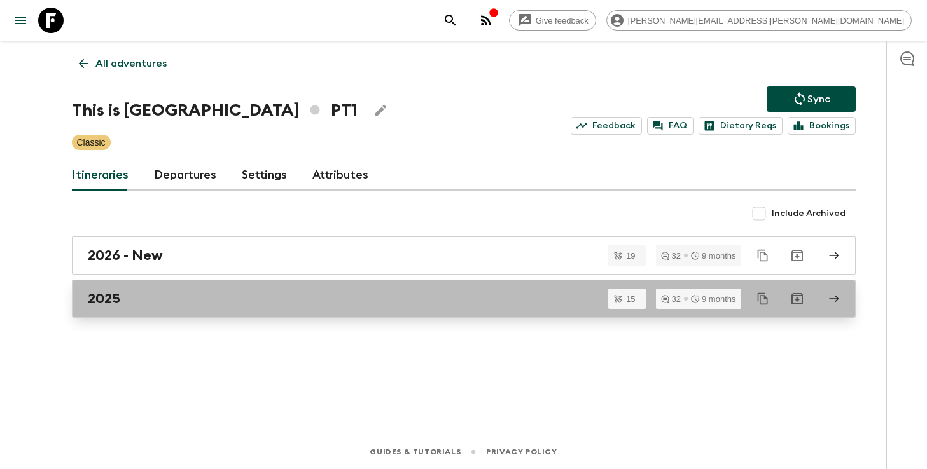
click at [142, 312] on link "2025" at bounding box center [464, 299] width 784 height 38
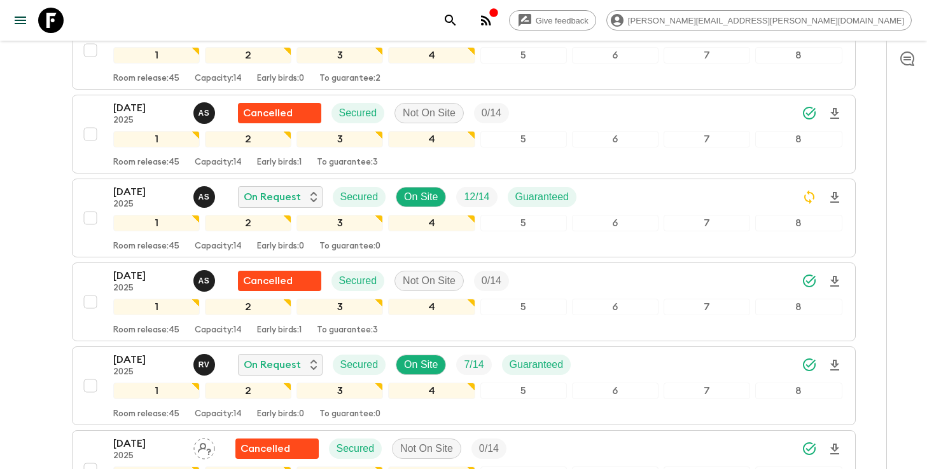
scroll to position [993, 0]
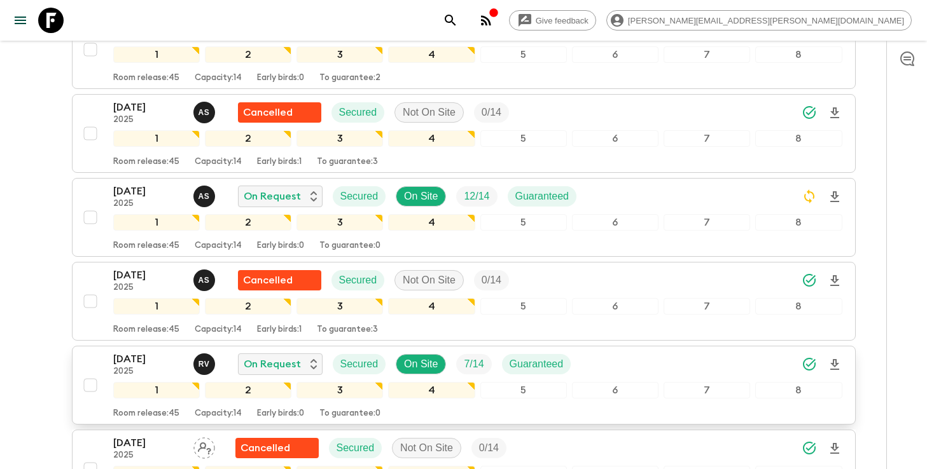
click at [838, 365] on icon "Download Onboarding" at bounding box center [834, 364] width 15 height 15
click at [458, 24] on icon "search adventures" at bounding box center [450, 20] width 15 height 15
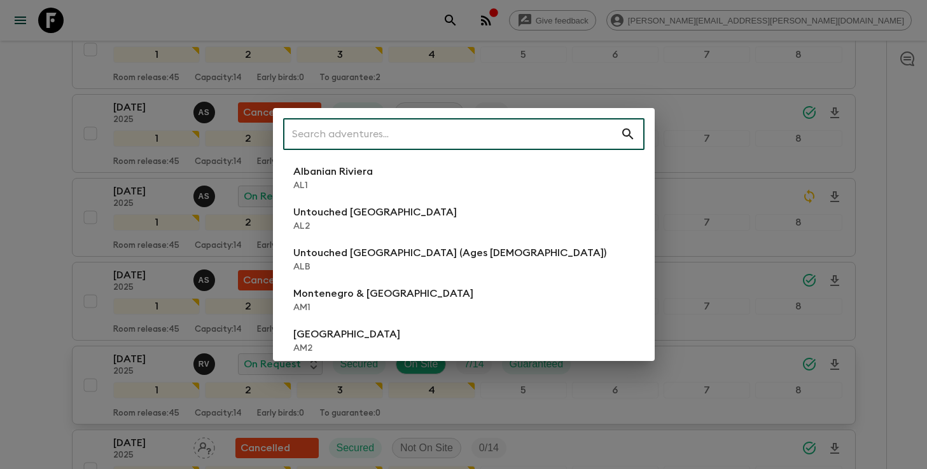
click at [541, 136] on input "text" at bounding box center [451, 134] width 337 height 36
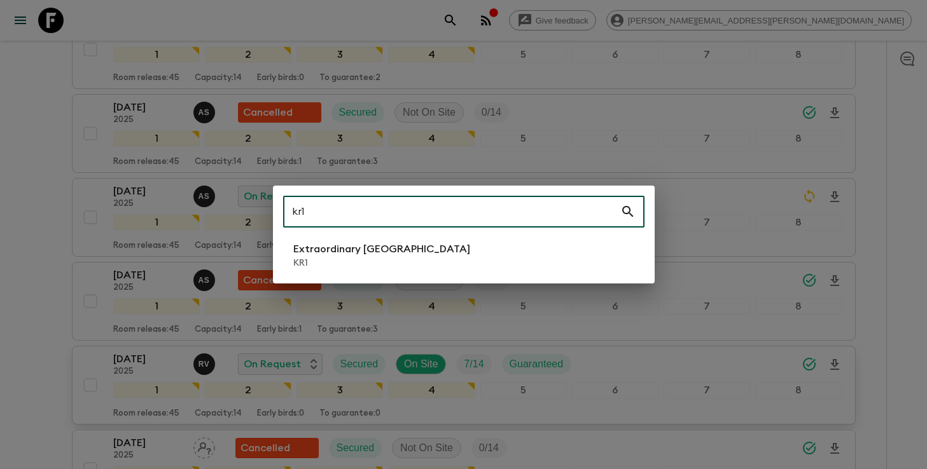
type input "kr1"
click at [420, 263] on li "Extraordinary [GEOGRAPHIC_DATA] KR1" at bounding box center [463, 256] width 361 height 36
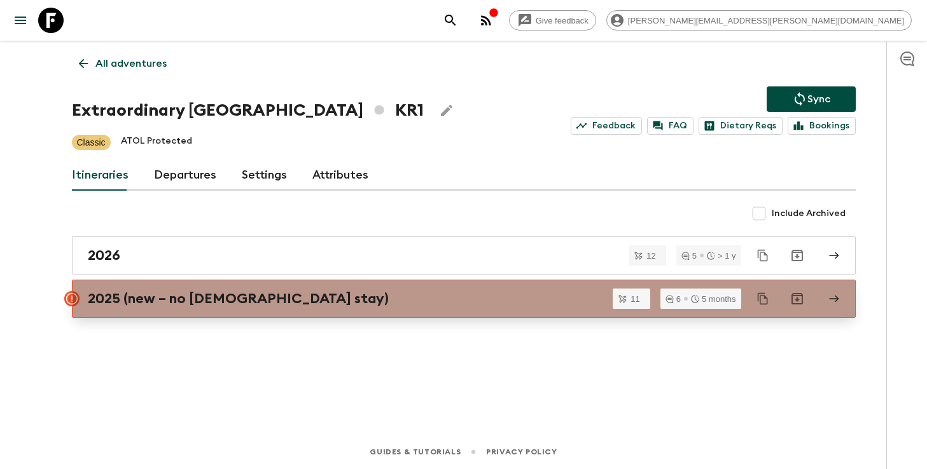
click at [106, 301] on h2 "2025 (new – no [DEMOGRAPHIC_DATA] stay)" at bounding box center [238, 299] width 301 height 17
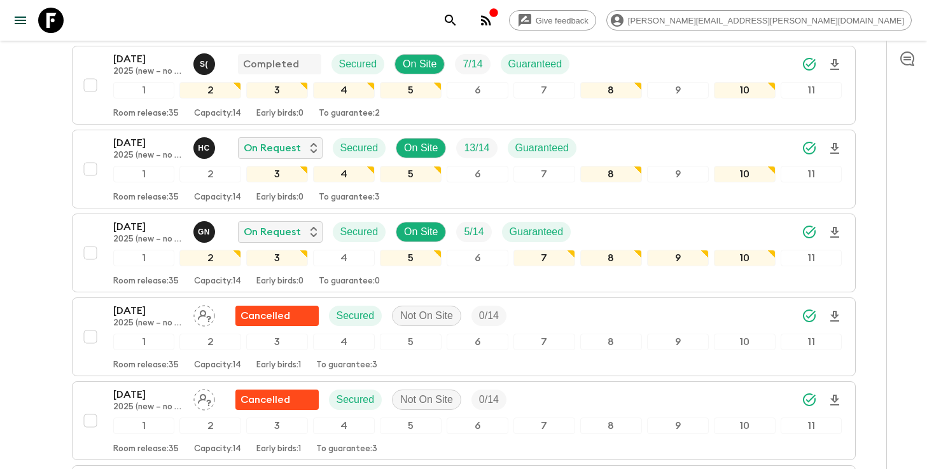
scroll to position [230, 0]
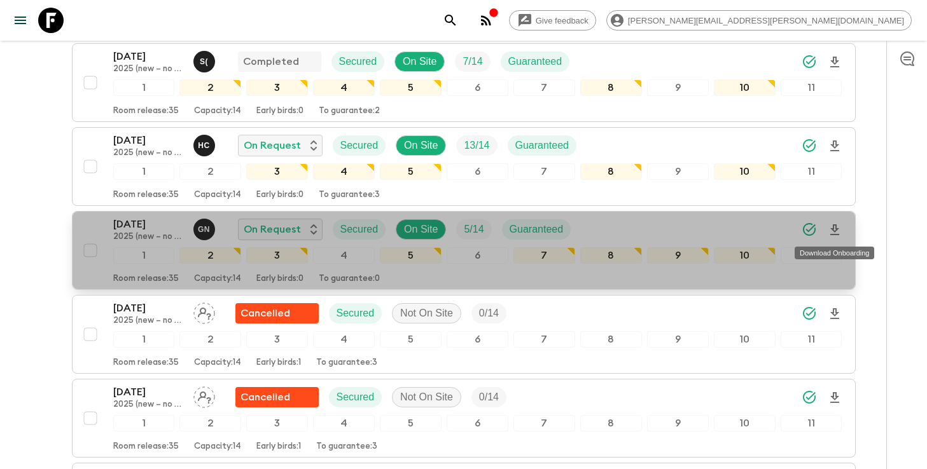
click at [838, 233] on icon "Download Onboarding" at bounding box center [834, 230] width 15 height 15
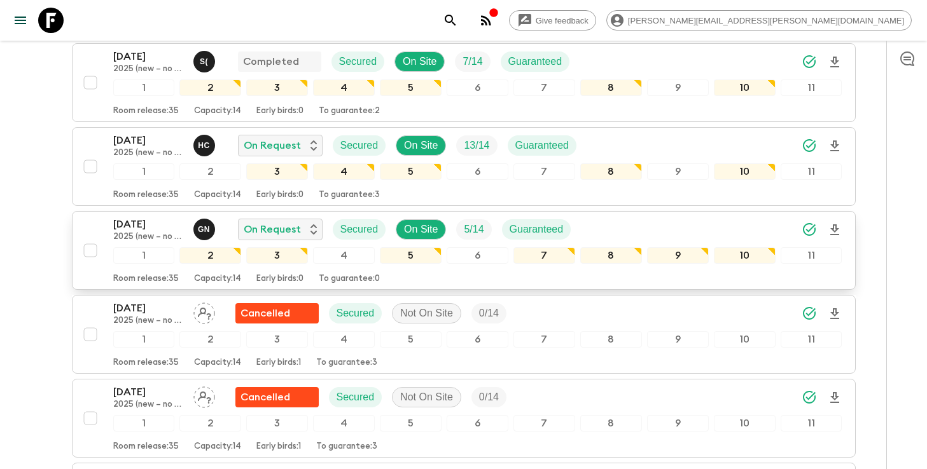
click at [463, 11] on button "search adventures" at bounding box center [450, 20] width 25 height 25
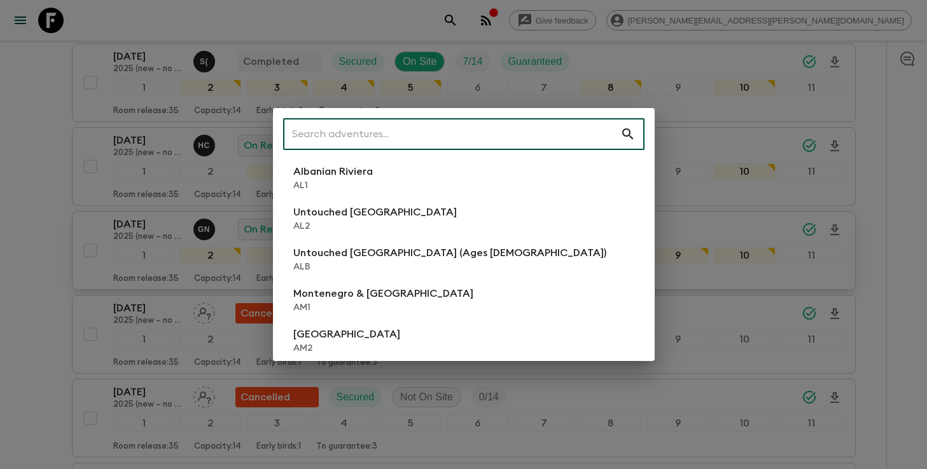
click at [508, 134] on input "text" at bounding box center [451, 134] width 337 height 36
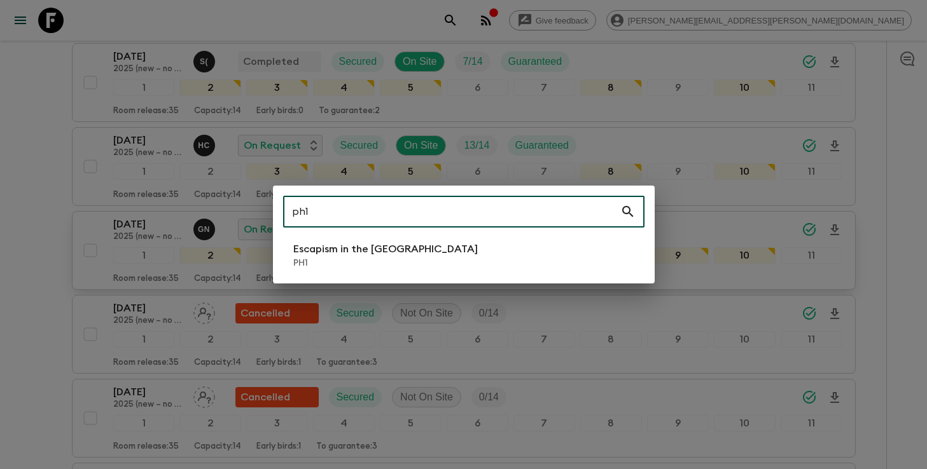
type input "ph1"
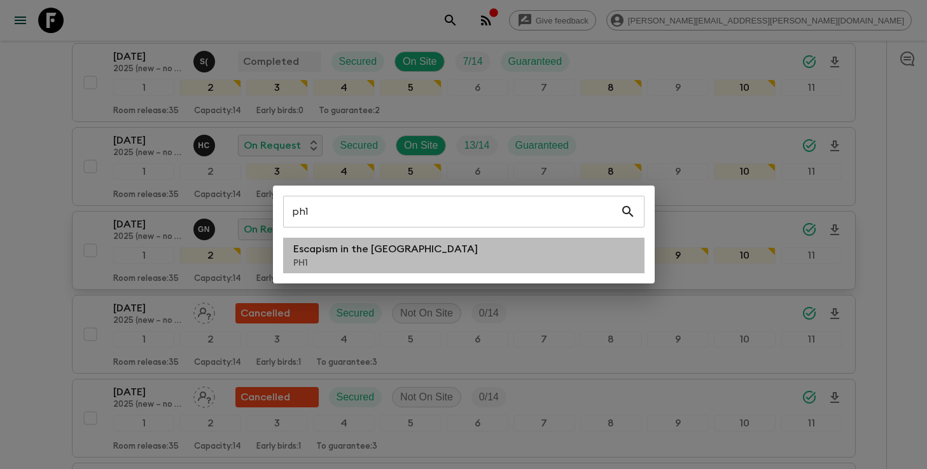
click at [398, 246] on p "Escapism in the [GEOGRAPHIC_DATA]" at bounding box center [385, 249] width 184 height 15
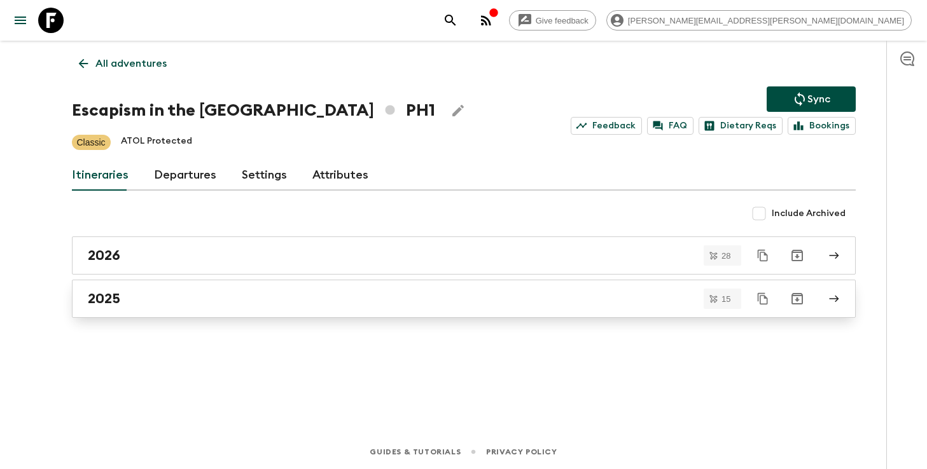
click at [126, 315] on link "2025" at bounding box center [464, 299] width 784 height 38
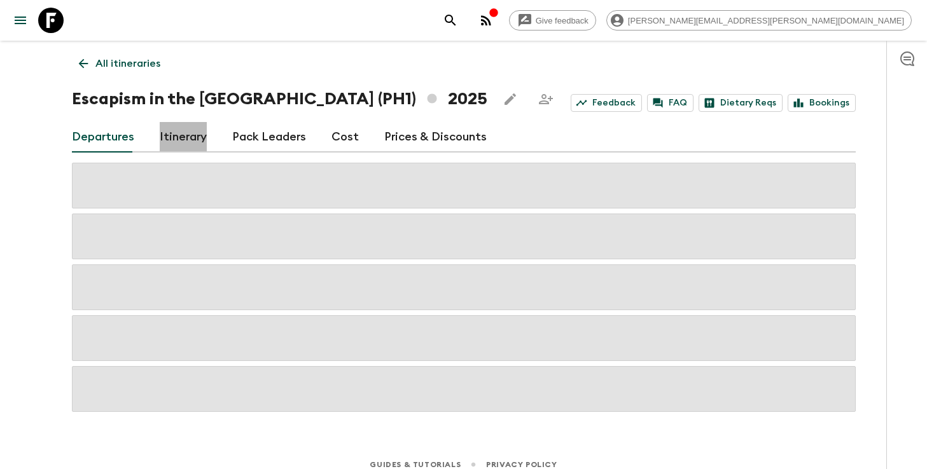
click at [165, 133] on link "Itinerary" at bounding box center [183, 137] width 47 height 31
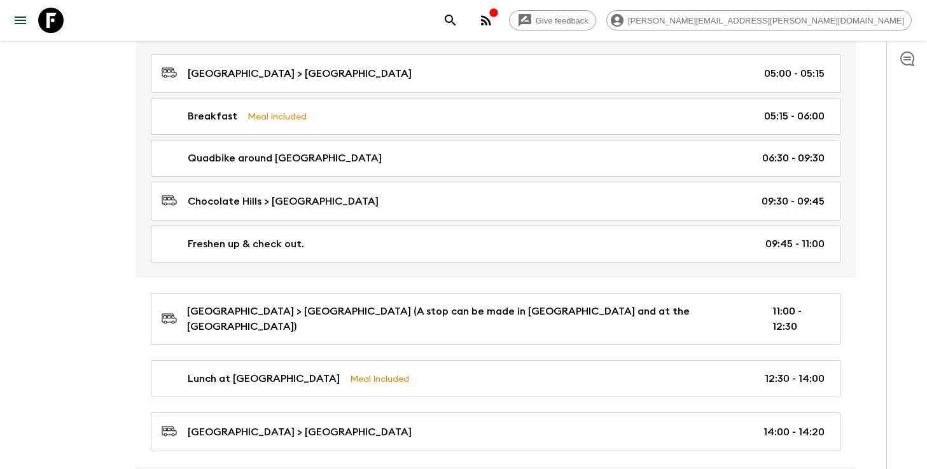
scroll to position [3276, 0]
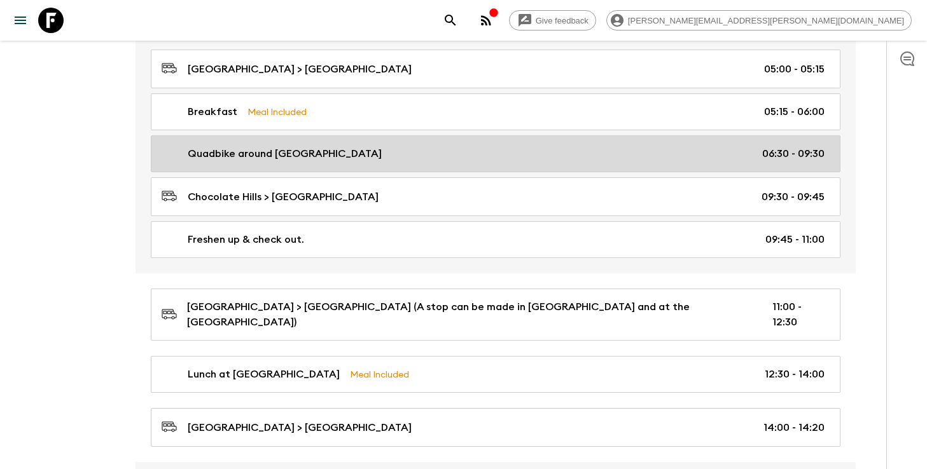
click at [254, 155] on p "Quadbike around [GEOGRAPHIC_DATA]" at bounding box center [285, 153] width 194 height 15
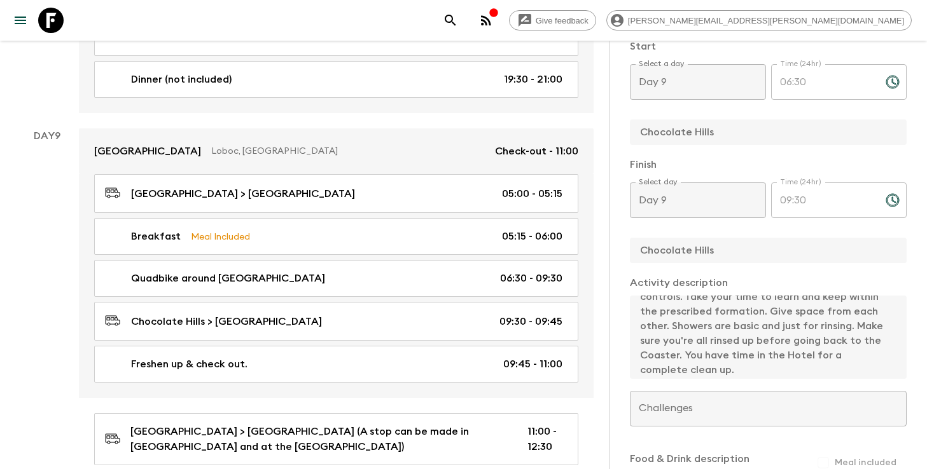
scroll to position [59, 0]
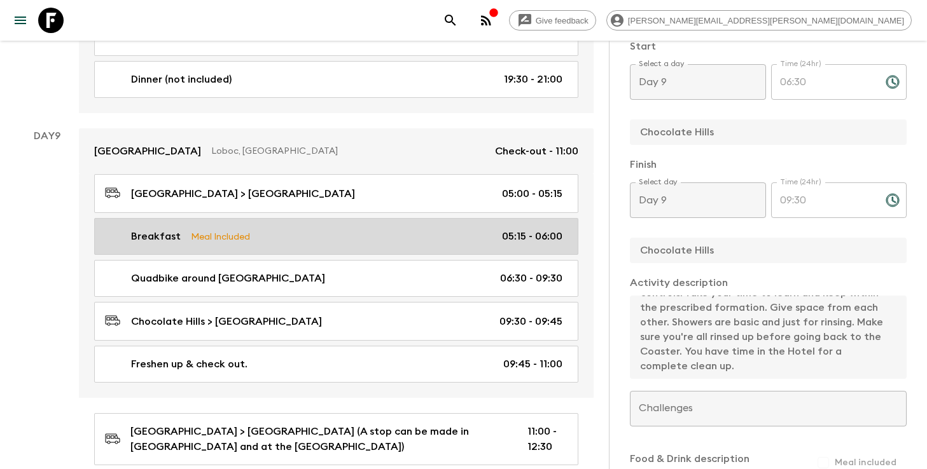
click at [418, 229] on div "Breakfast Meal Included 05:15 - 06:00" at bounding box center [333, 236] width 457 height 15
type input "Breakfast"
type input "Sunrise breakfast at [GEOGRAPHIC_DATA]"
type textarea "Early morning departure from the resort with packed breakfast to watch the sunr…"
checkbox input "true"
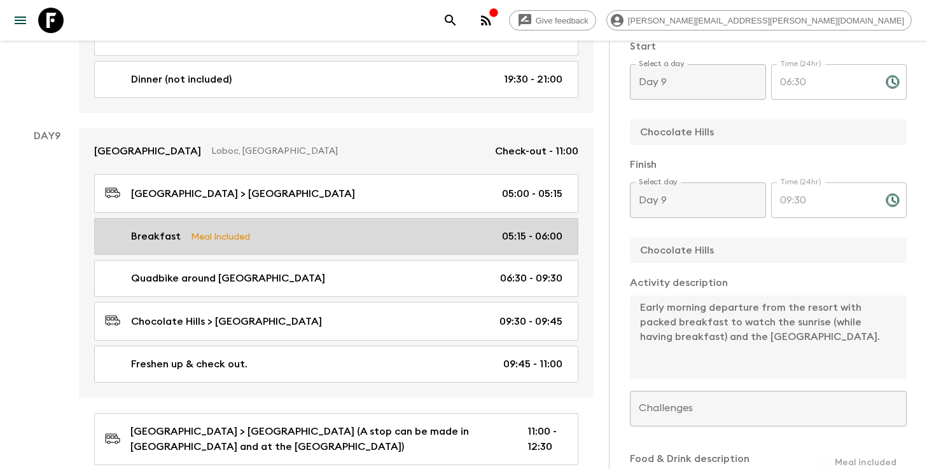
type input "05:15"
type input "06:00"
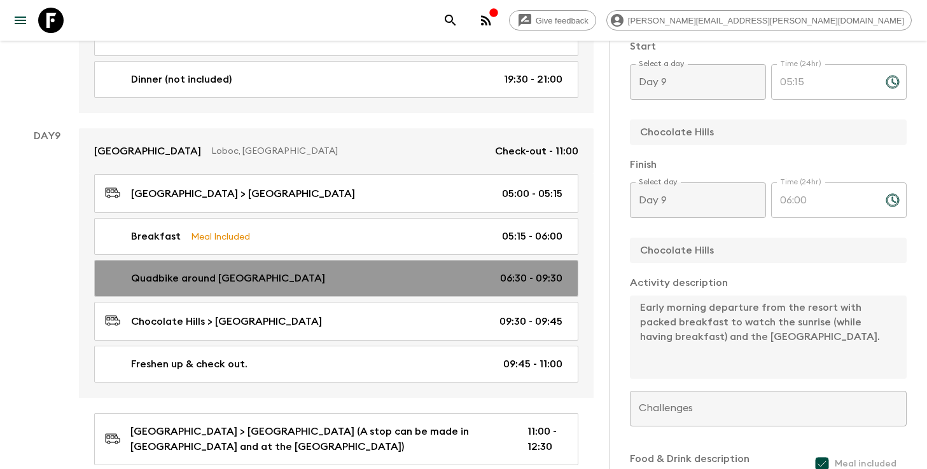
click at [492, 271] on div "Quadbike around [GEOGRAPHIC_DATA] 06:30 - 09:30" at bounding box center [333, 278] width 457 height 15
type input "Quadbike around [GEOGRAPHIC_DATA]"
type input "Quad biking at [GEOGRAPHIC_DATA]"
type textarea "There will be a briefing followed by a fitting of helmets and assignment of qua…"
checkbox input "false"
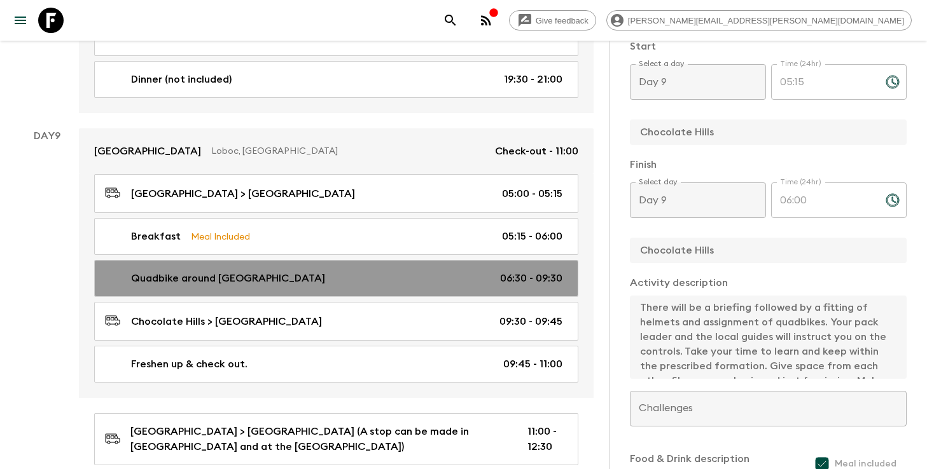
type input "06:30"
type input "09:30"
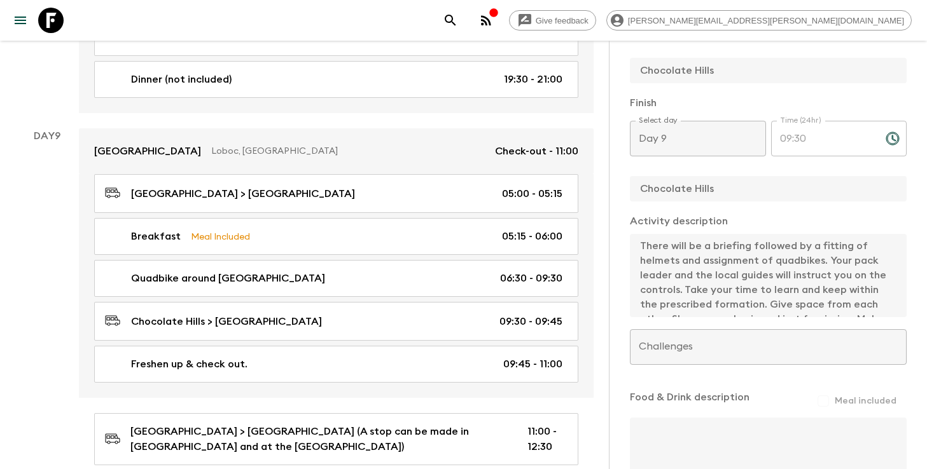
scroll to position [417, 0]
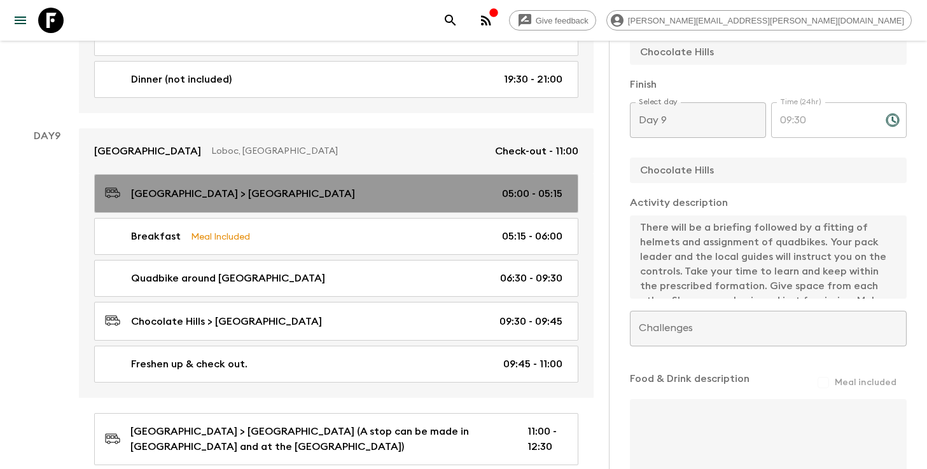
click at [465, 185] on div "[GEOGRAPHIC_DATA] > [GEOGRAPHIC_DATA] 05:00 - 05:15" at bounding box center [333, 193] width 457 height 17
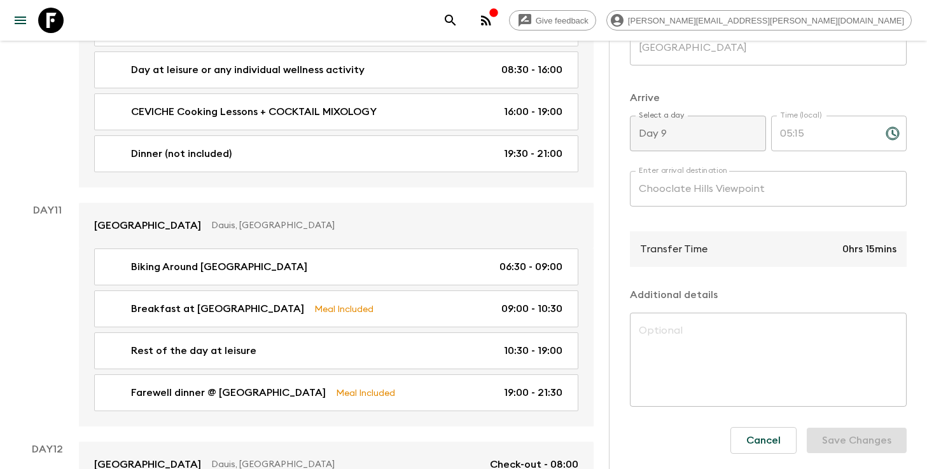
scroll to position [4059, 0]
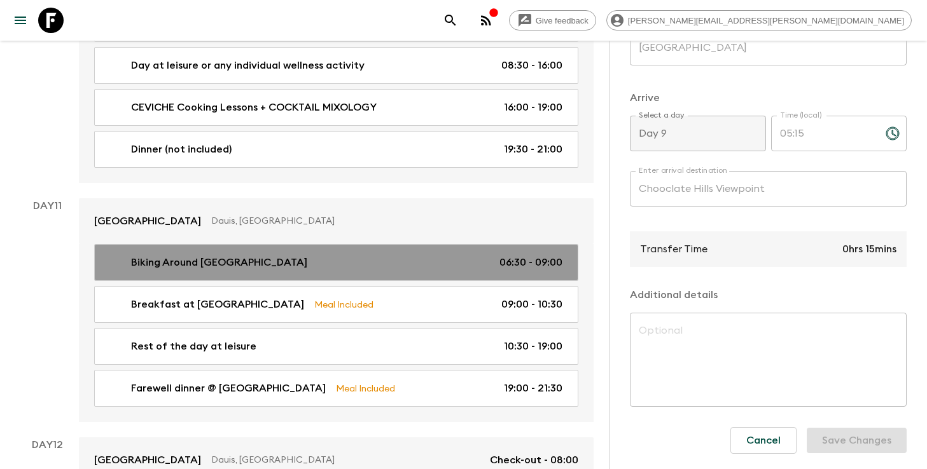
click at [399, 255] on div "Biking Around [GEOGRAPHIC_DATA] 06:30 - 09:00" at bounding box center [333, 262] width 457 height 15
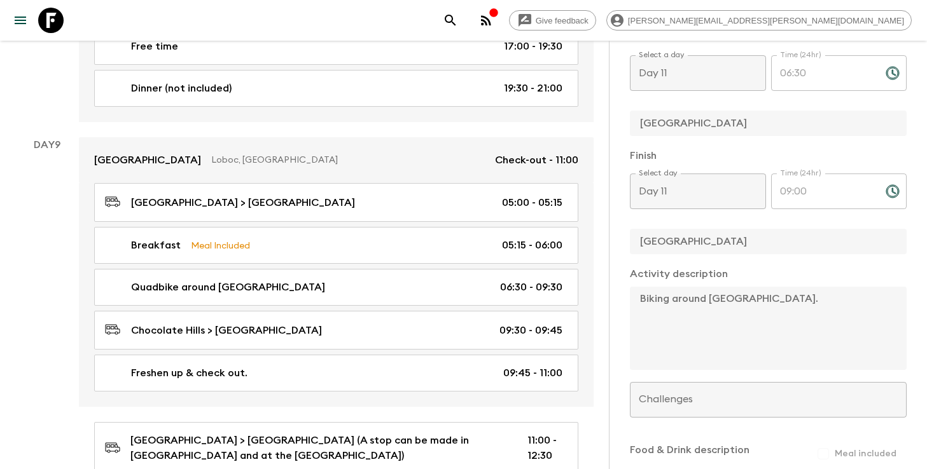
scroll to position [3269, 0]
